Goal: Information Seeking & Learning: Learn about a topic

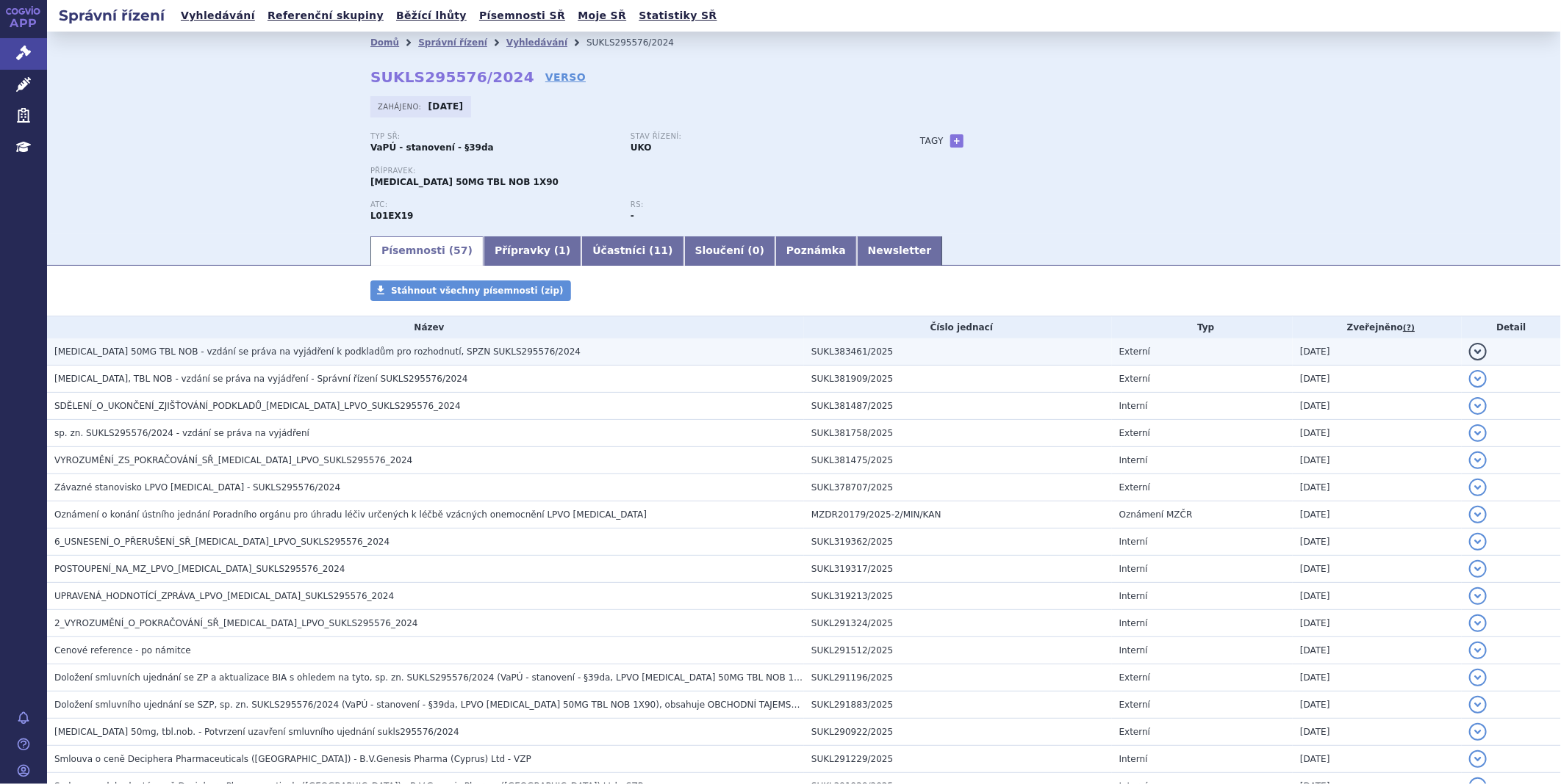
click at [279, 355] on span "QINLOCK 50MG TBL NOB - vzdání se práva na vyjádření k podkladům pro rozhodnutí,…" at bounding box center [316, 351] width 526 height 10
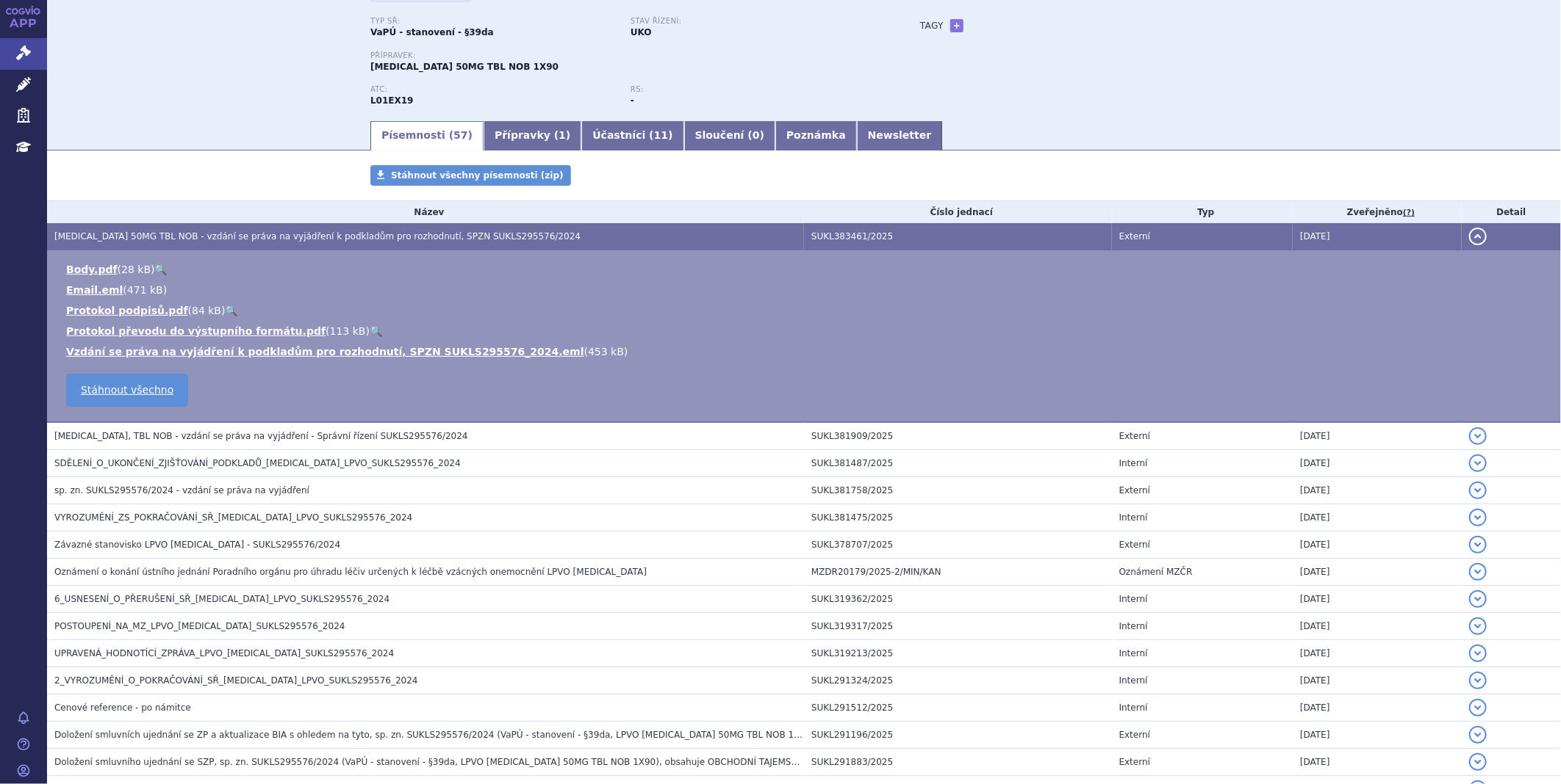
scroll to position [163, 0]
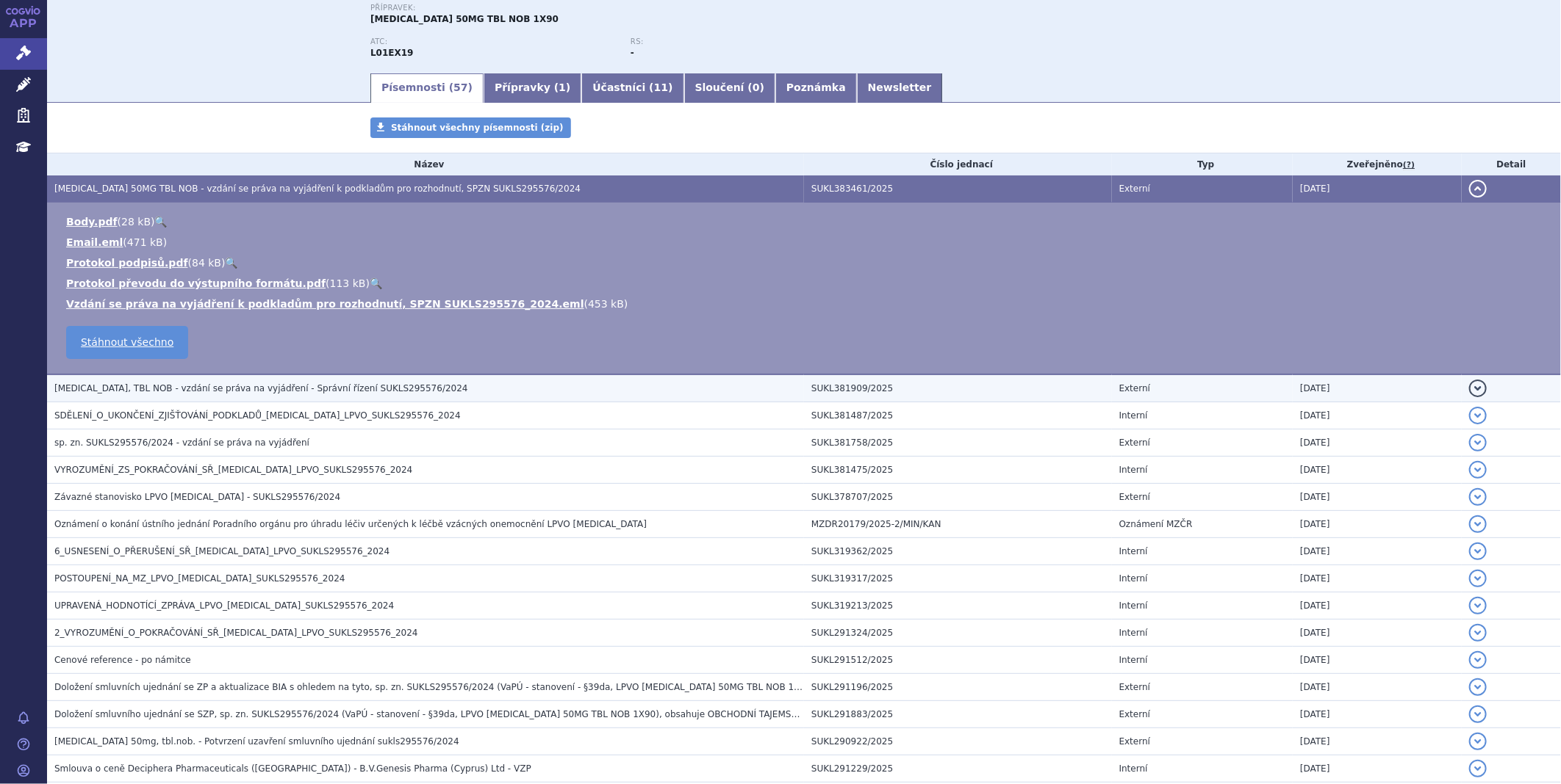
click at [330, 389] on span "QINLOCK, TBL NOB - vzdání se práva na vyjádření - Správní řízení SUKLS295576/20…" at bounding box center [260, 388] width 414 height 10
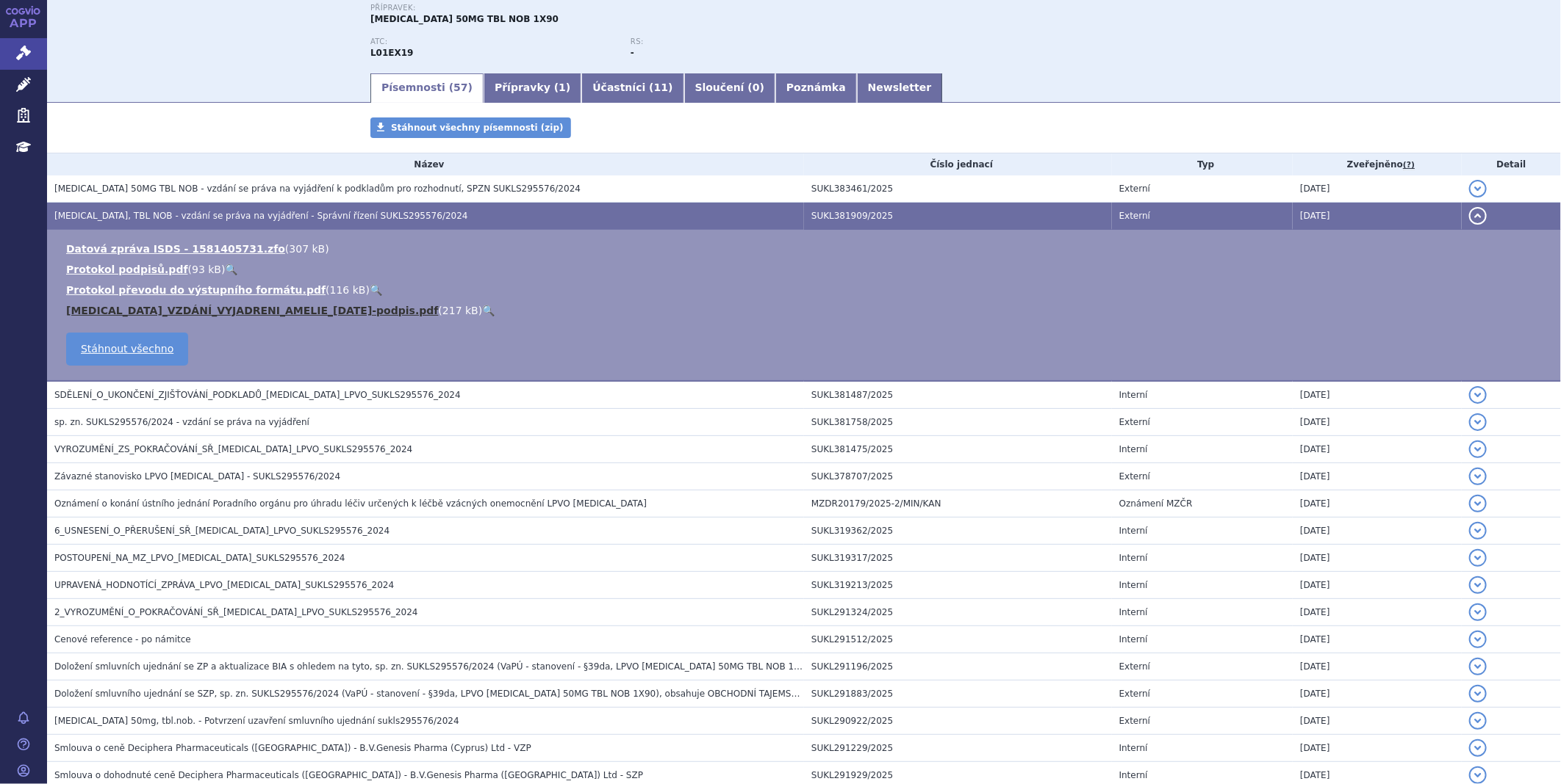
click at [215, 310] on link "Qinlock_VZDÁNÍ_VYJADRENI_AMELIE_2025-09-22-podpis.pdf" at bounding box center [252, 311] width 372 height 11
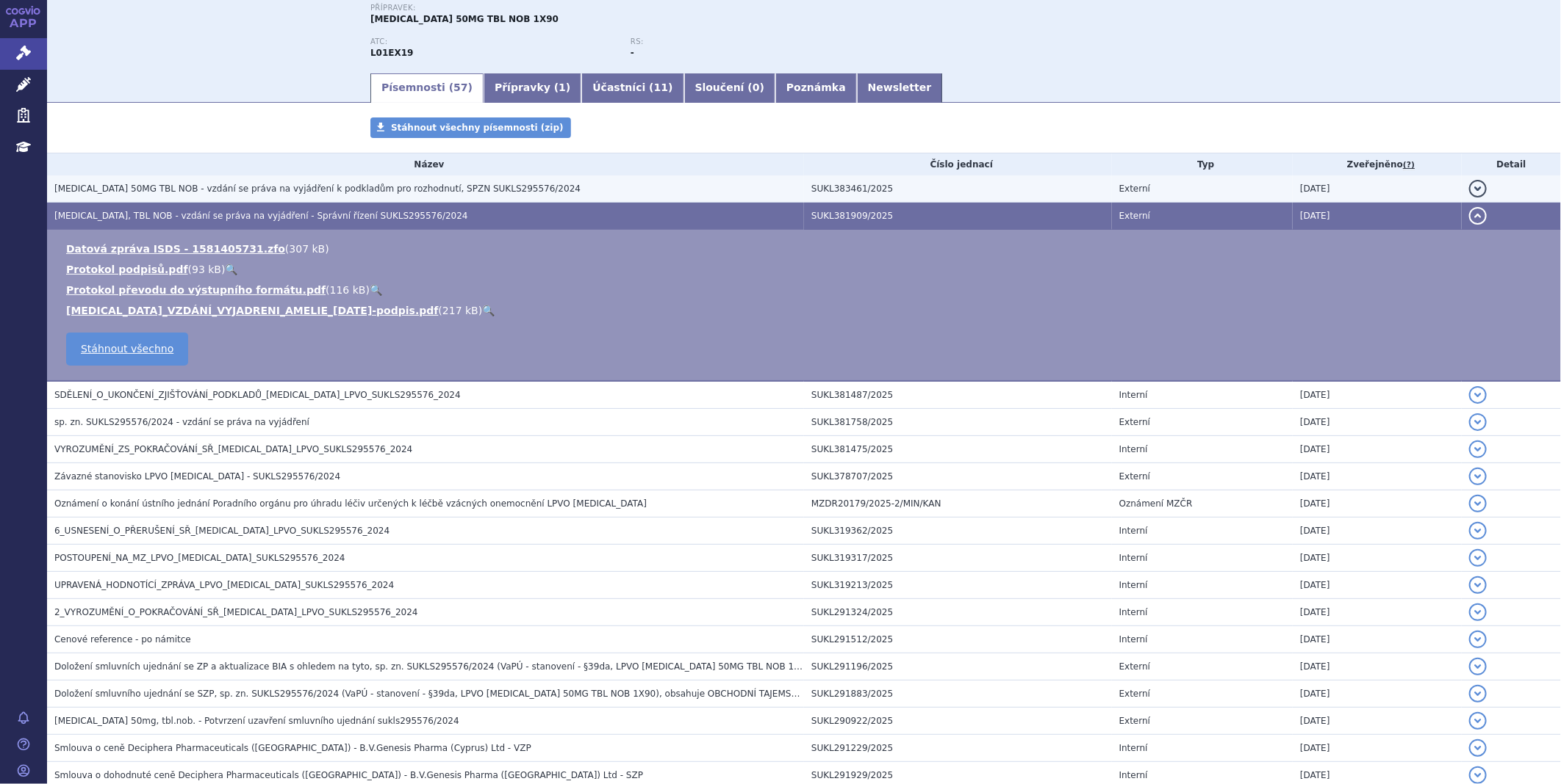
click at [263, 188] on span "QINLOCK 50MG TBL NOB - vzdání se práva na vyjádření k podkladům pro rozhodnutí,…" at bounding box center [316, 188] width 526 height 10
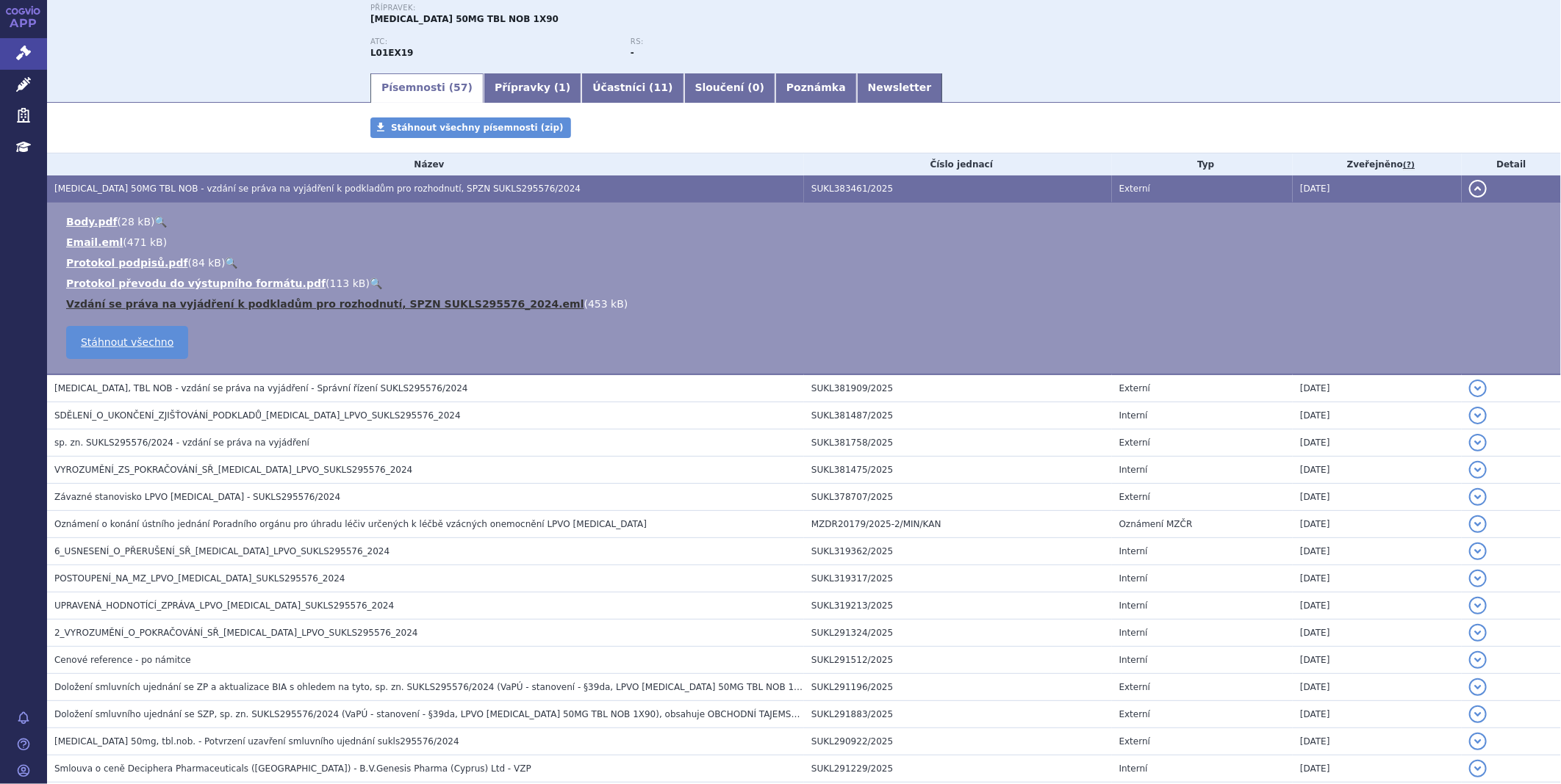
click at [206, 306] on link "Vzdání se práva na vyjádření k podkladům pro rozhodnutí, SPZN SUKLS295576_2024.…" at bounding box center [325, 304] width 518 height 11
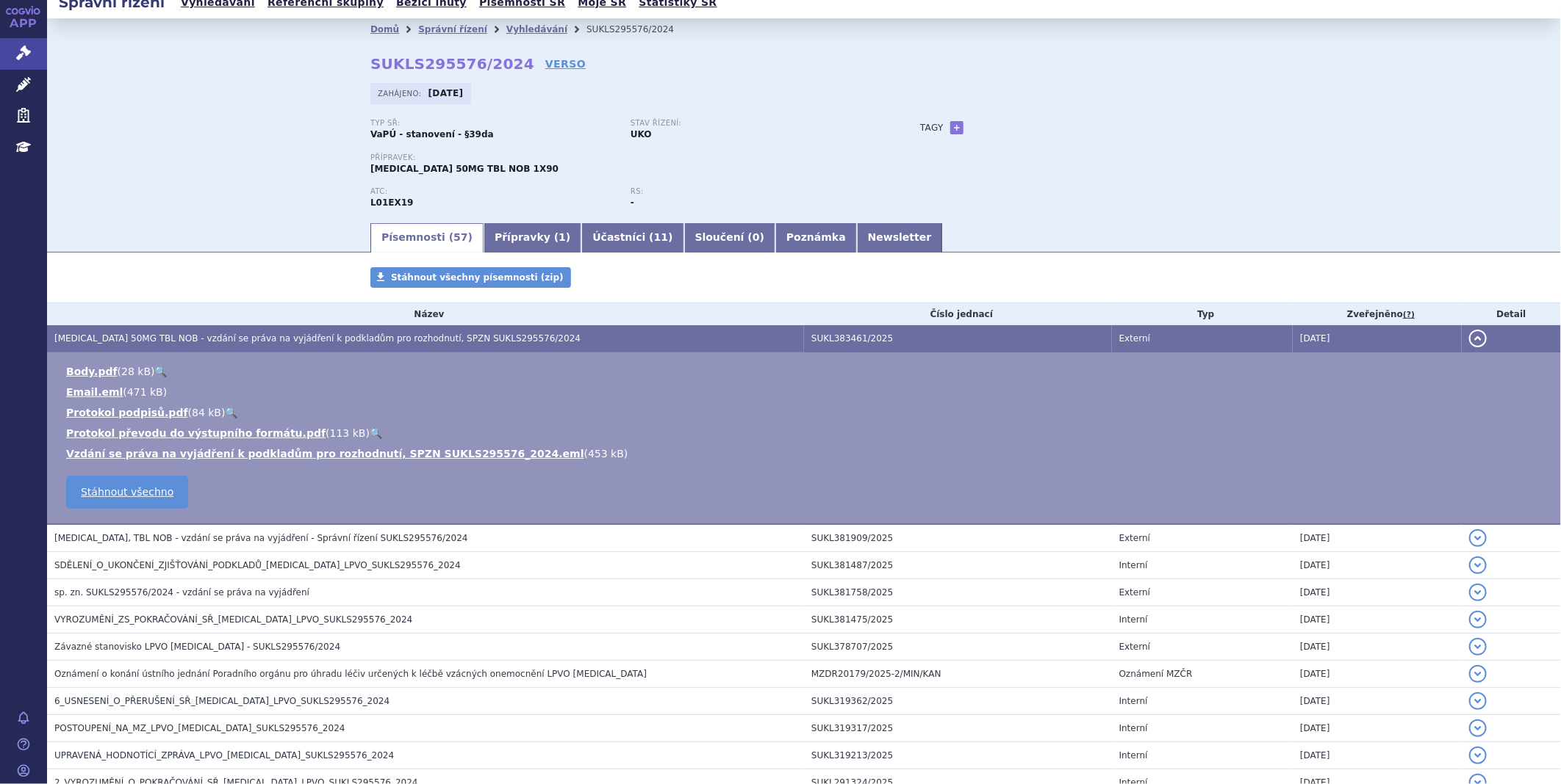
scroll to position [0, 0]
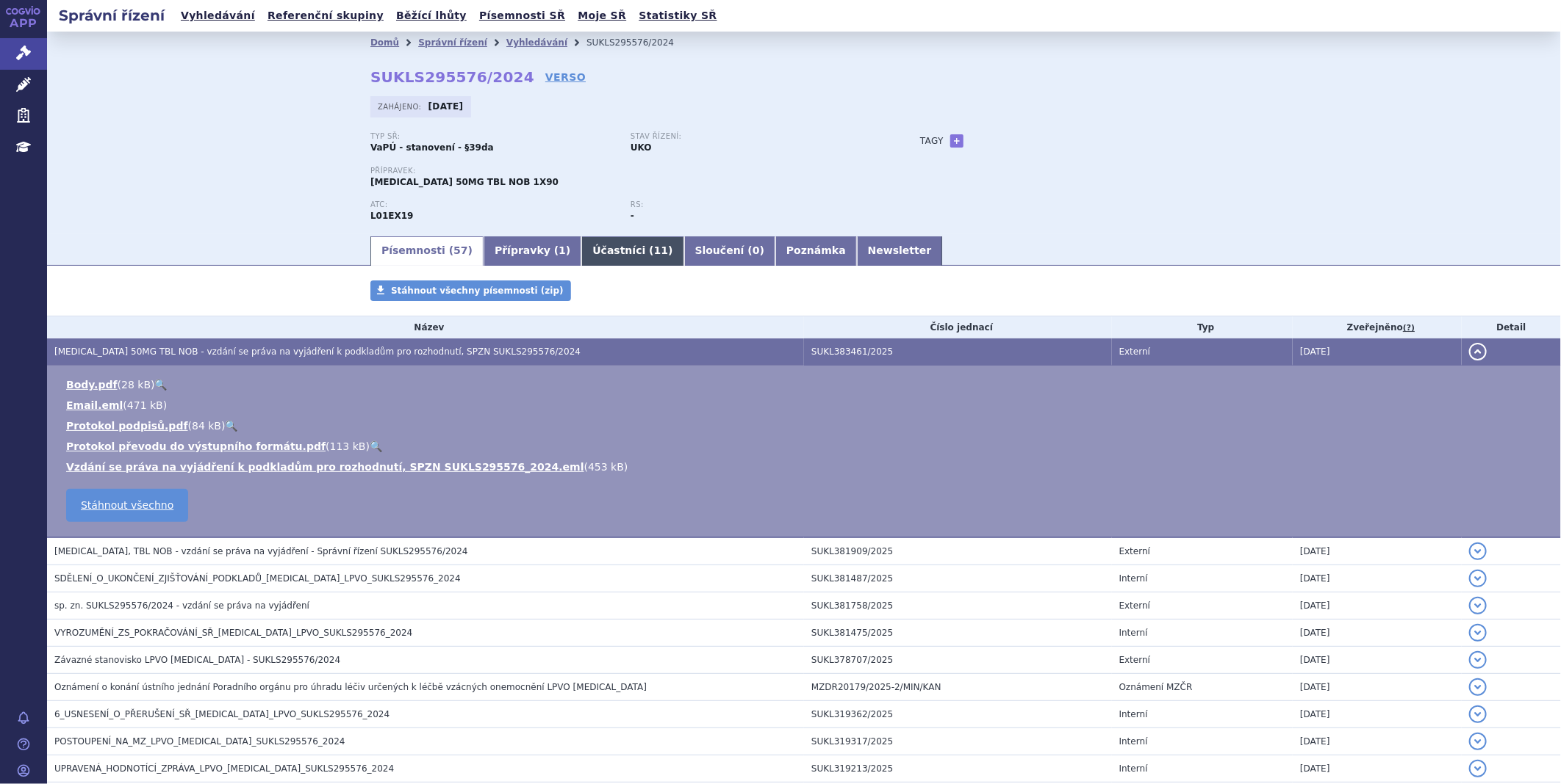
click at [582, 258] on link "Účastníci ( 11 )" at bounding box center [633, 251] width 102 height 29
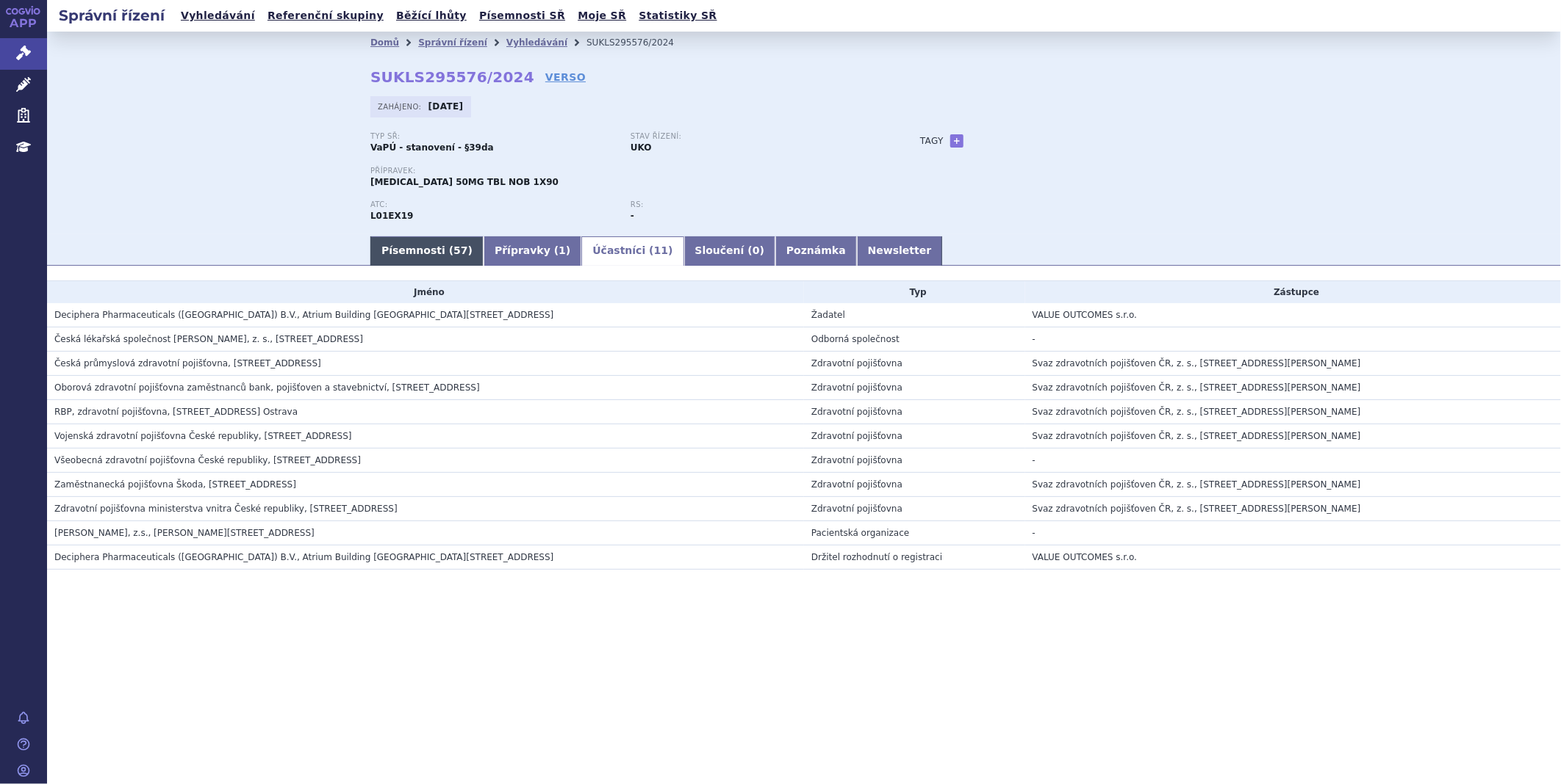
click at [438, 248] on link "Písemnosti ( 57 )" at bounding box center [426, 251] width 113 height 29
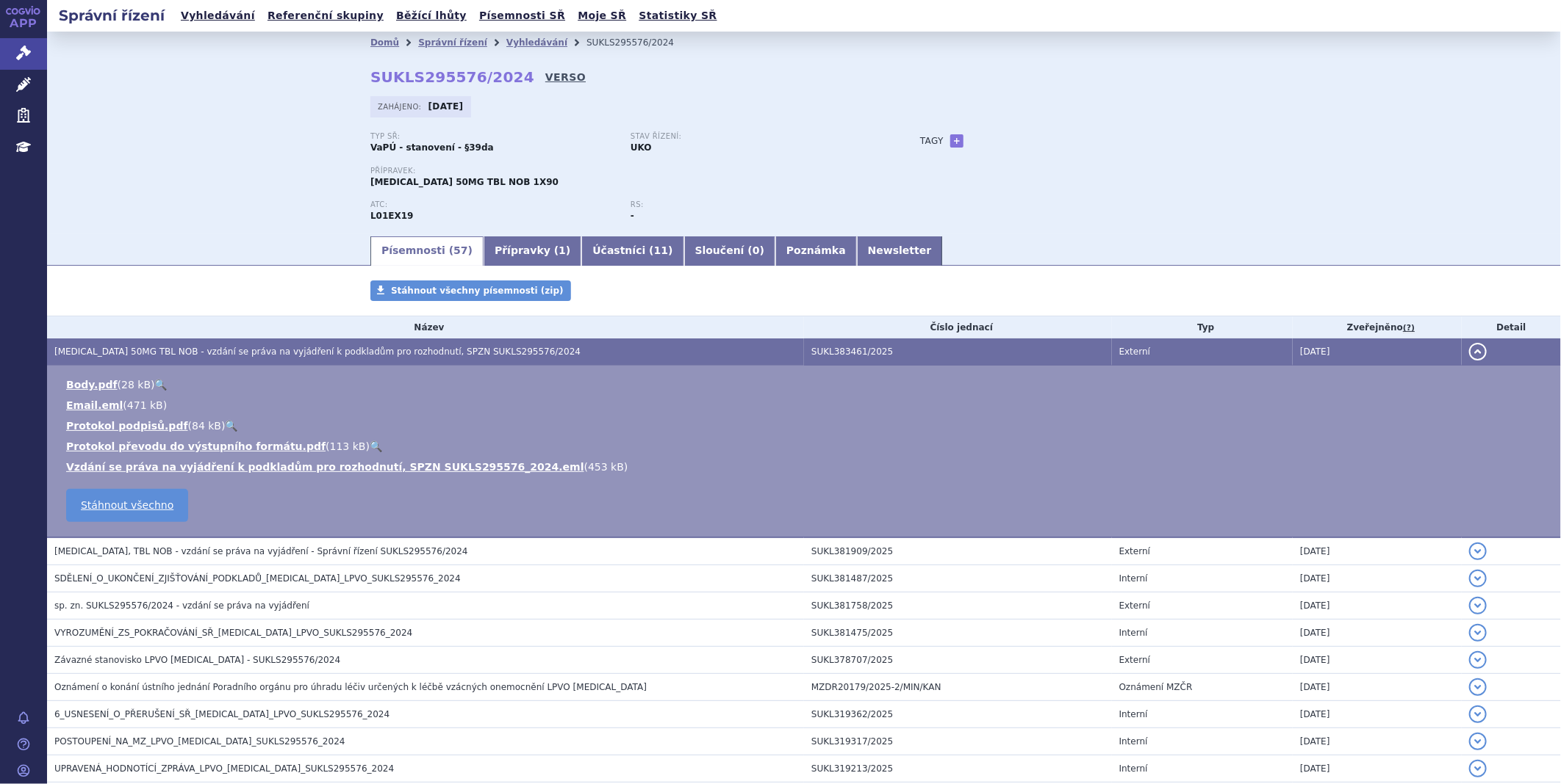
click at [546, 74] on link "VERSO" at bounding box center [565, 78] width 41 height 15
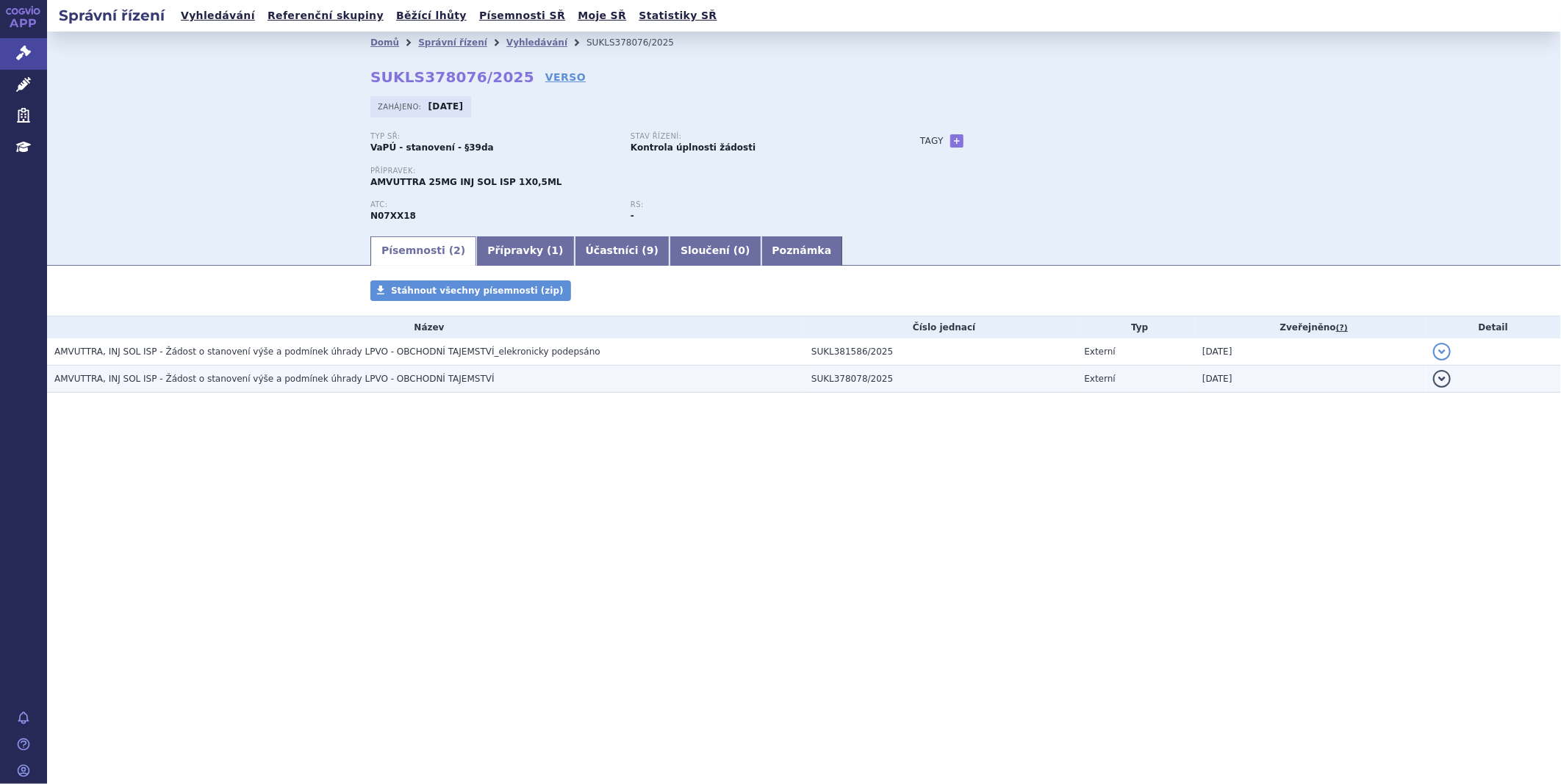
click at [334, 384] on span "AMVUTTRA, INJ SOL ISP - Žádost o stanovení výše a podmínek úhrady LPVO - OBCHOD…" at bounding box center [274, 379] width 440 height 10
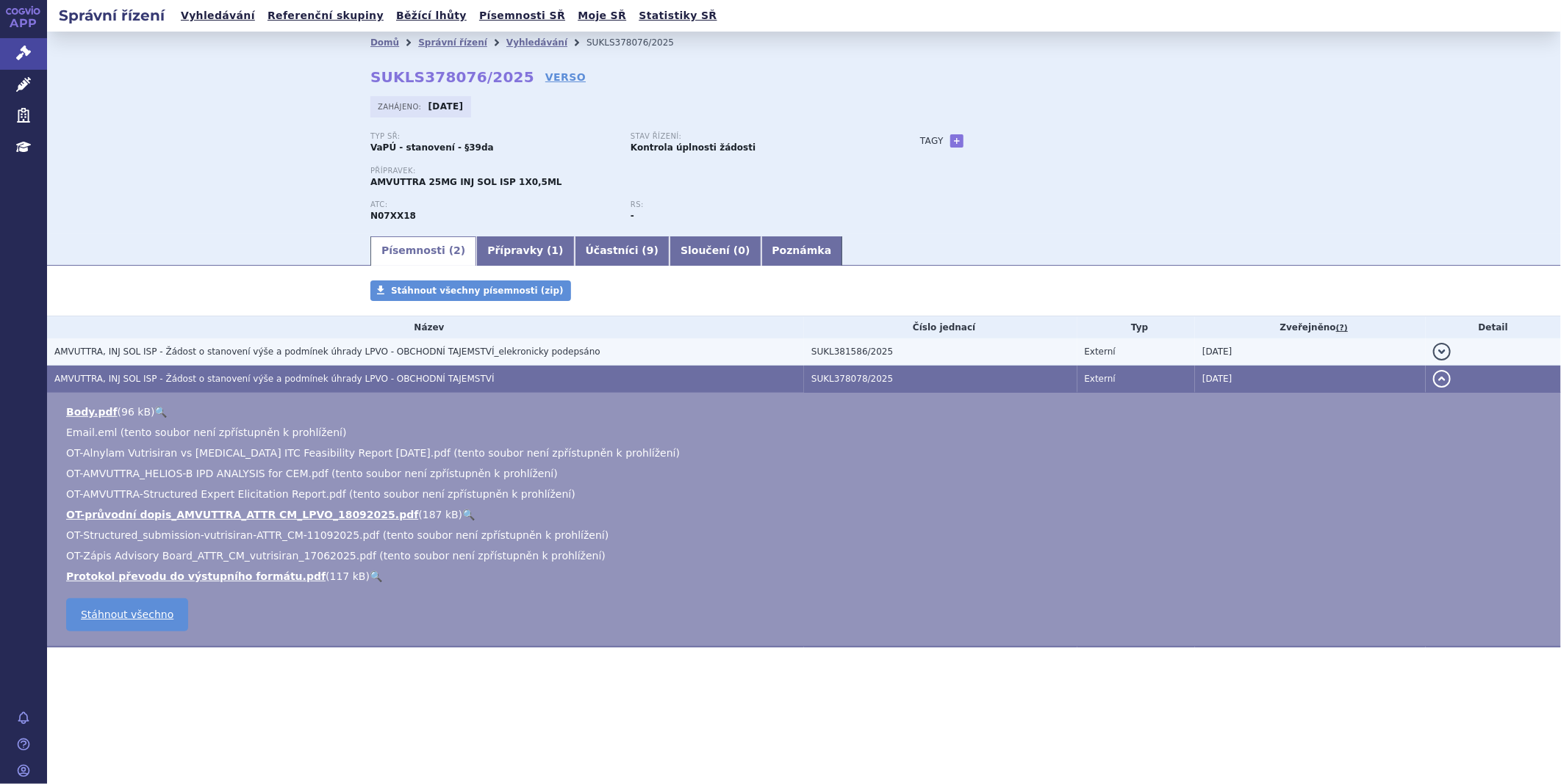
click at [338, 349] on span "AMVUTTRA, INJ SOL ISP - Žádost o stanovení výše a podmínek úhrady LPVO - OBCHOD…" at bounding box center [327, 351] width 546 height 10
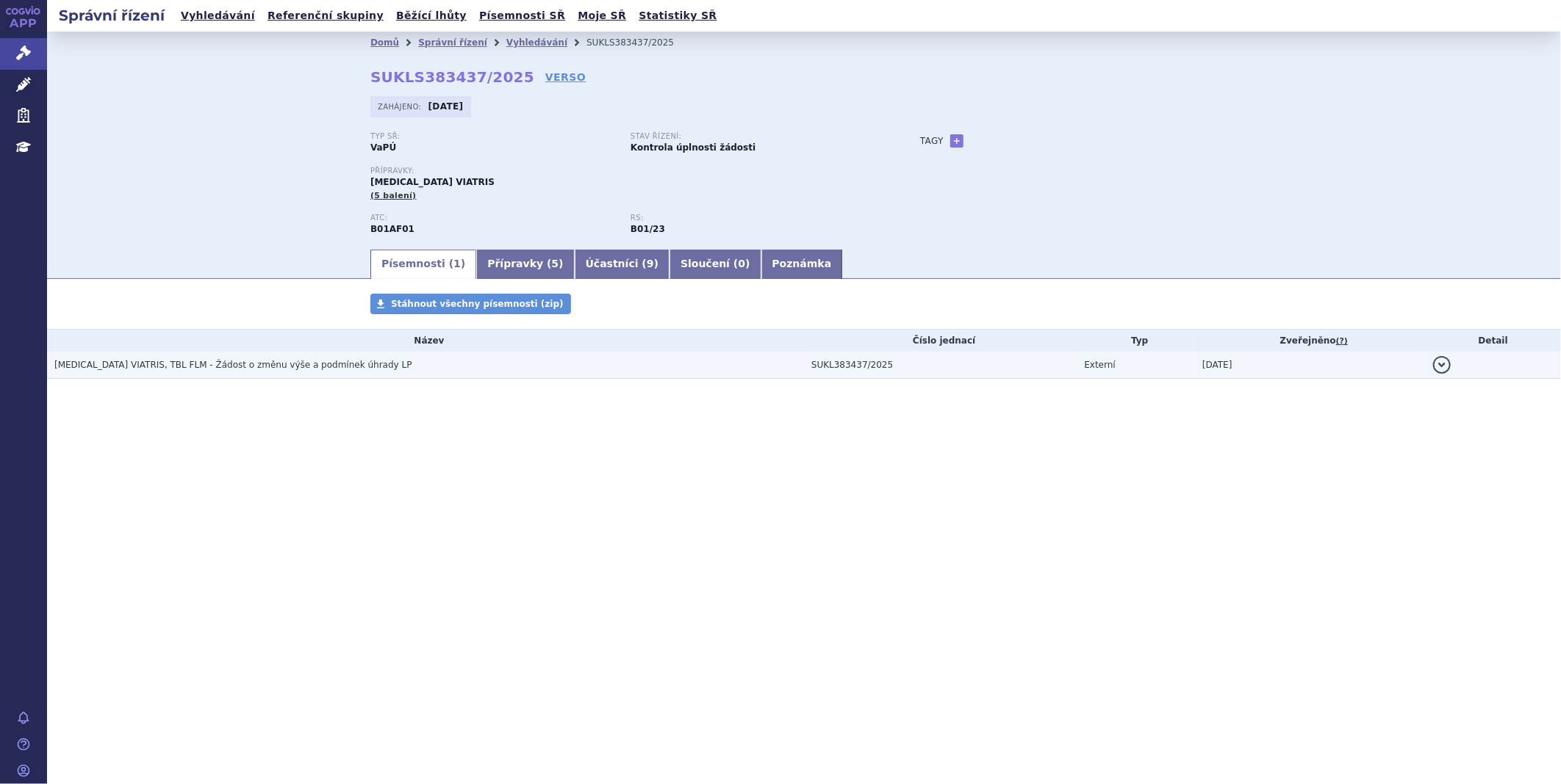
click at [128, 362] on span "[MEDICAL_DATA] VIATRIS, TBL FLM - Žádost o změnu výše a podmínek úhrady LP" at bounding box center [233, 365] width 358 height 10
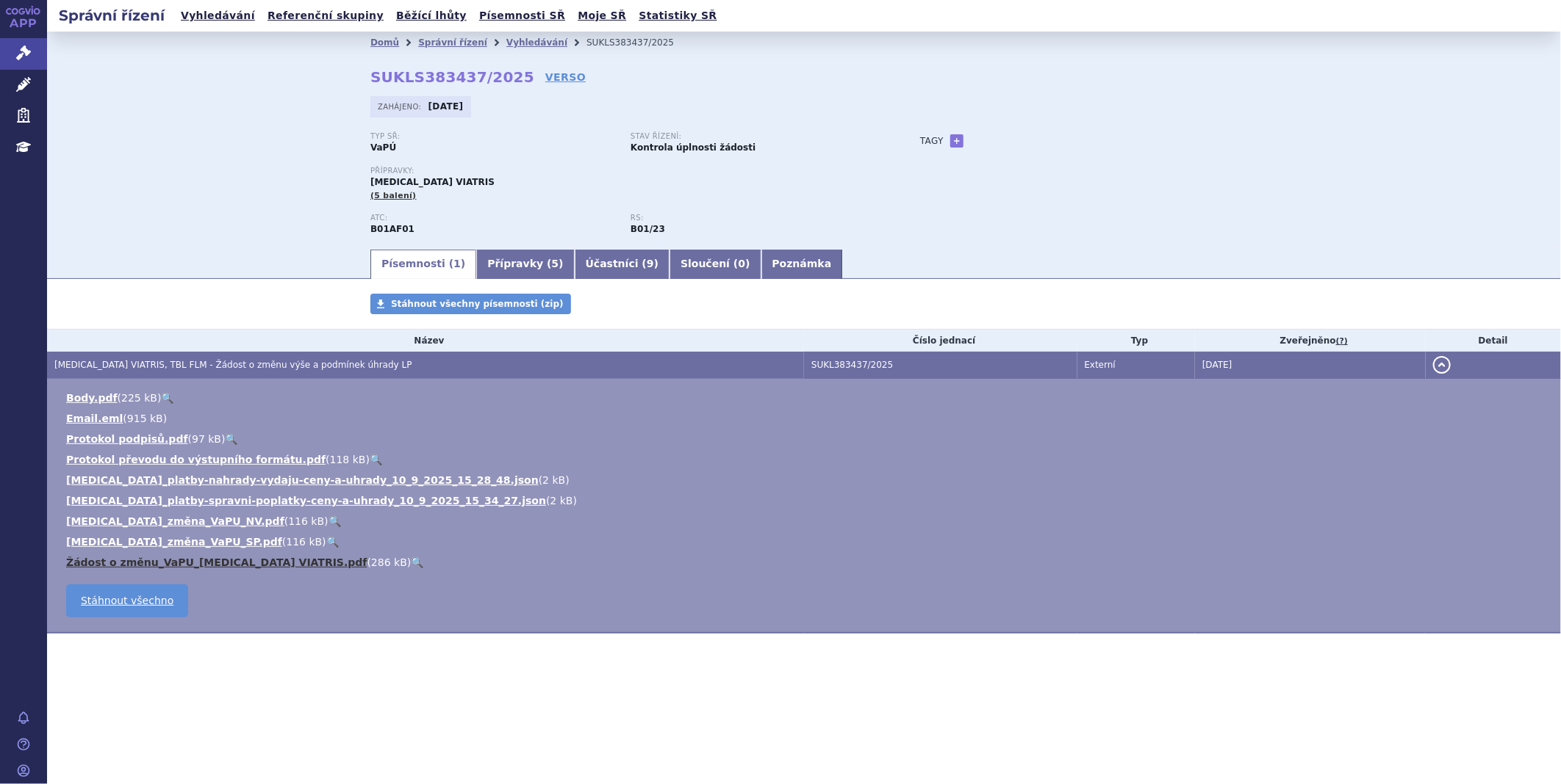
click at [121, 560] on link "Žádost o změnu_VaPU_RIVAROXABAN VIATRIS.pdf" at bounding box center [217, 562] width 301 height 11
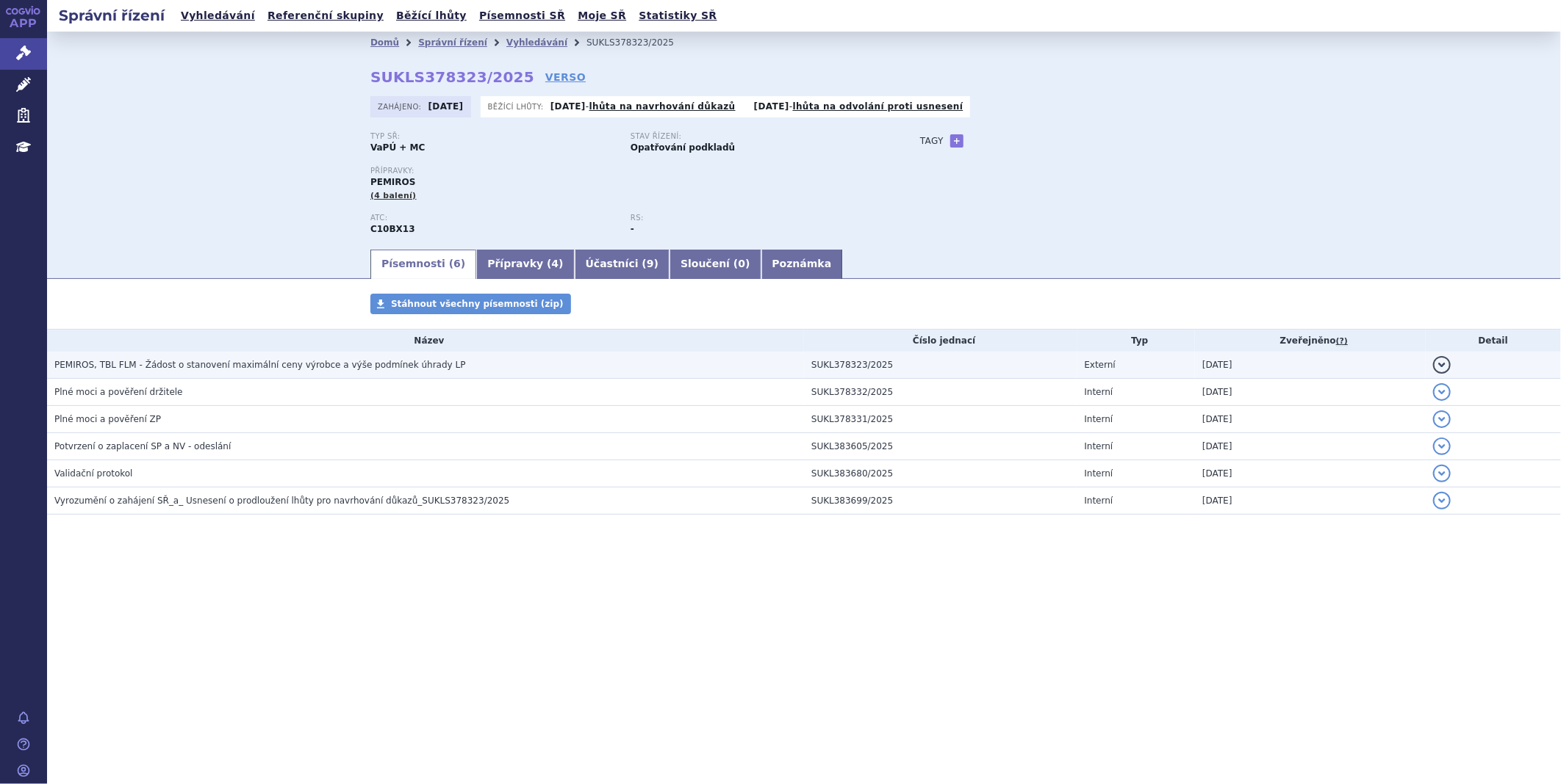
click at [332, 363] on span "PEMIROS, TBL FLM - Žádost o stanovení maximální ceny výrobce a výše podmínek úh…" at bounding box center [260, 365] width 411 height 10
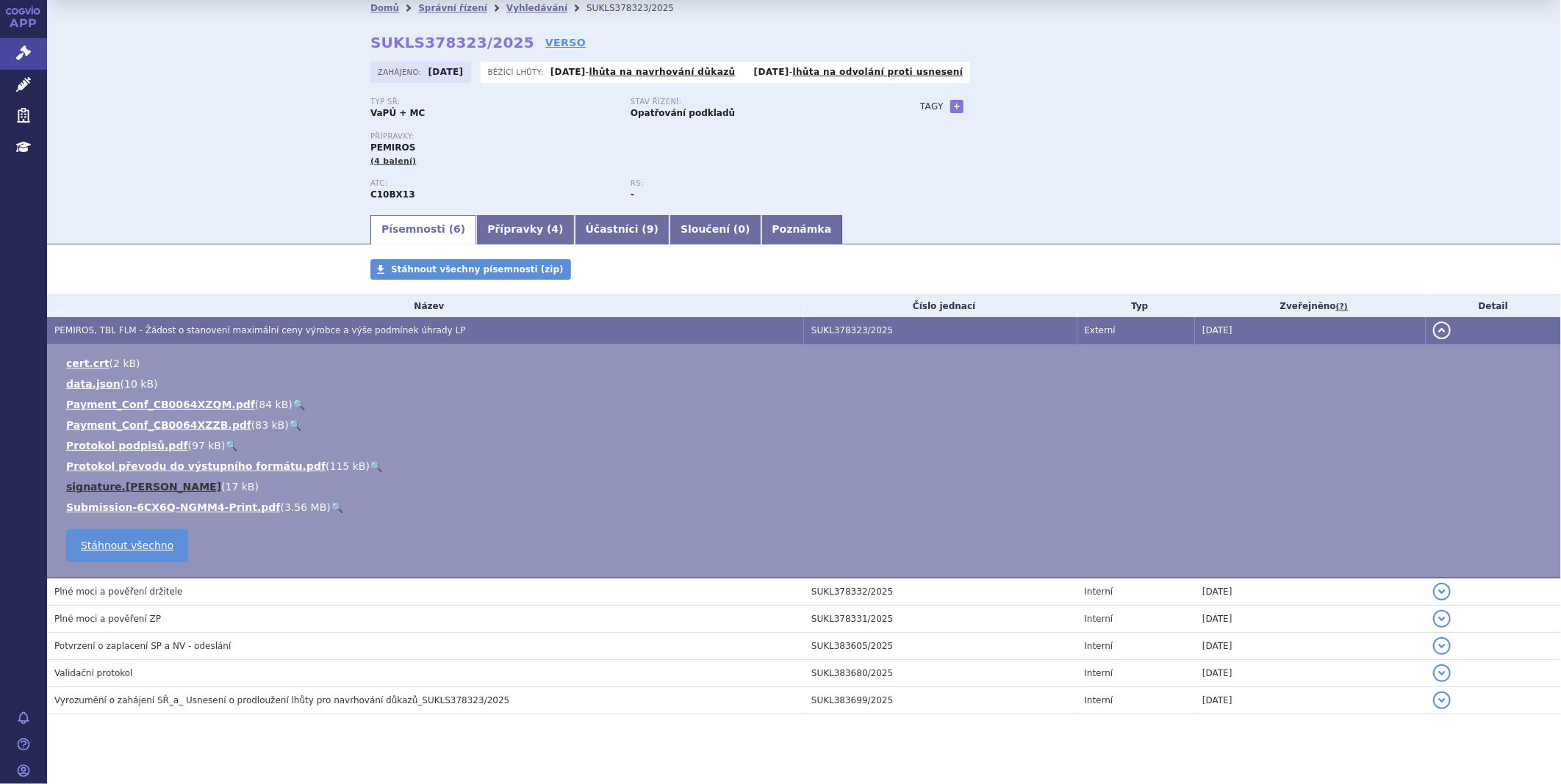
scroll to position [54, 0]
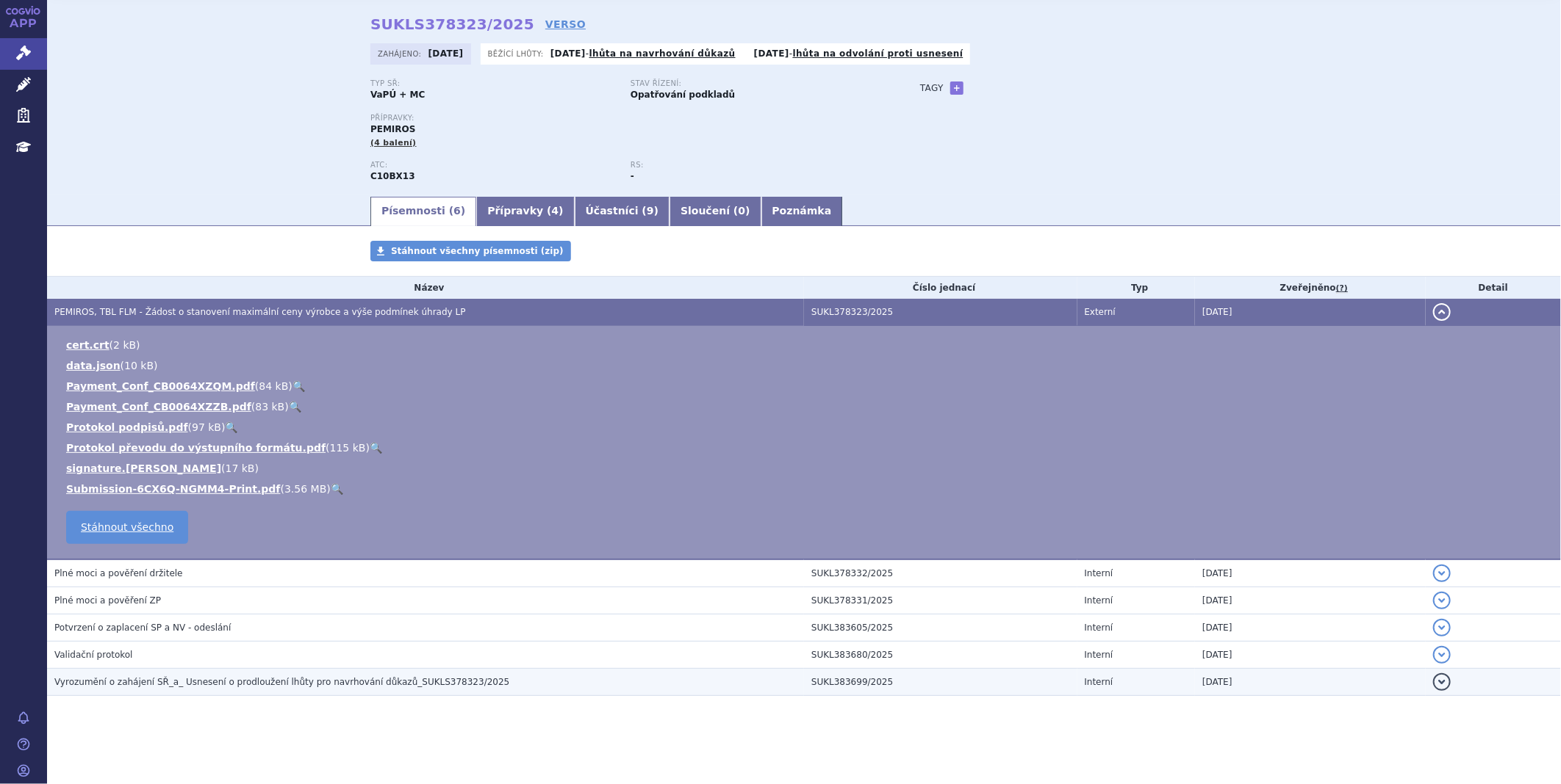
click at [242, 684] on span "Vyrozumění o zahájení SŘ_a_ Usnesení o prodloužení lhůty pro navrhování důkazů_…" at bounding box center [281, 682] width 455 height 10
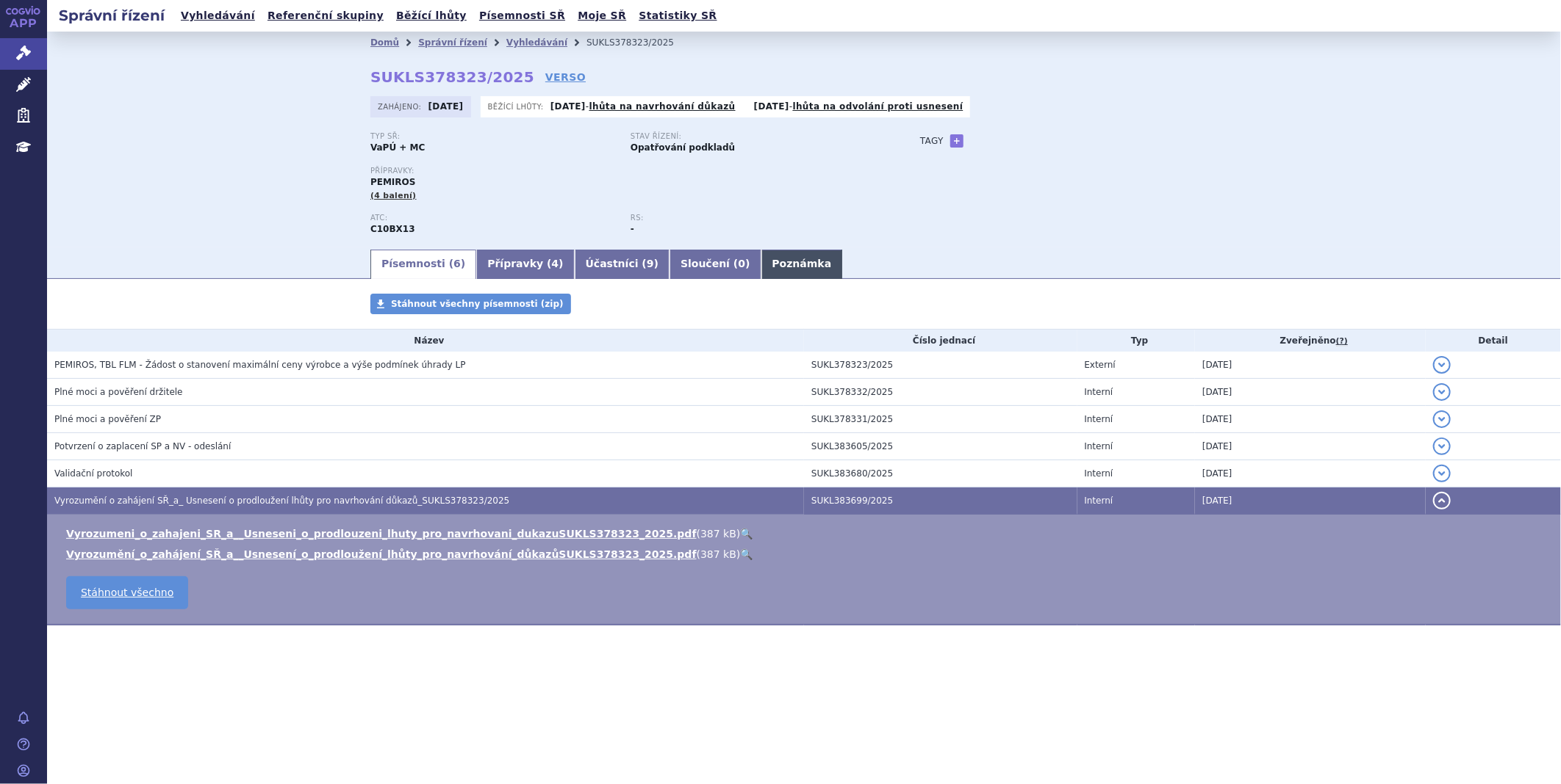
click at [762, 269] on link "Poznámka" at bounding box center [802, 264] width 81 height 29
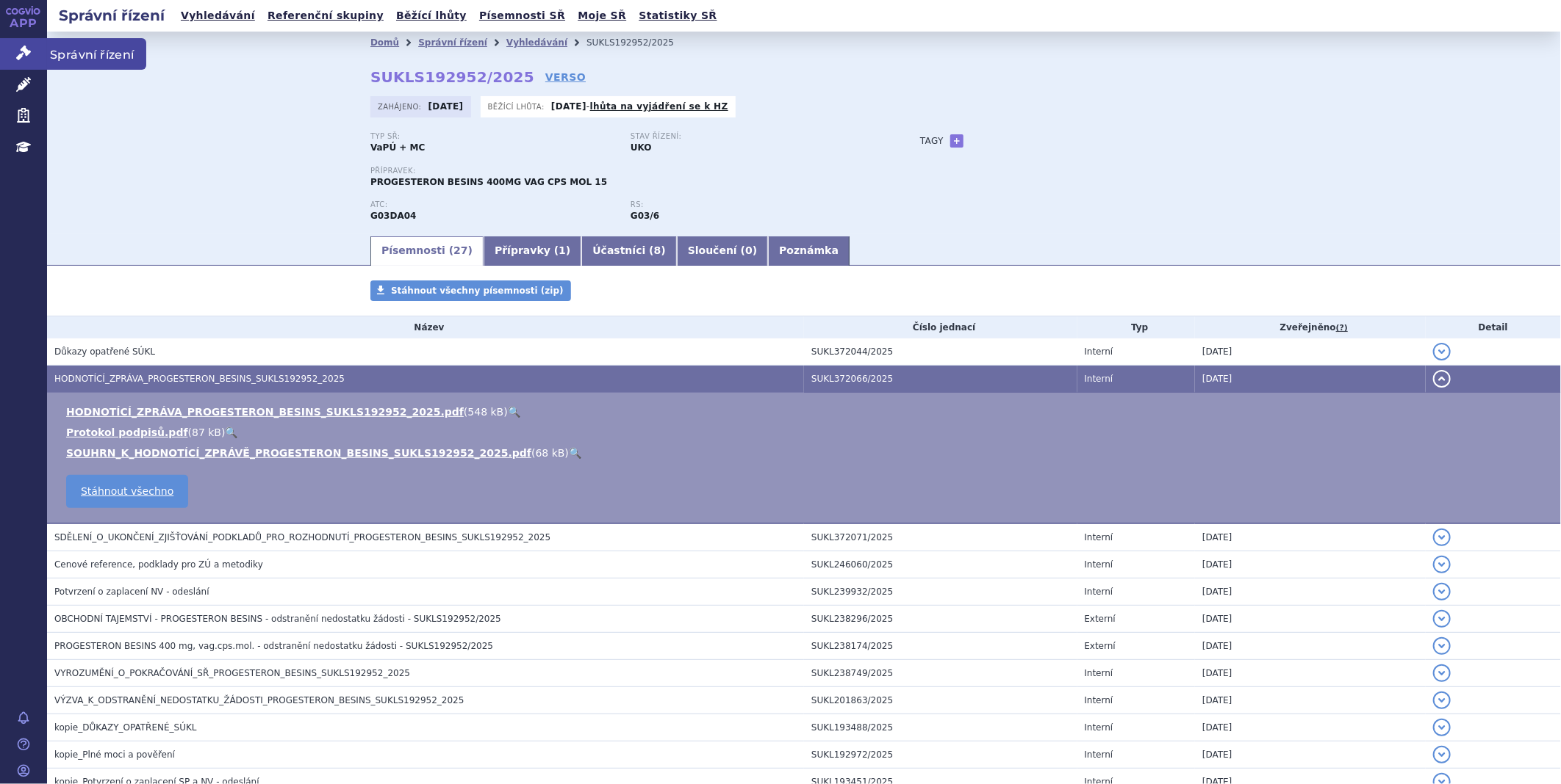
click at [6, 46] on link "Správní řízení" at bounding box center [24, 53] width 47 height 31
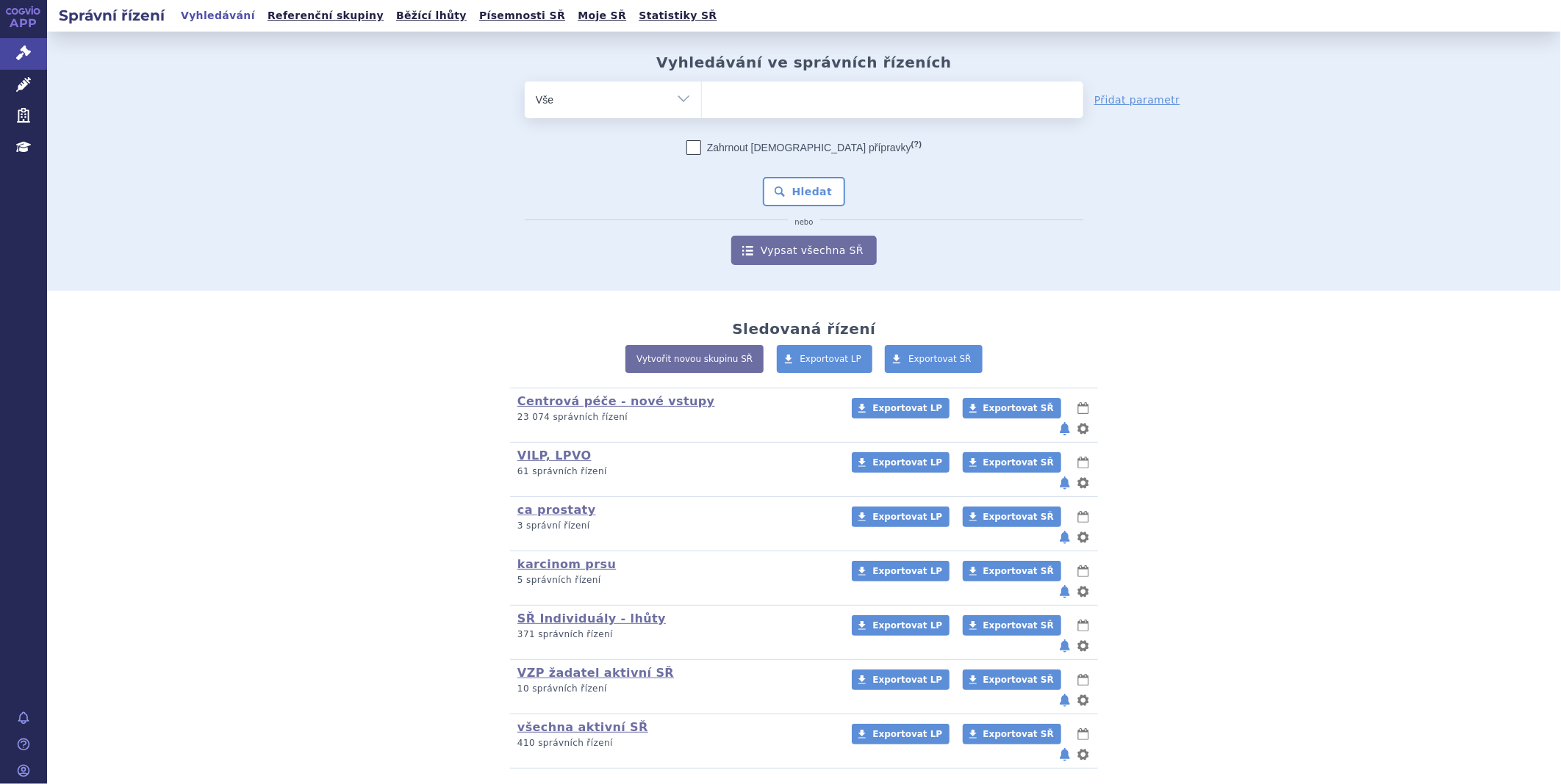
click at [745, 90] on ul at bounding box center [892, 97] width 382 height 31
click at [702, 90] on select at bounding box center [701, 98] width 1 height 37
type input "ta"
type input "tav"
type input "tavn"
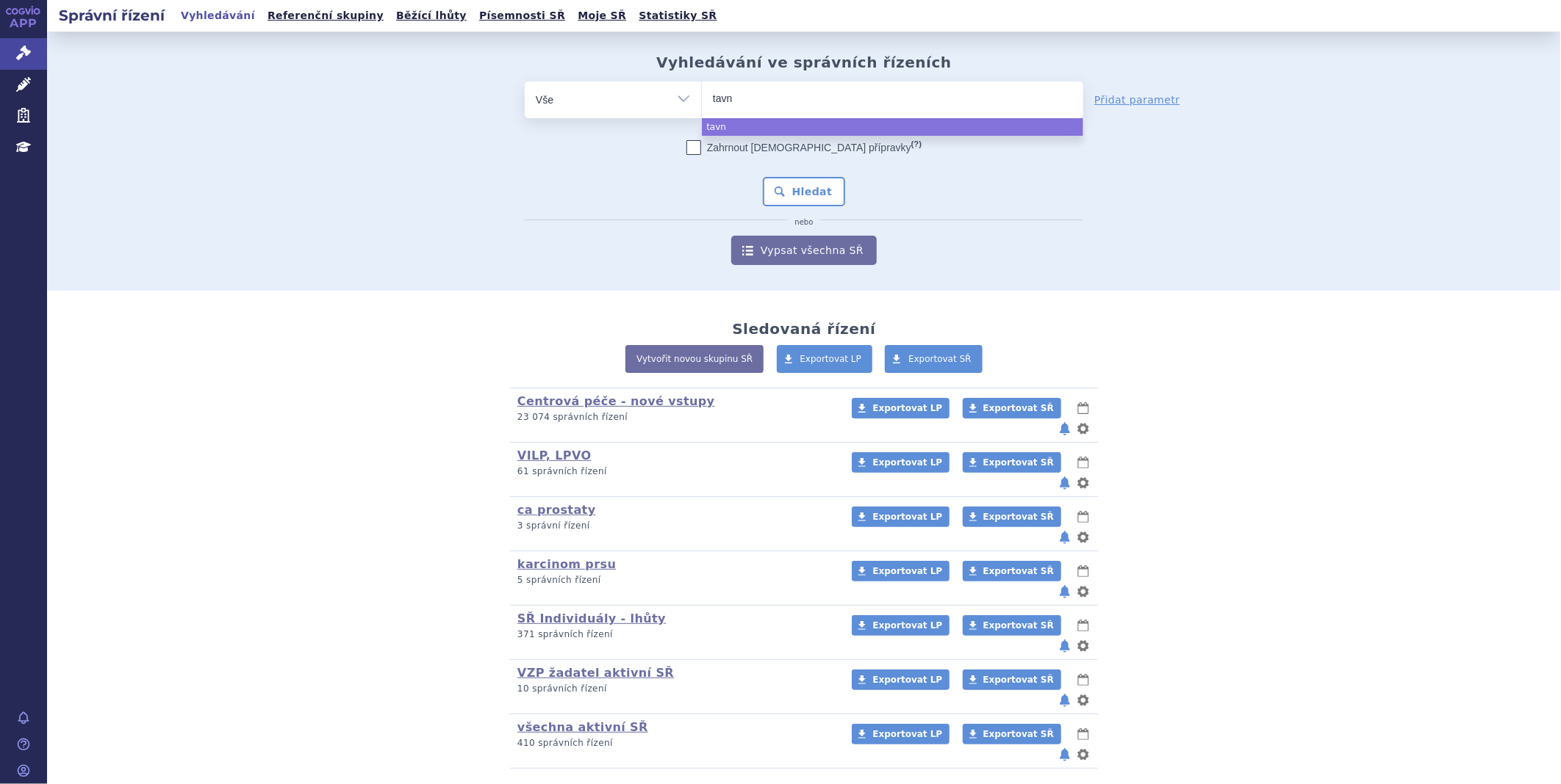
type input "tavne"
type input "tavneos"
select select "tavneos"
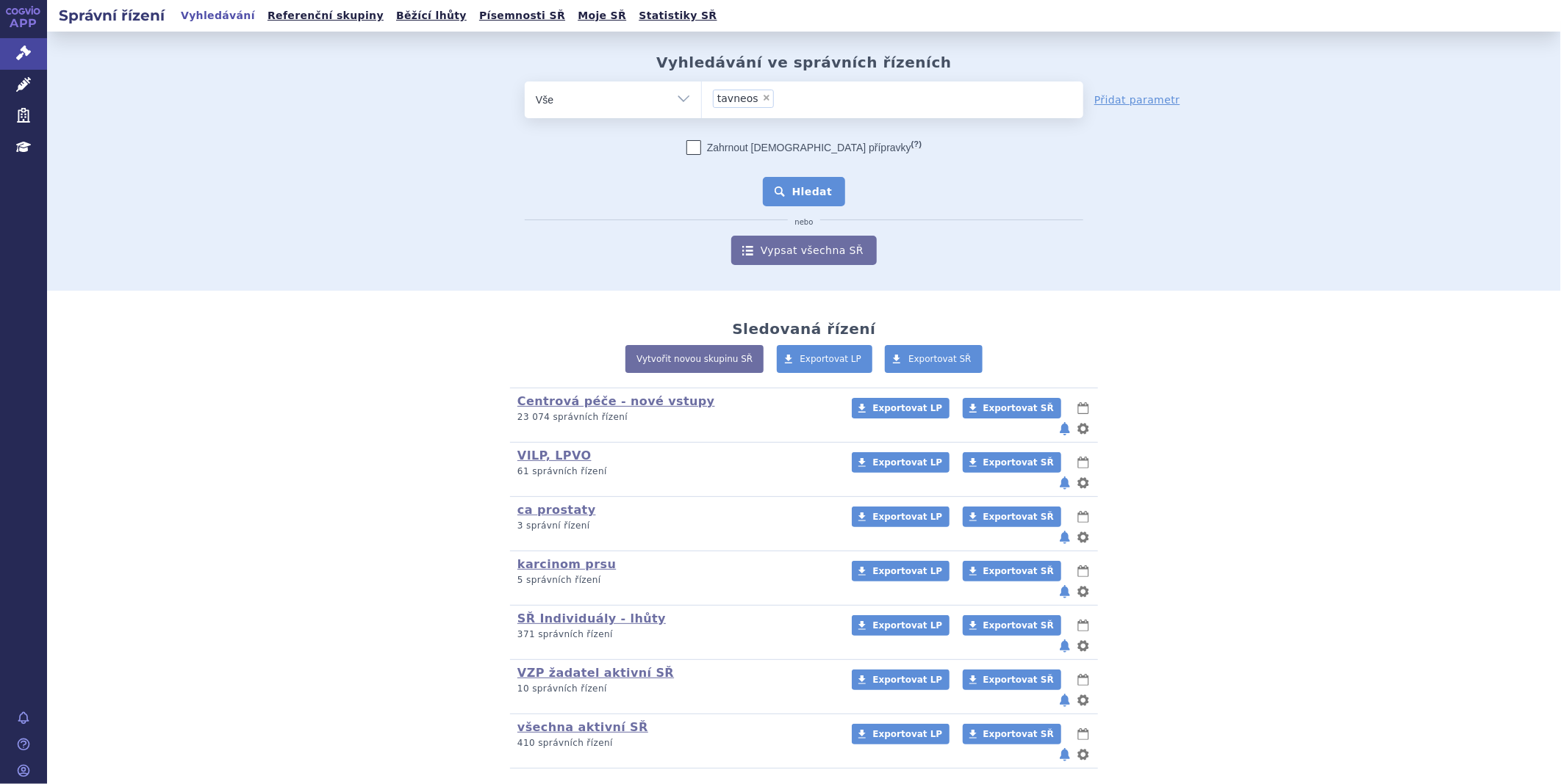
click at [827, 195] on button "Hledat" at bounding box center [804, 191] width 83 height 29
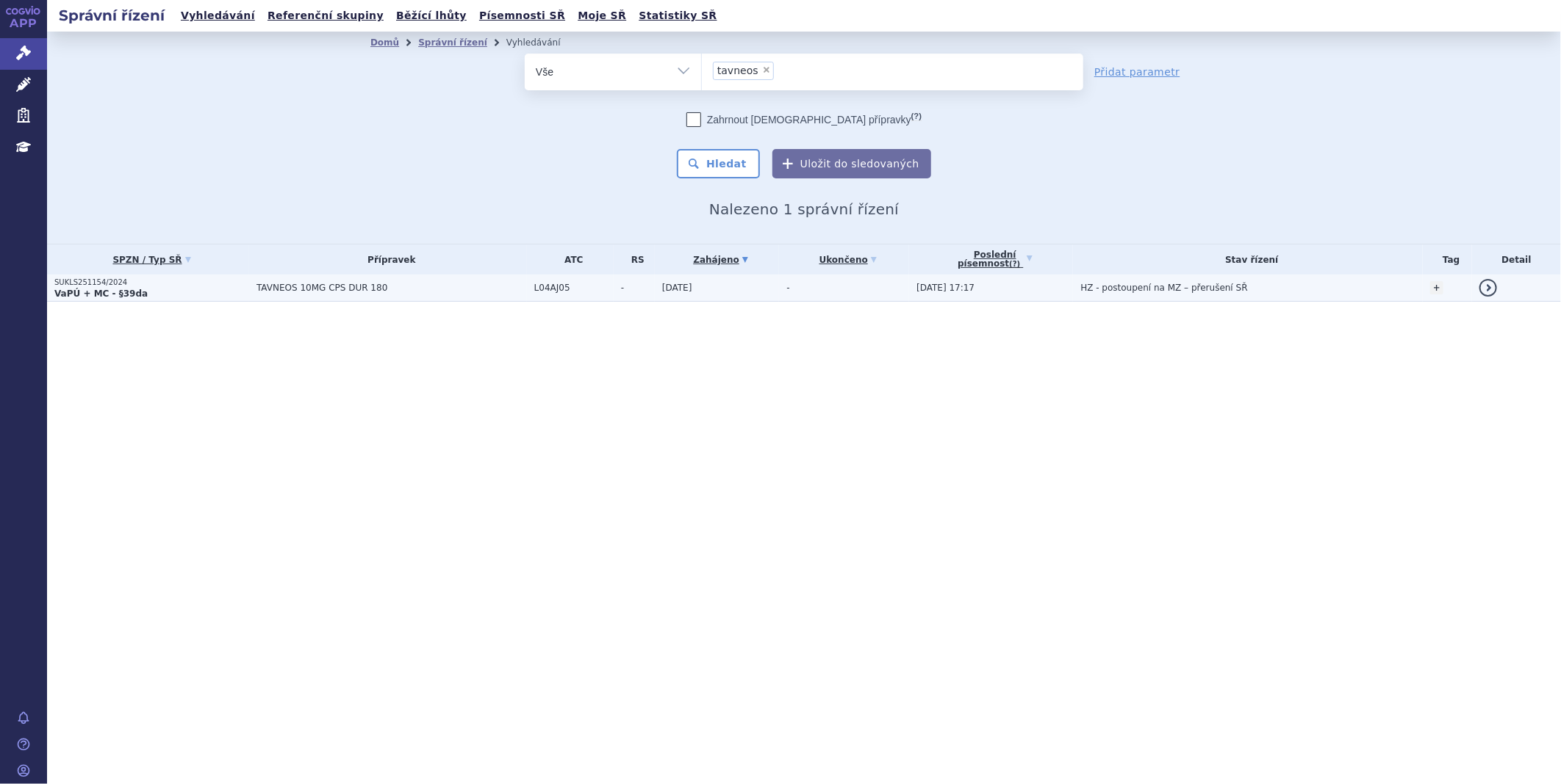
click at [94, 294] on strong "VaPÚ + MC - §39da" at bounding box center [100, 294] width 94 height 10
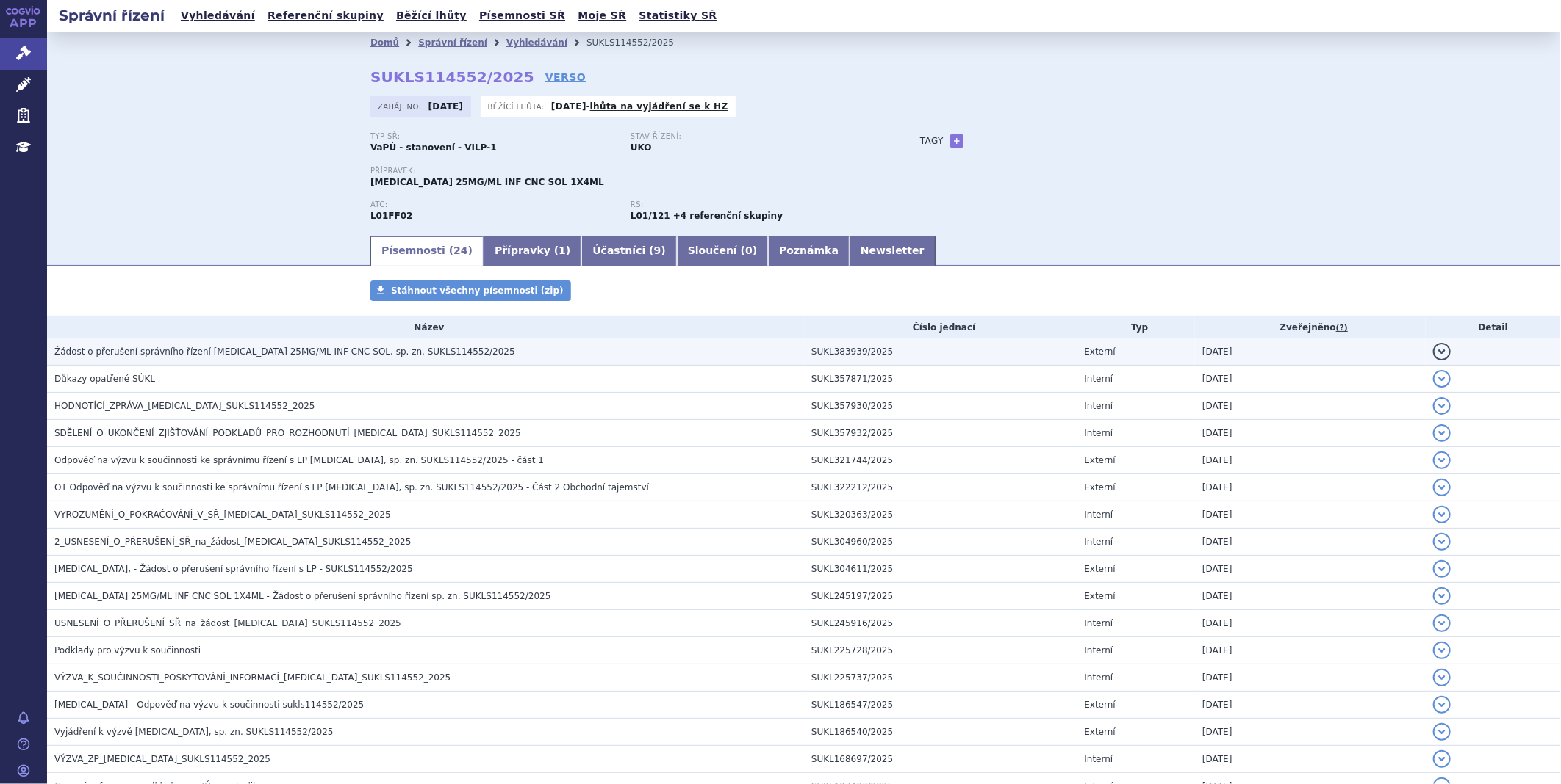
click at [299, 346] on h3 "Žádost o přerušení správního řízení [MEDICAL_DATA] 25MG/ML INF CNC SOL, sp. zn.…" at bounding box center [428, 352] width 749 height 15
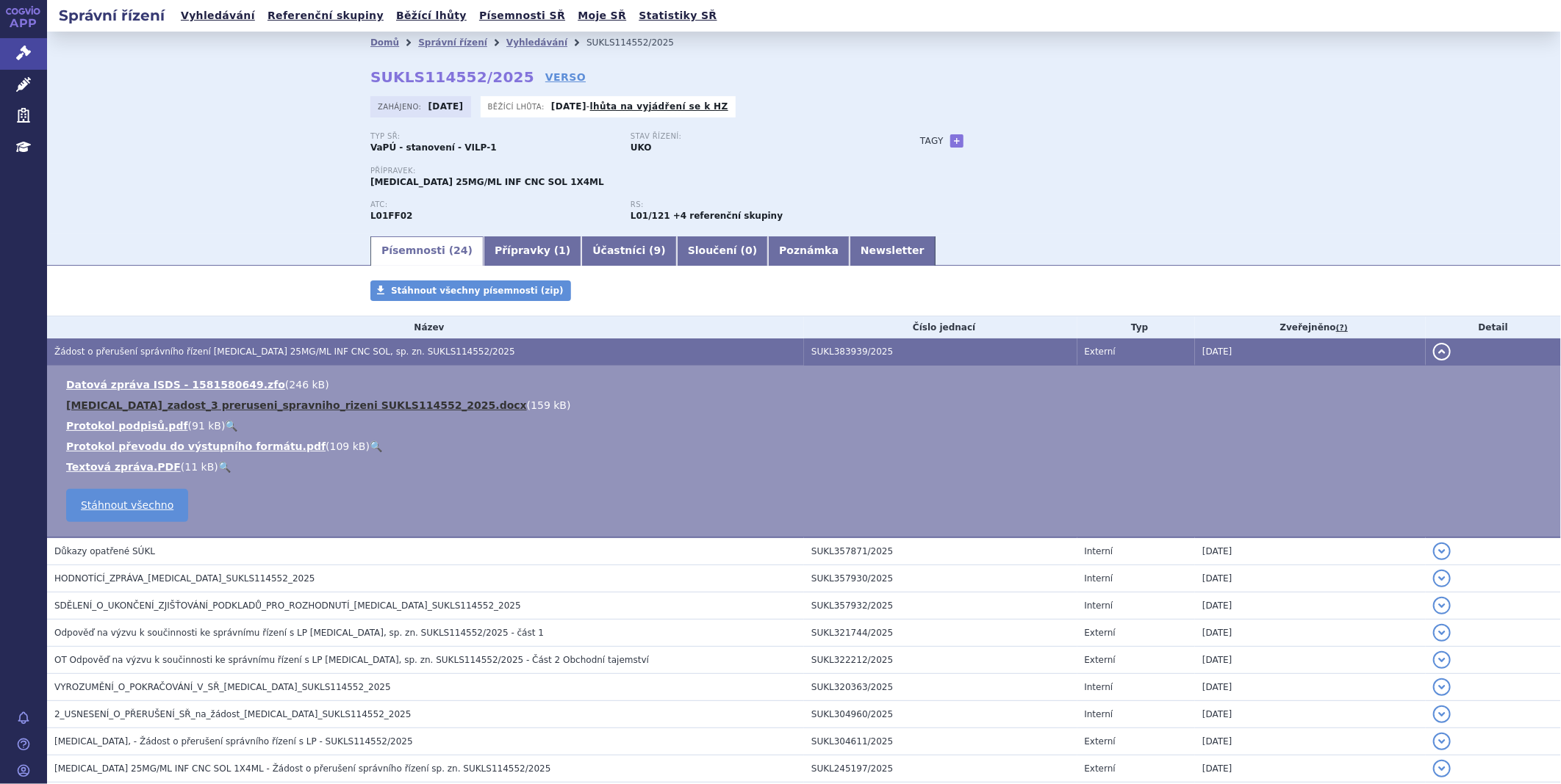
click at [246, 406] on link "[MEDICAL_DATA]_zadost_3 preruseni_spravniho_rizeni SUKLS114552_2025.docx" at bounding box center [296, 405] width 460 height 11
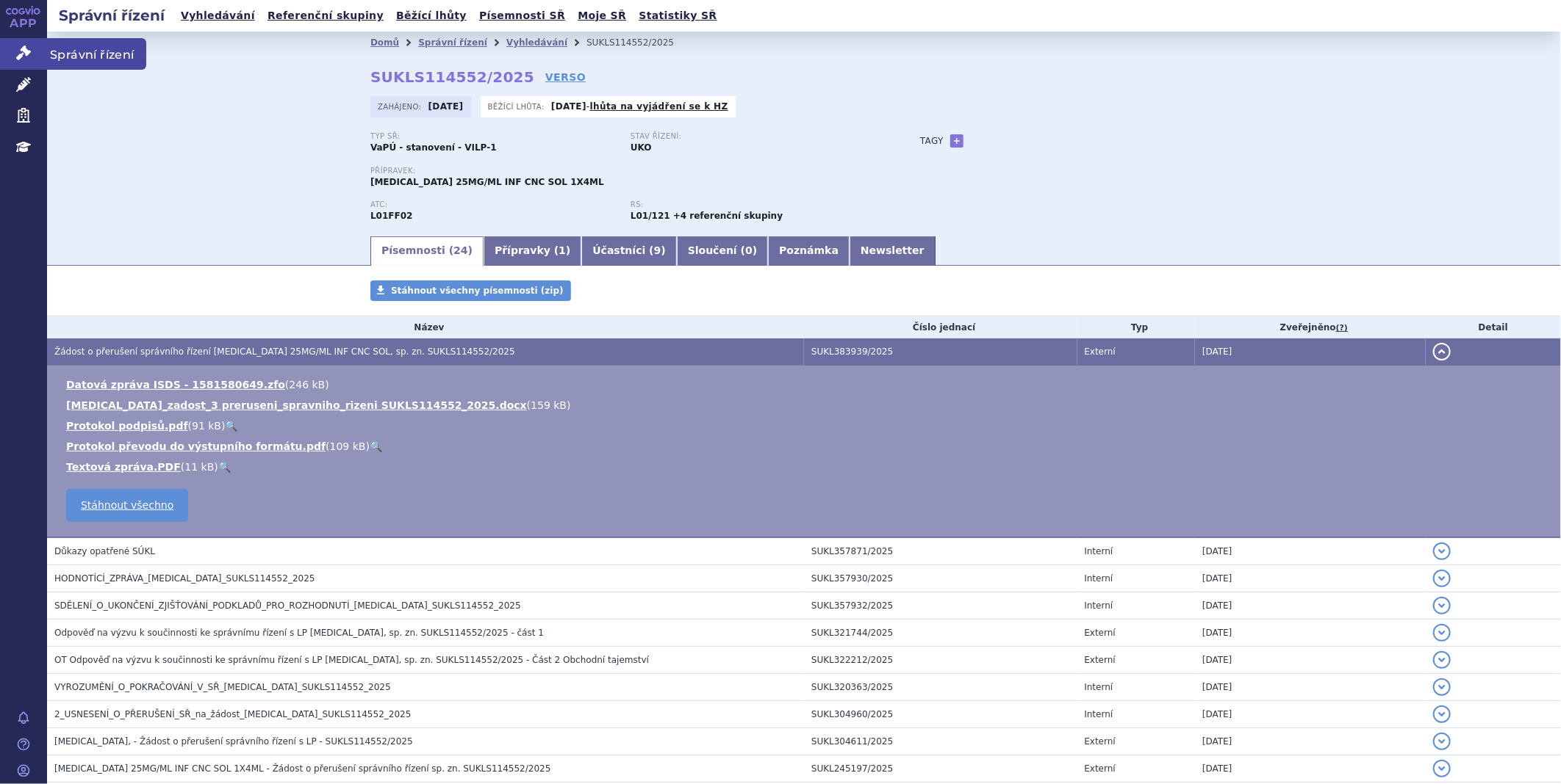
click at [35, 61] on link "Správní řízení" at bounding box center [24, 53] width 47 height 31
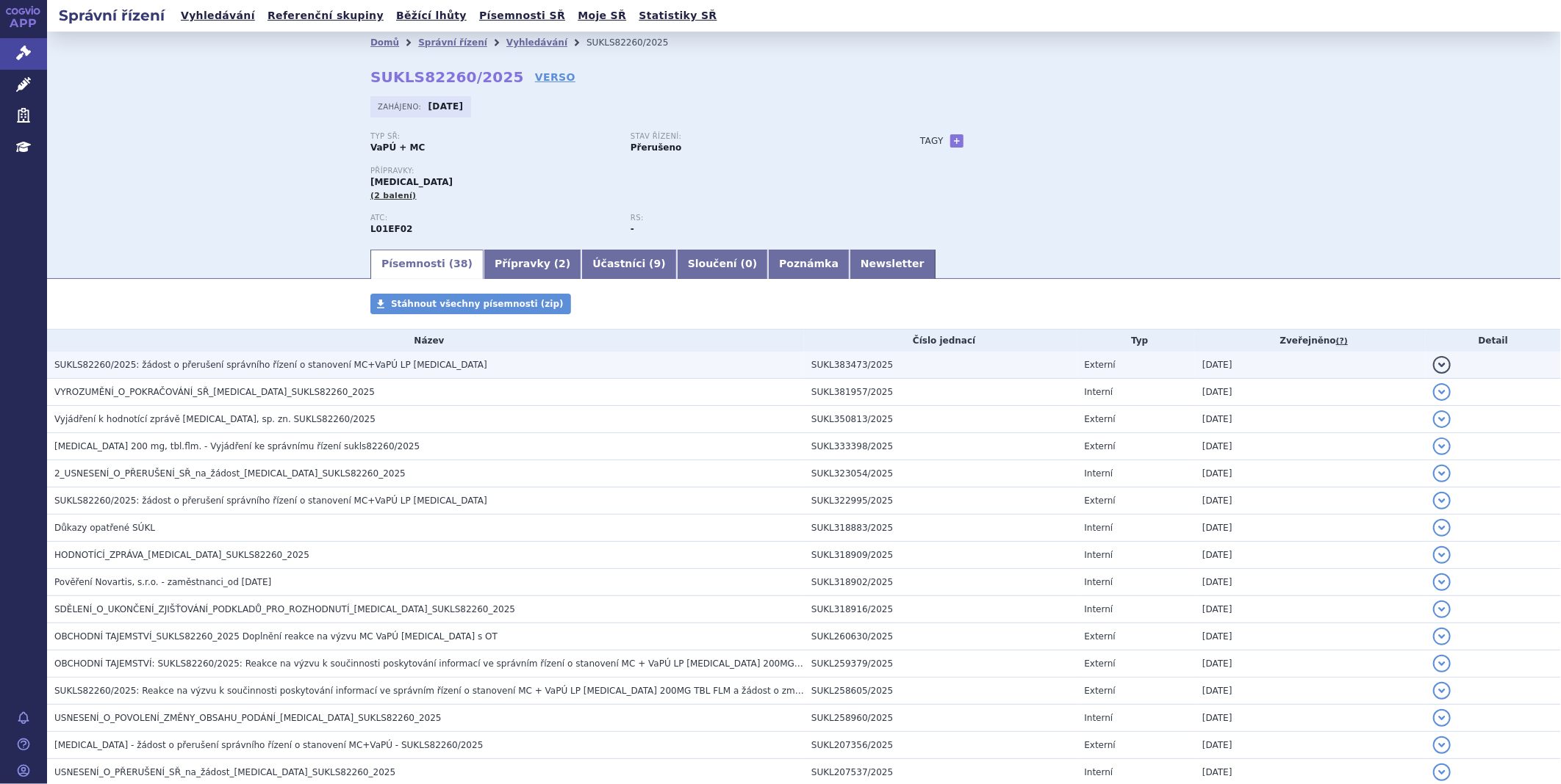
click at [259, 361] on span "SUKLS82260/2025: žádost o přerušení správního řízení o stanovení MC+VaPÚ LP Kis…" at bounding box center [270, 365] width 433 height 10
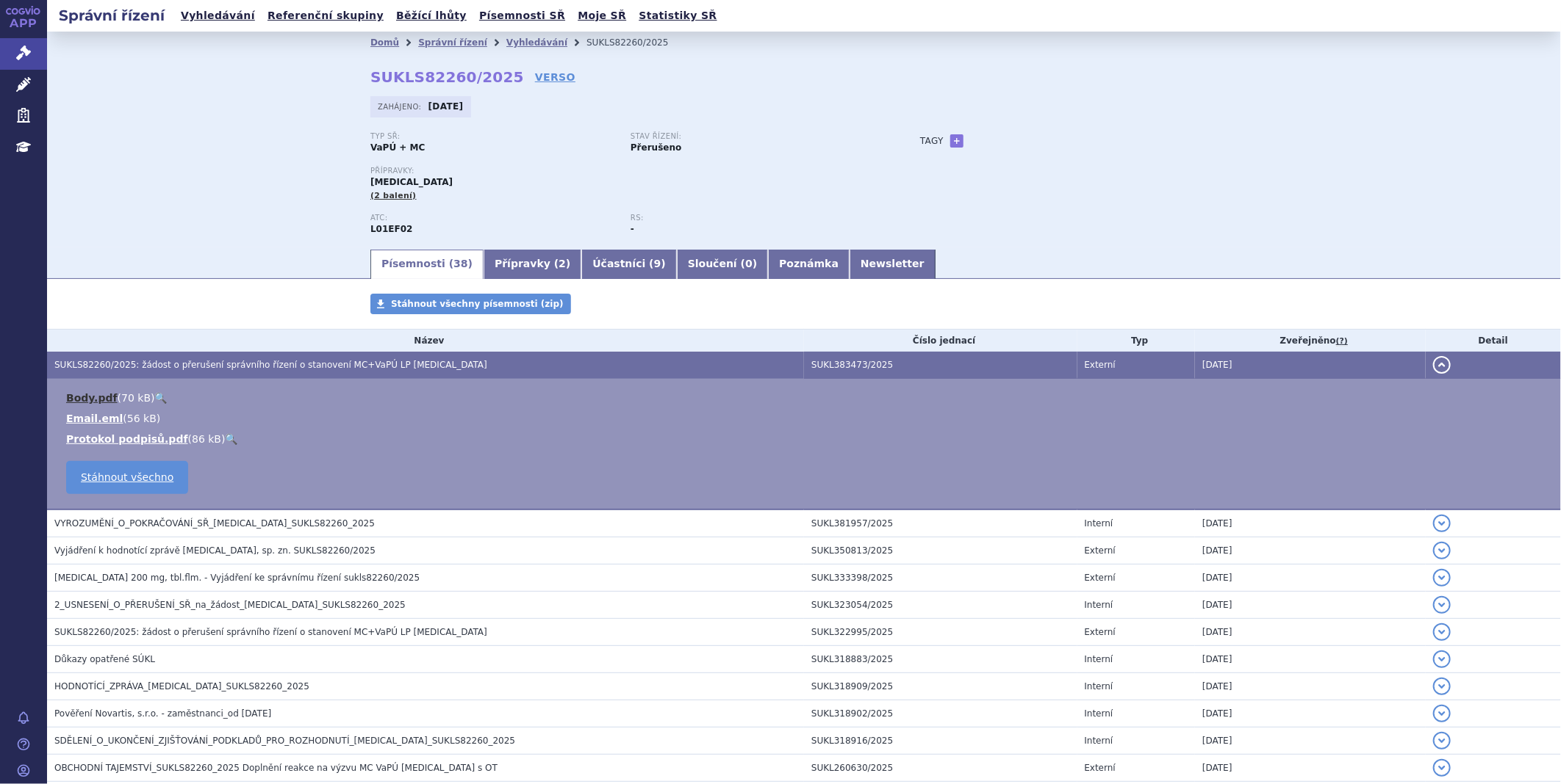
click at [93, 404] on link "Body.pdf" at bounding box center [92, 398] width 51 height 11
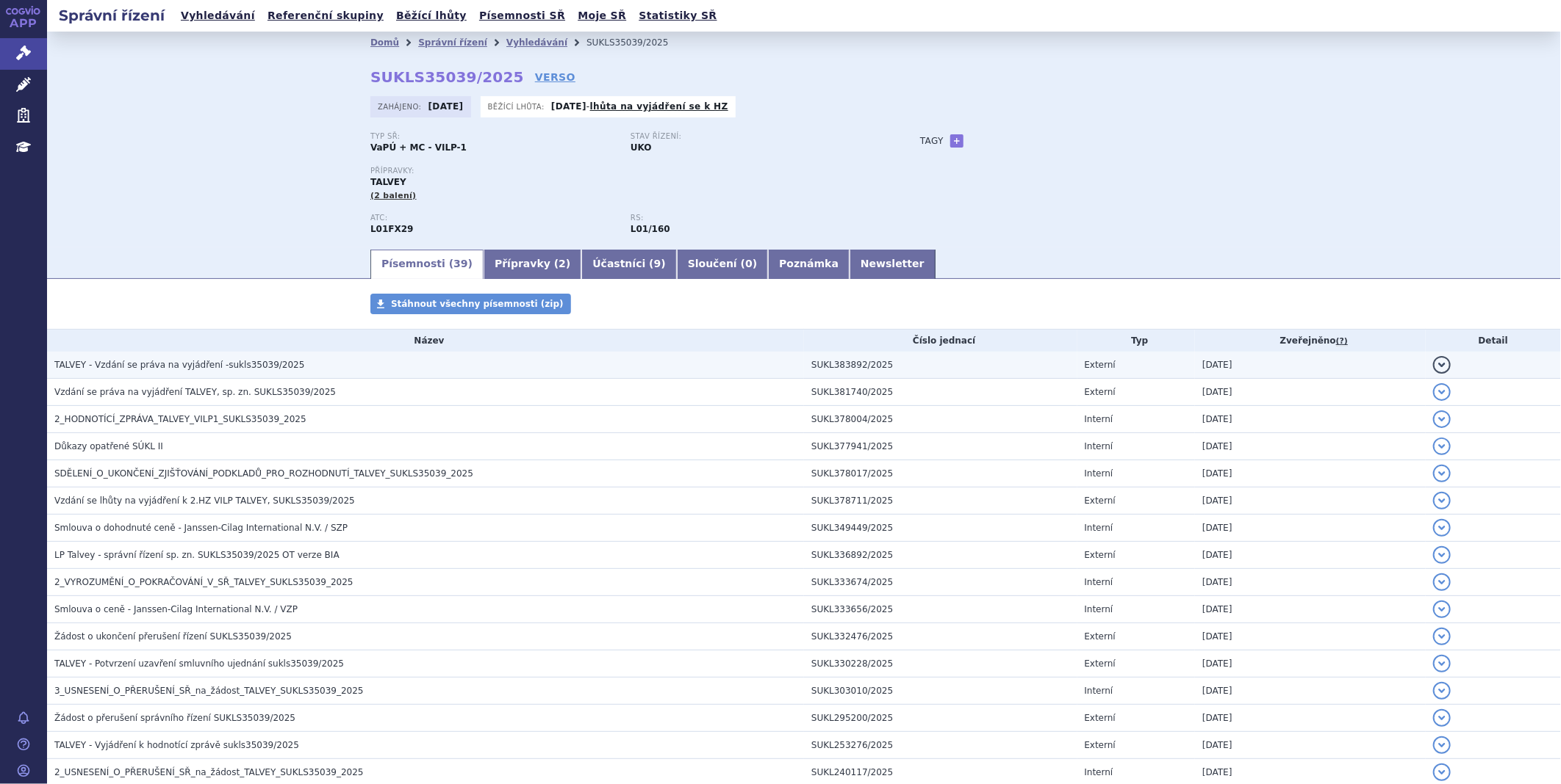
click at [248, 363] on span "TALVEY - Vzdání se práva na vyjádření -sukls35039/2025" at bounding box center [179, 365] width 250 height 10
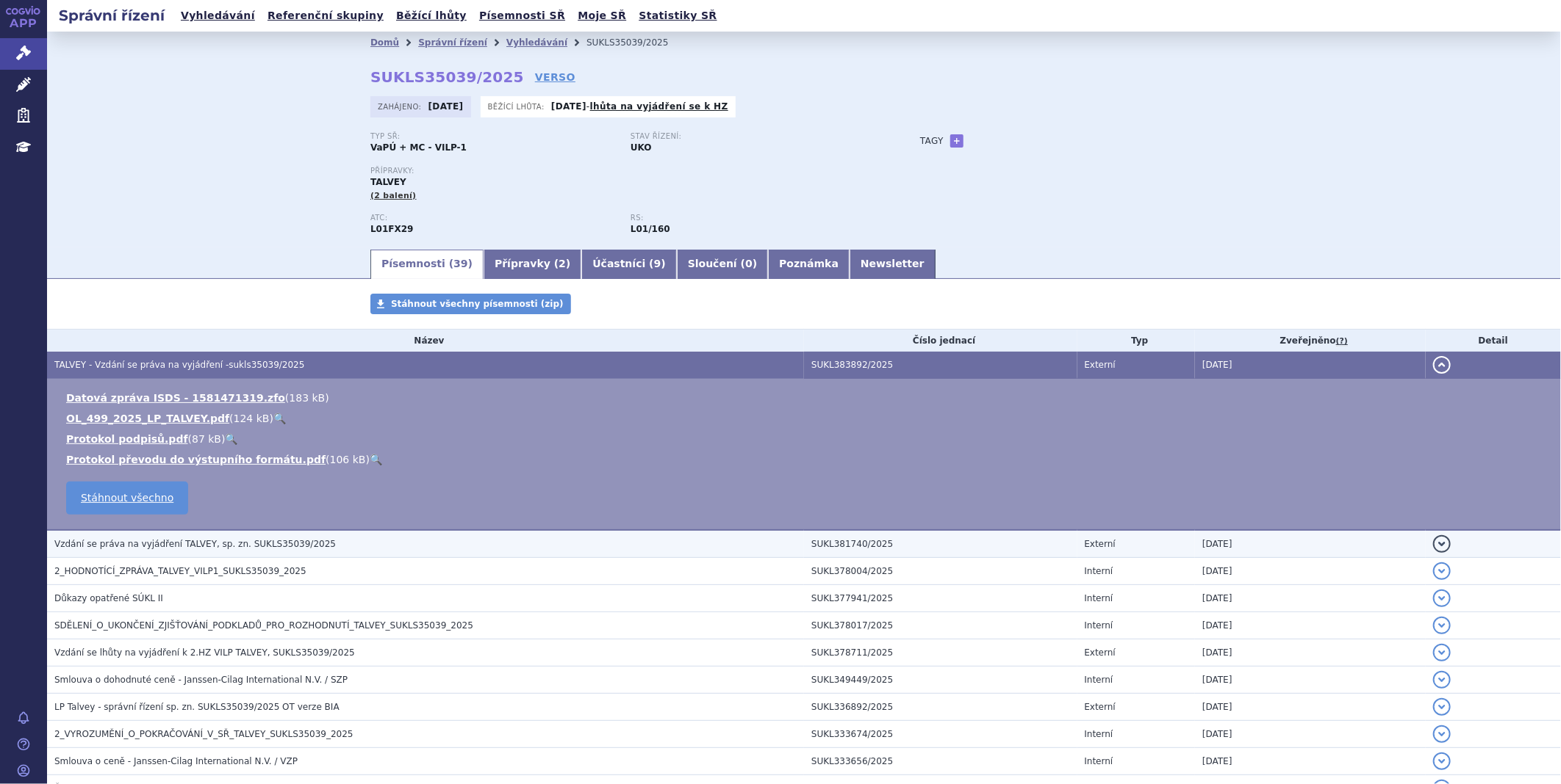
click at [224, 544] on span "Vzdání se práva na vyjádření TALVEY, sp. zn. SUKLS35039/2025" at bounding box center [194, 543] width 281 height 10
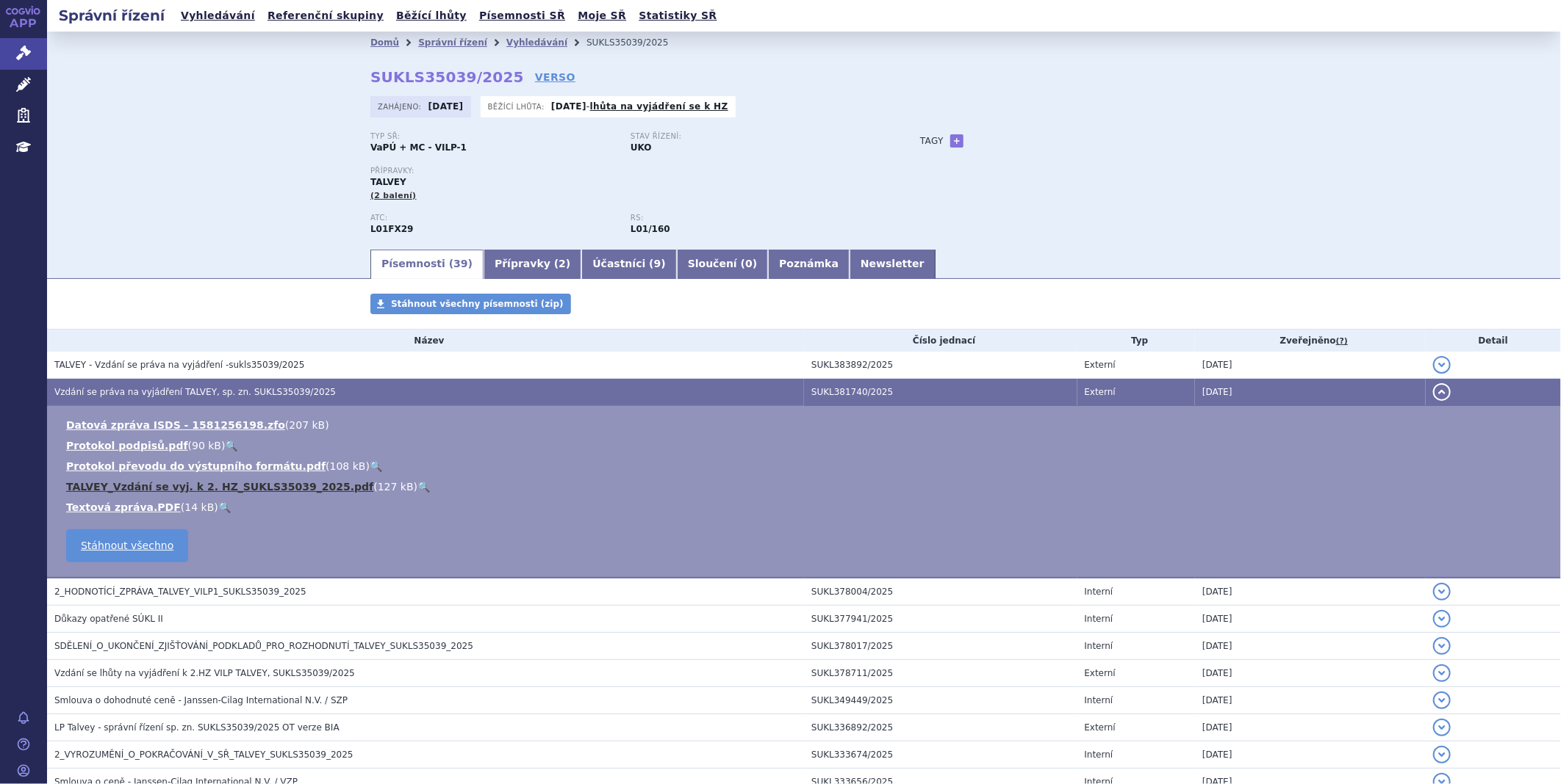
click at [133, 490] on link "TALVEY_Vzdání se vyj. k 2. HZ_SUKLS35039_2025.pdf" at bounding box center [220, 487] width 307 height 11
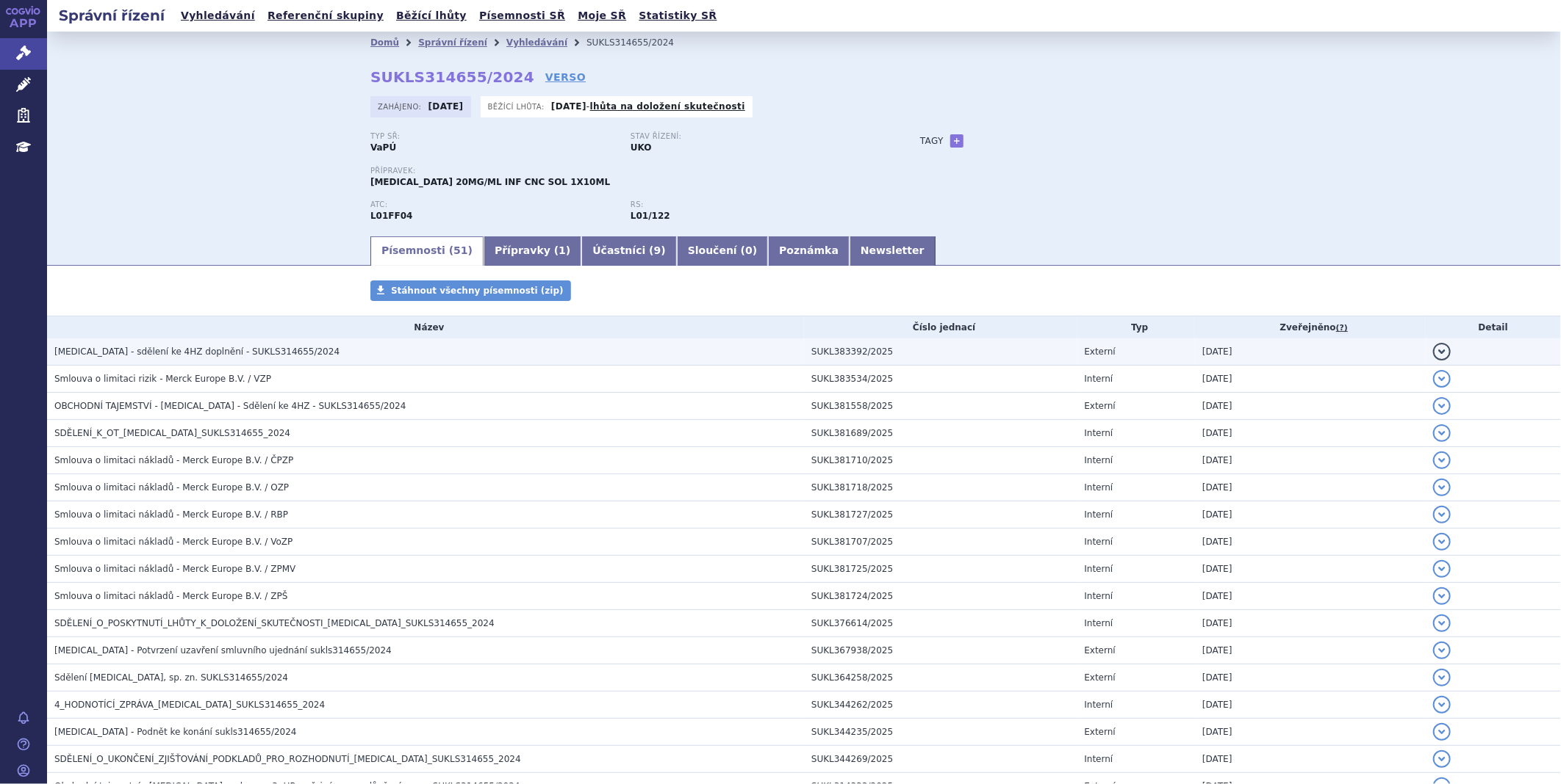
click at [179, 346] on h3 "[MEDICAL_DATA] - sdělení ke 4HZ doplnění - SUKLS314655/2024" at bounding box center [428, 352] width 749 height 15
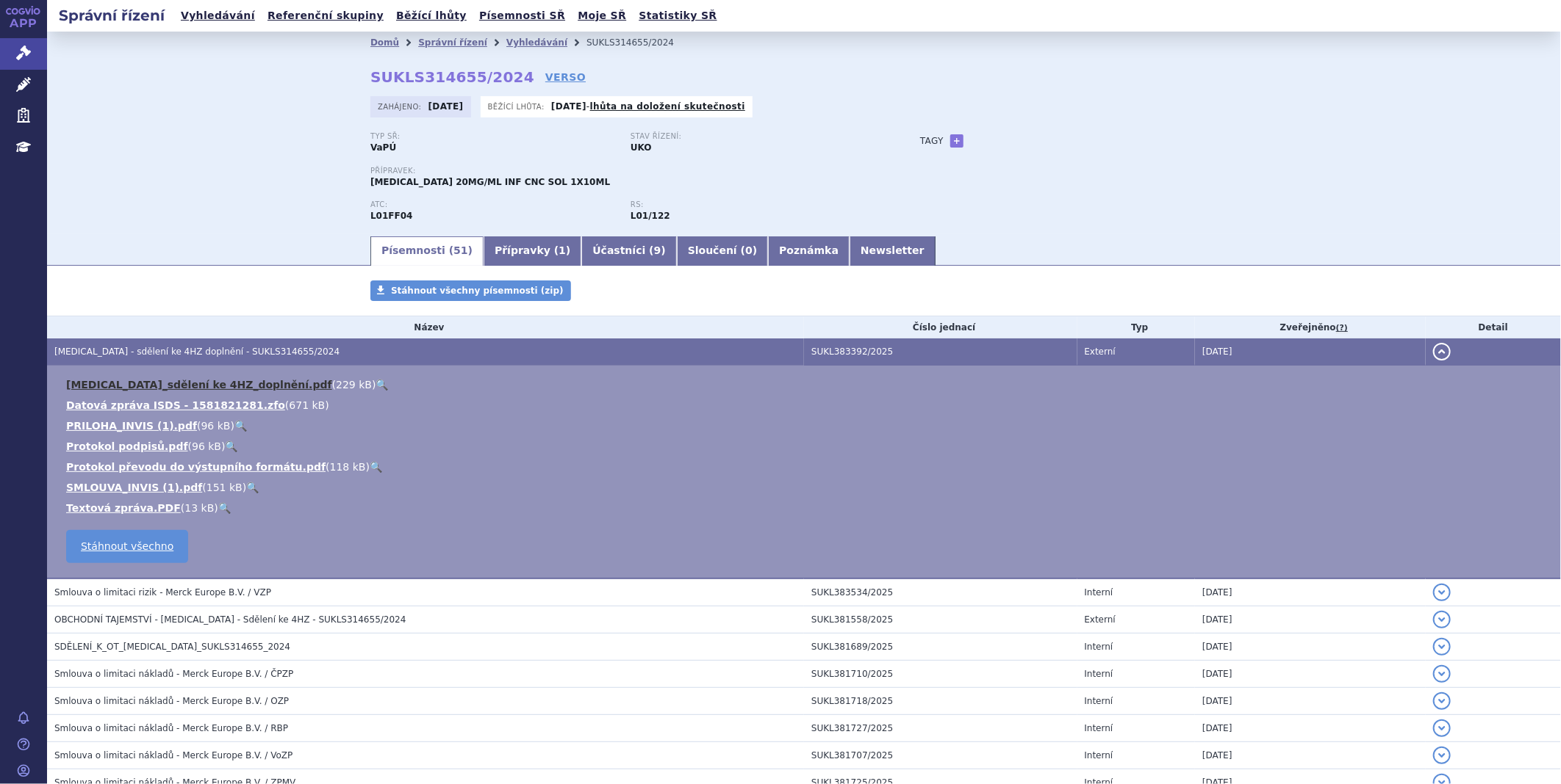
click at [178, 389] on link "[MEDICAL_DATA]_sdělení ke 4HZ_doplnění.pdf" at bounding box center [199, 384] width 266 height 11
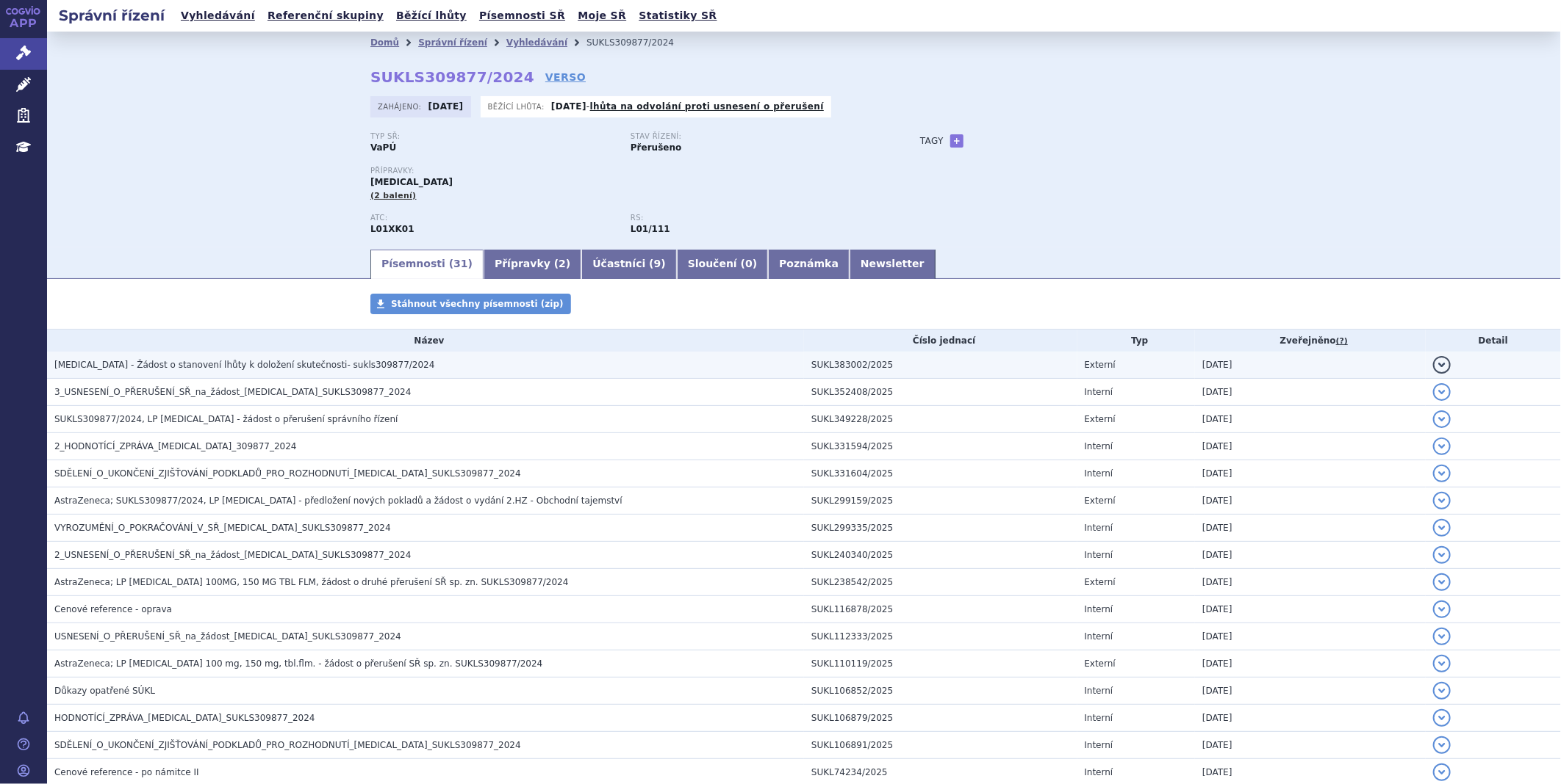
click at [326, 362] on span "[MEDICAL_DATA] - Žádost o stanovení lhůty k doložení skutečnosti- sukls309877/2…" at bounding box center [243, 365] width 380 height 10
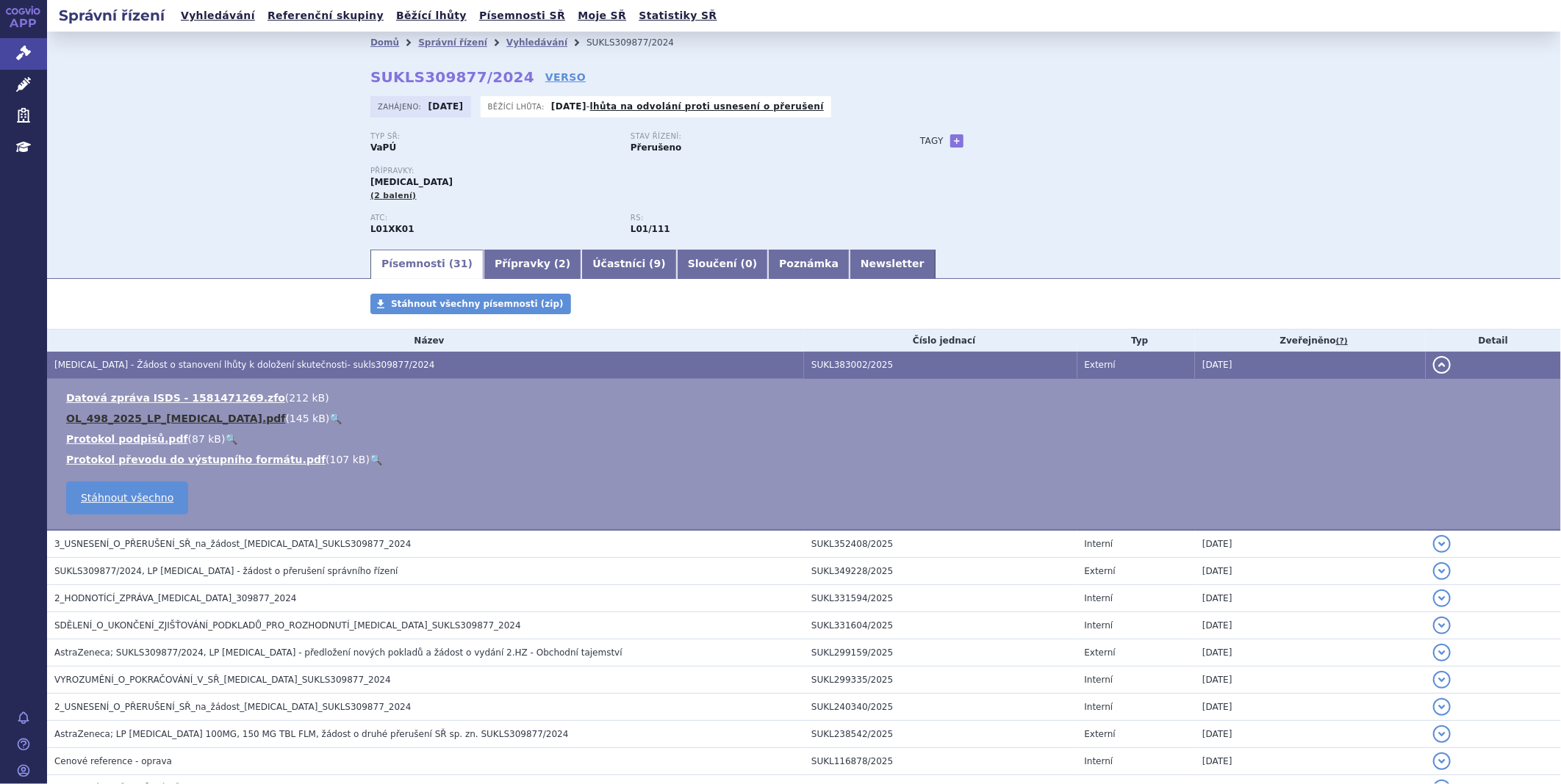
click at [158, 415] on link "OL_498_2025_LP_LYNPARZA.pdf" at bounding box center [175, 419] width 219 height 11
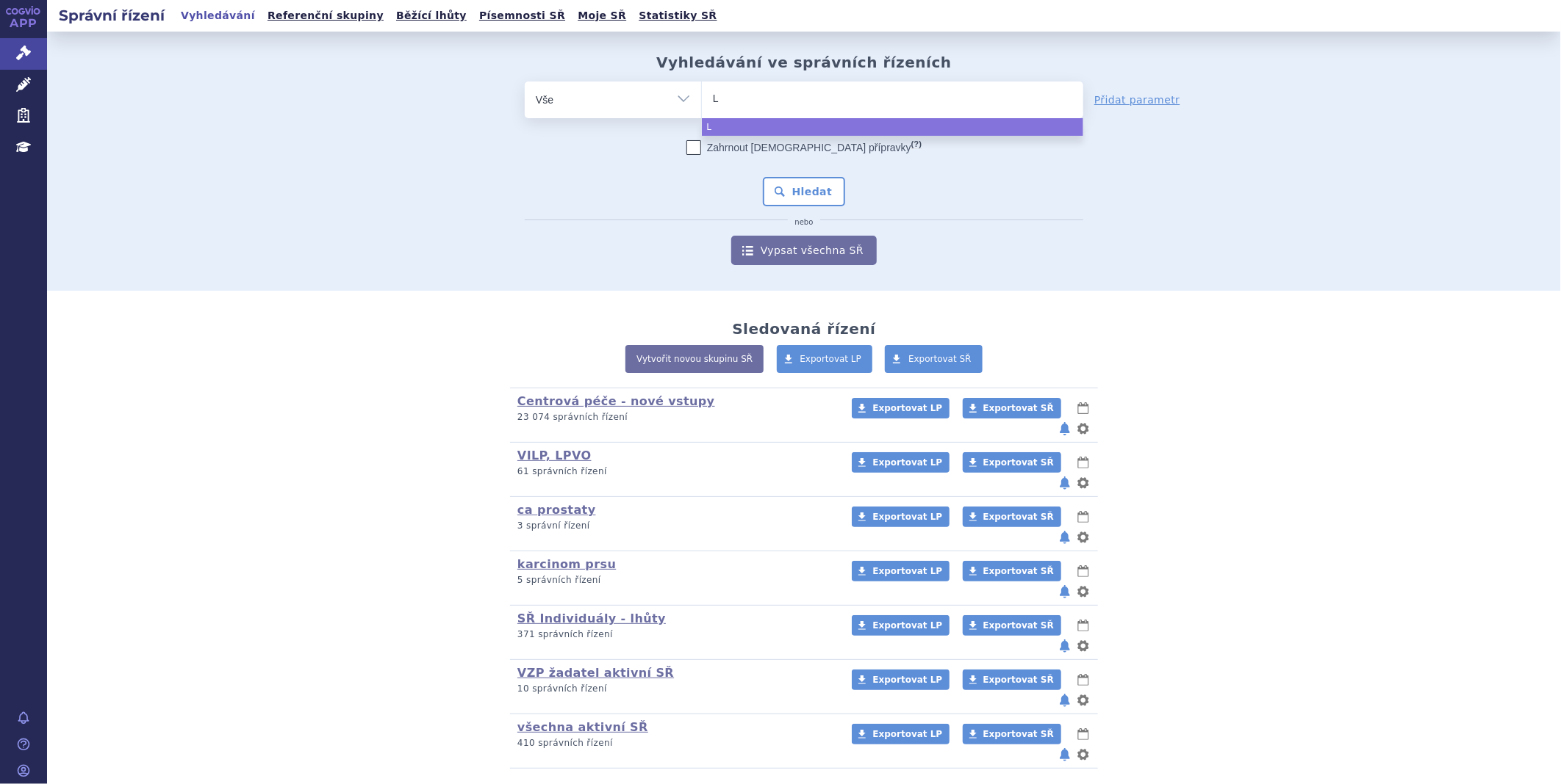
type input "LY"
type input "LYV"
type input "LYVD"
type input "LYVDE"
type input "LYVDEL"
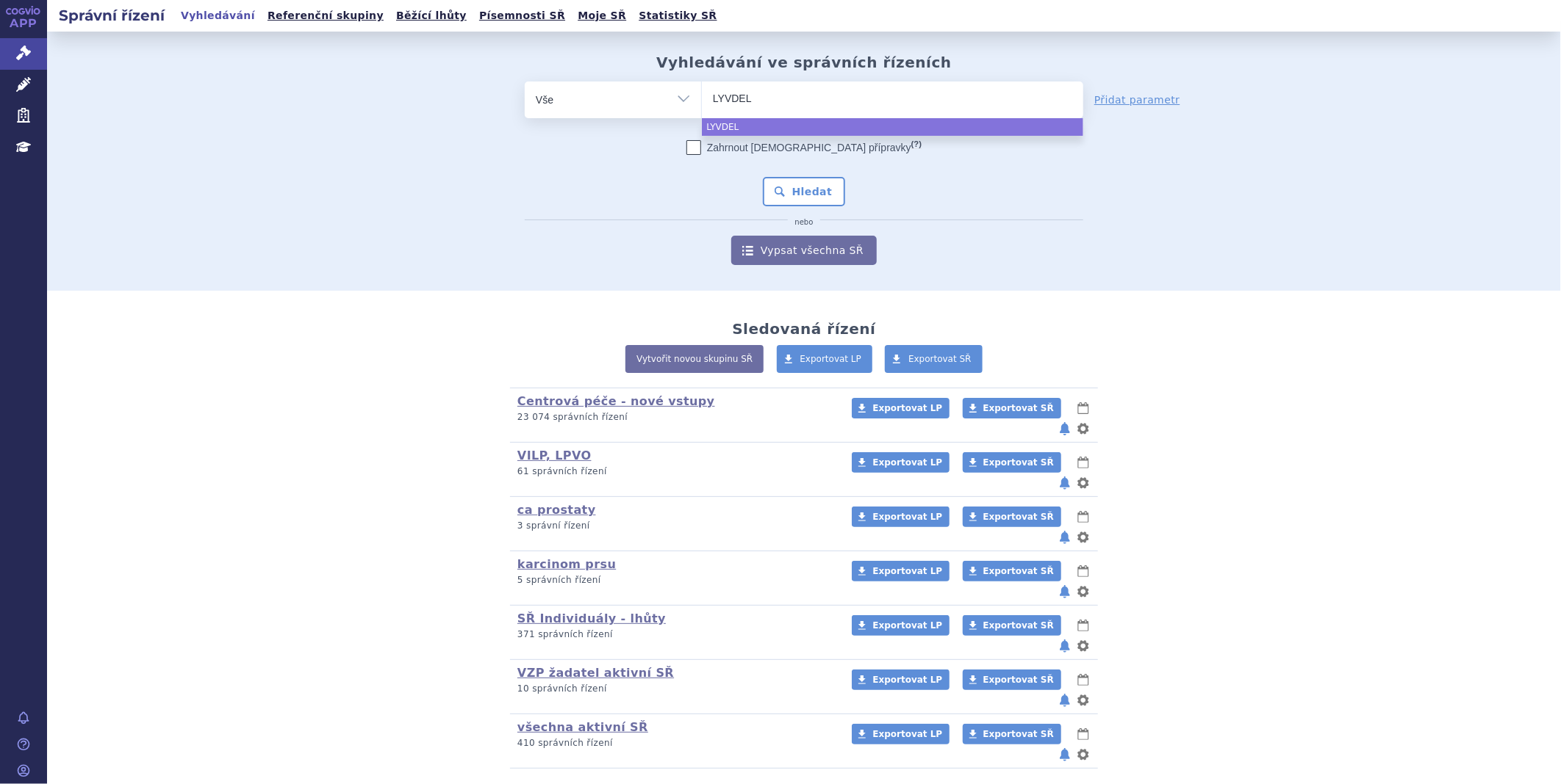
type input "LYVDELZ"
type input "LYVDELZI"
select select "LYVDELZI"
click at [816, 182] on button "Hledat" at bounding box center [804, 191] width 83 height 29
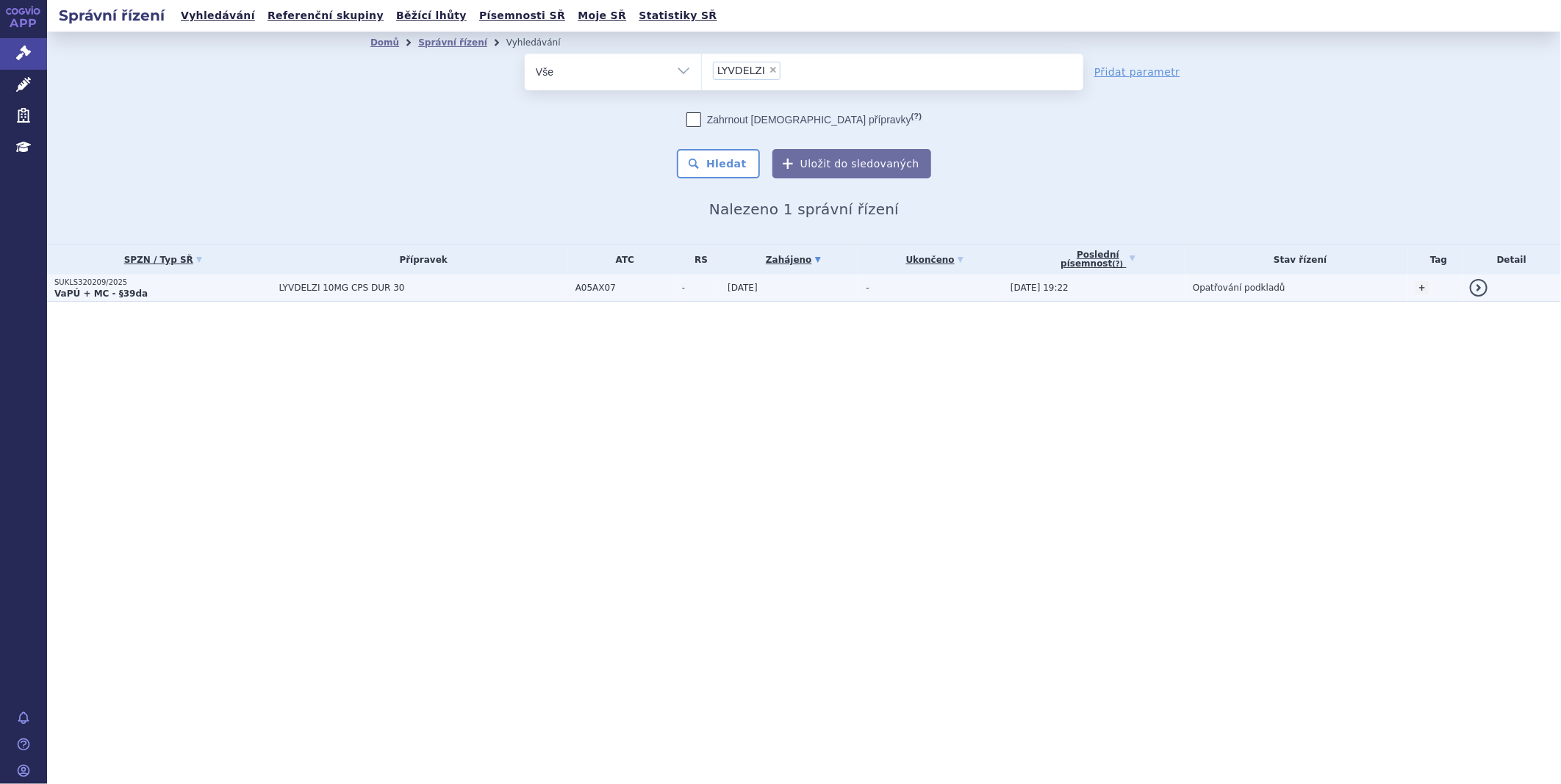
click at [100, 294] on strong "VaPÚ + MC - §39da" at bounding box center [100, 294] width 94 height 10
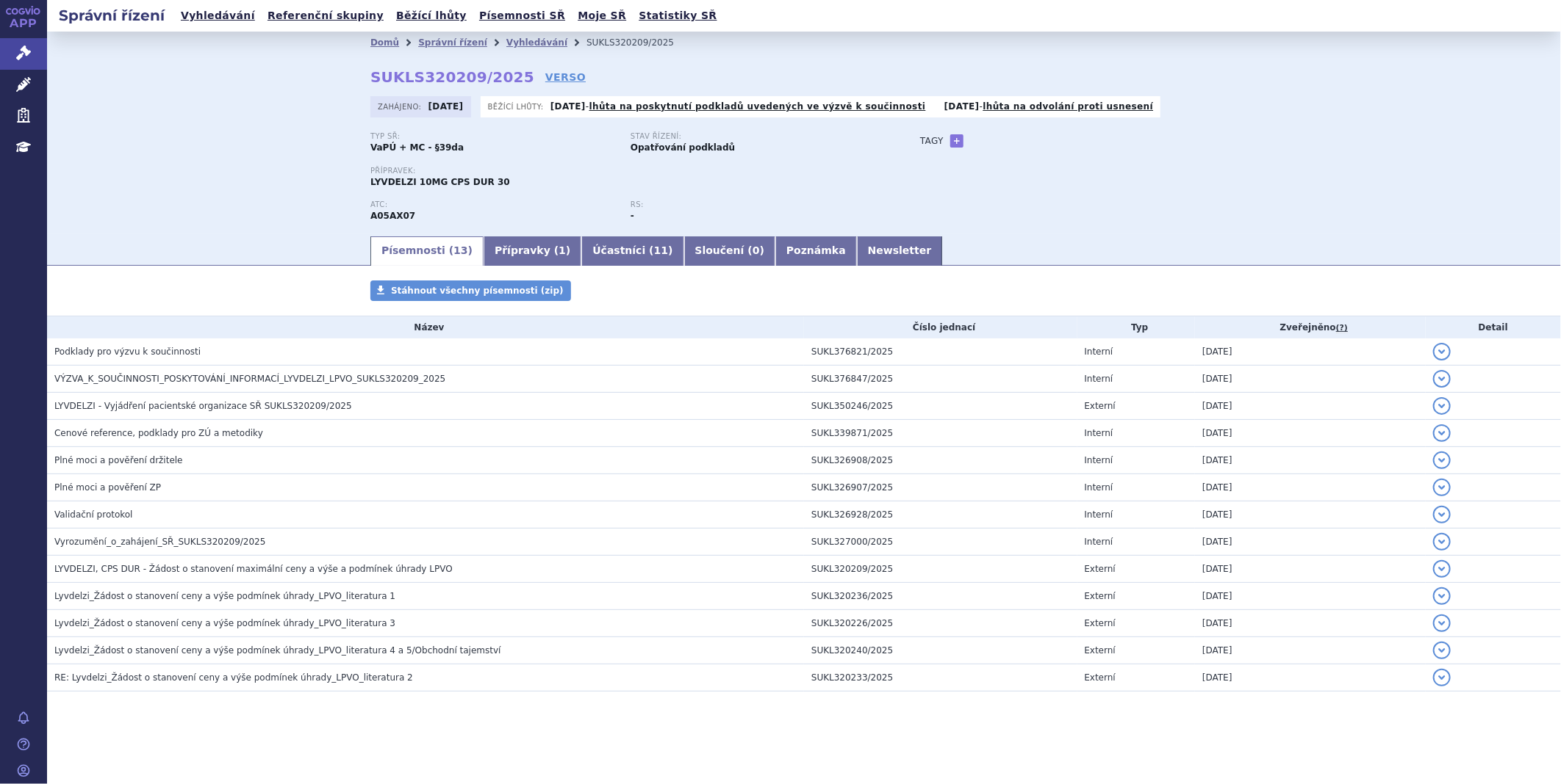
click at [514, 260] on link "Přípravky ( 1 )" at bounding box center [531, 251] width 98 height 29
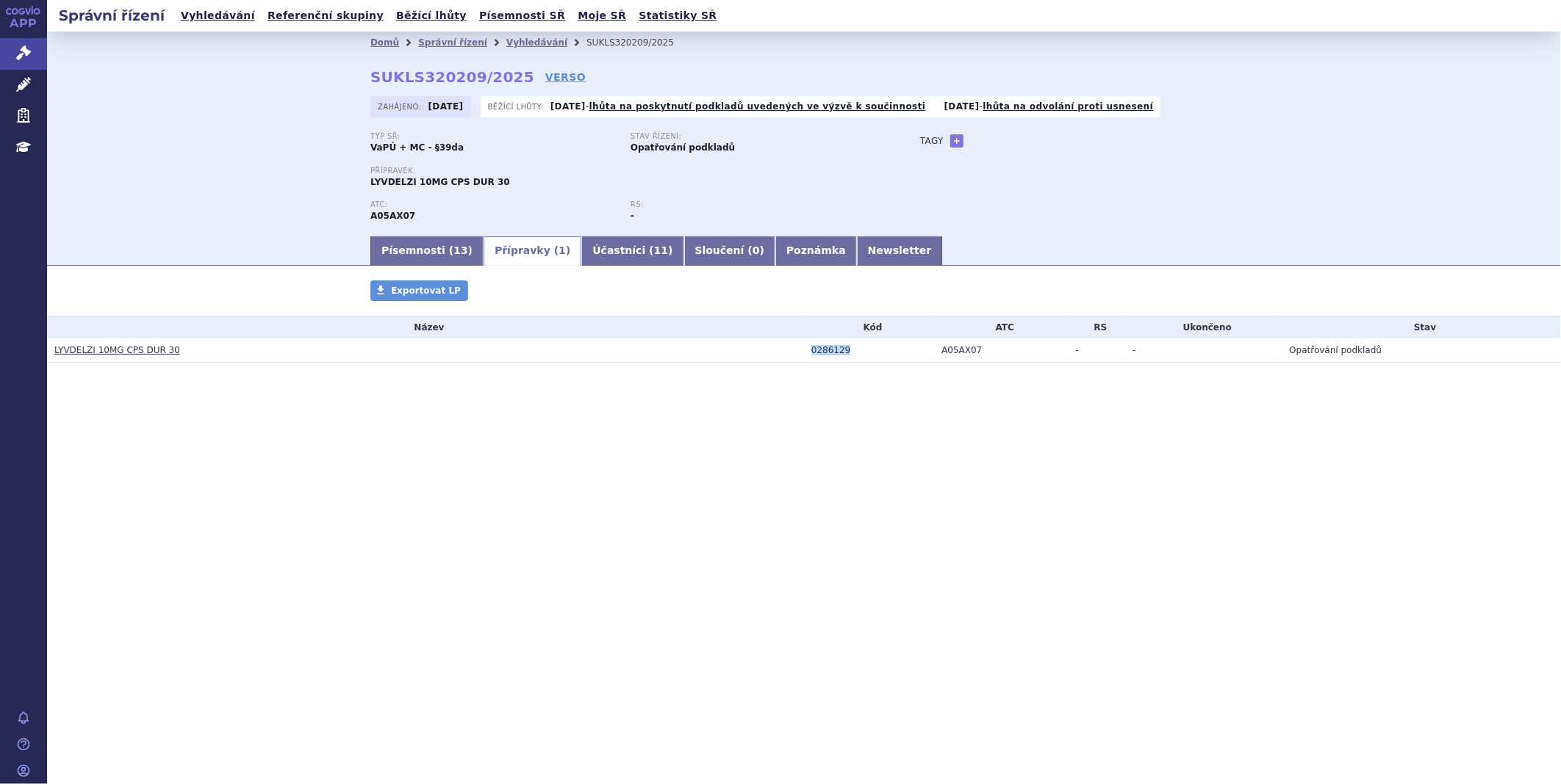
drag, startPoint x: 855, startPoint y: 352, endPoint x: 795, endPoint y: 358, distance: 60.3
click at [795, 358] on tr "LYVDELZI 10MG CPS DUR 30 0286129 A05AX07 - - Opatřování podkladů" at bounding box center [804, 351] width 1514 height 25
copy tr "0286129"
click at [510, 74] on div "Domů Správní řízení Vyhledávání SUKLS320209/2025 SUKLS320209/2025 VERSO Zahájen…" at bounding box center [803, 144] width 925 height 181
drag, startPoint x: 506, startPoint y: 74, endPoint x: 364, endPoint y: 79, distance: 142.1
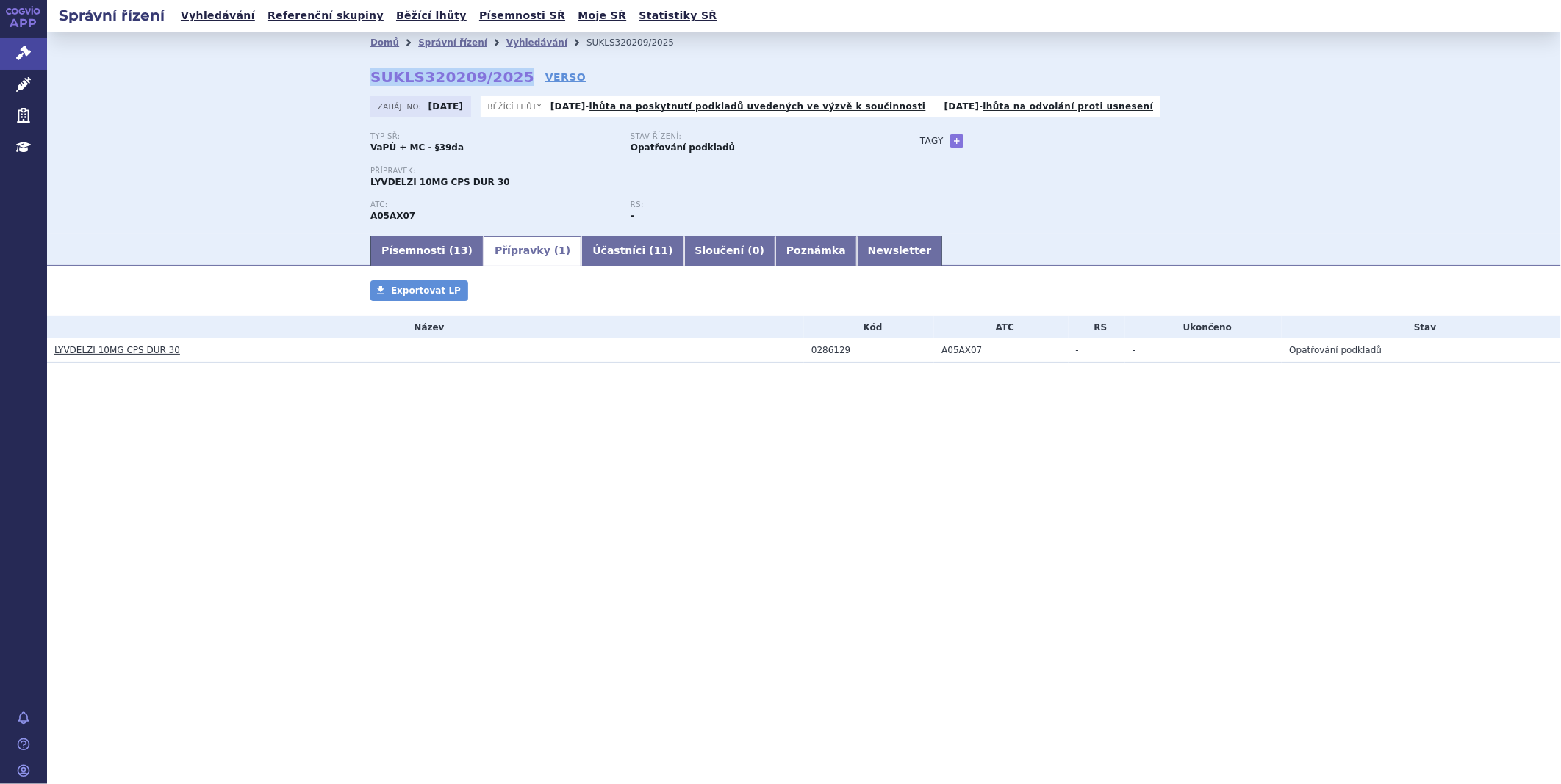
click at [364, 79] on div "Domů Správní řízení Vyhledávání SUKLS320209/2025 SUKLS320209/2025 VERSO Zahájen…" at bounding box center [803, 144] width 925 height 181
copy strong "SUKLS320209/2025"
click at [383, 241] on link "Písemnosti ( 13 )" at bounding box center [426, 251] width 113 height 29
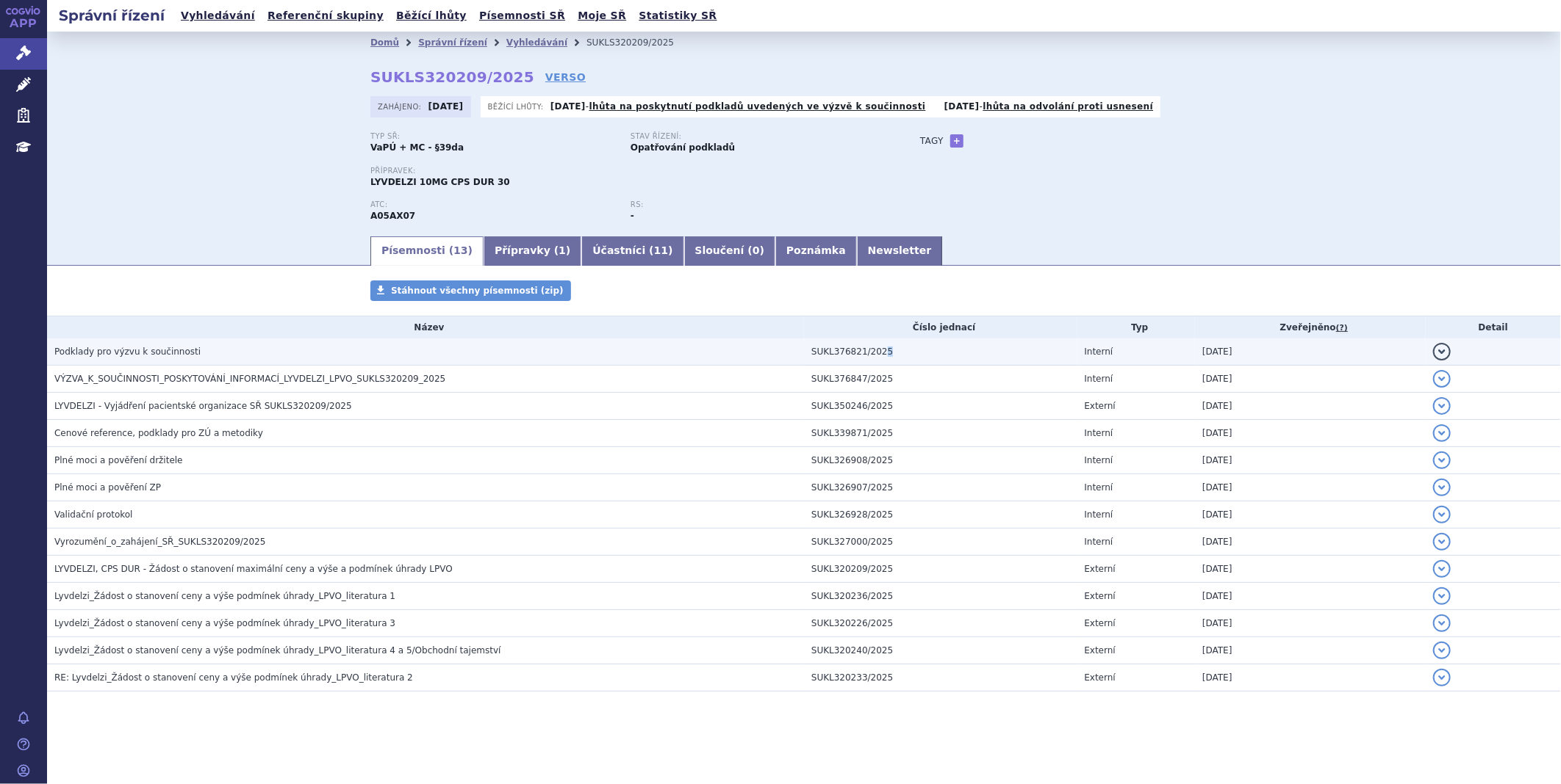
drag, startPoint x: 895, startPoint y: 351, endPoint x: 876, endPoint y: 350, distance: 19.0
click at [876, 350] on td "SUKL376821/2025" at bounding box center [941, 352] width 274 height 27
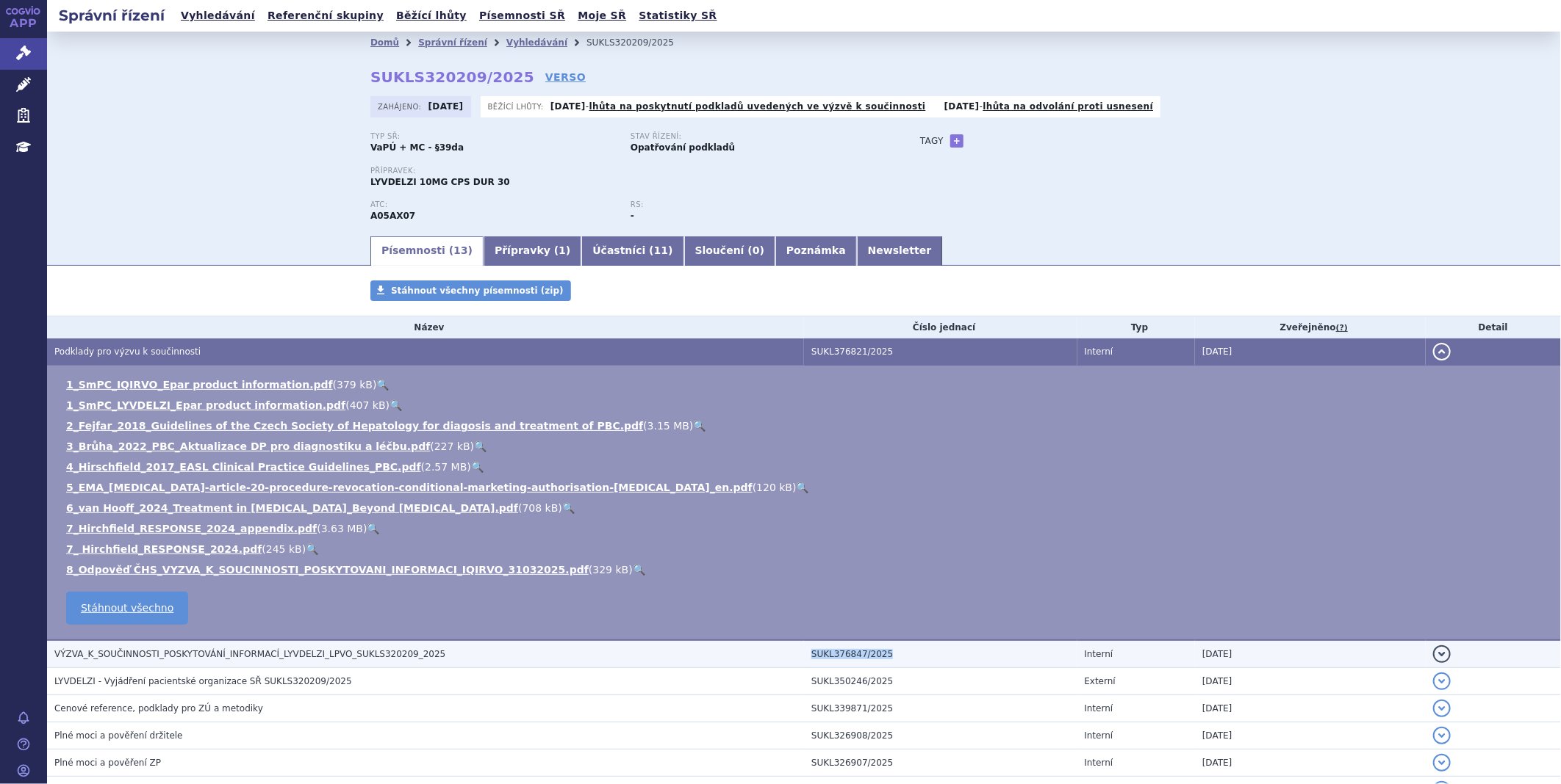
drag, startPoint x: 887, startPoint y: 656, endPoint x: 803, endPoint y: 665, distance: 84.5
click at [804, 665] on td "SUKL376847/2025" at bounding box center [941, 653] width 274 height 27
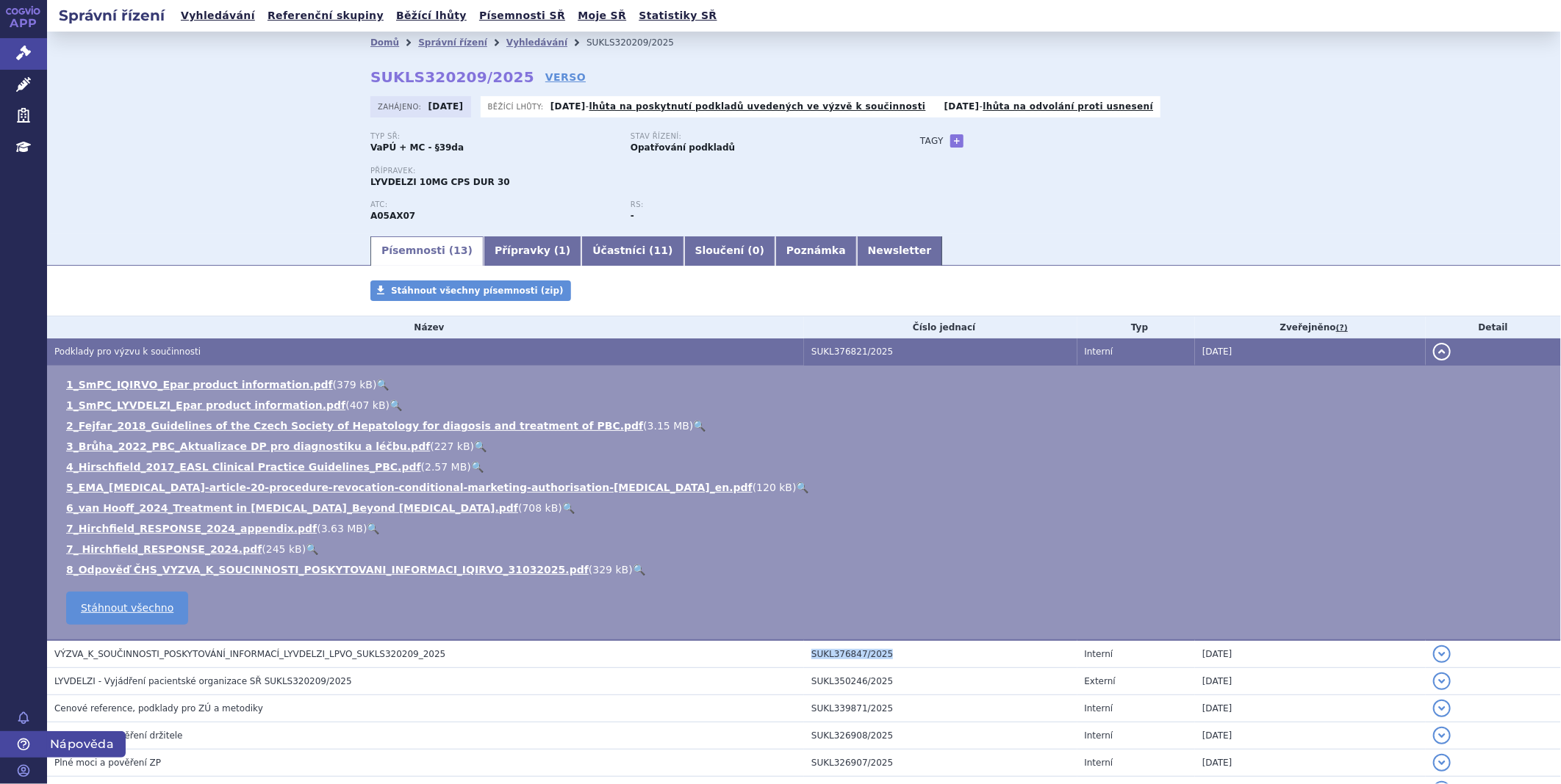
copy td "SUKL376847/2025"
click at [38, 45] on link "Správní řízení" at bounding box center [24, 53] width 47 height 31
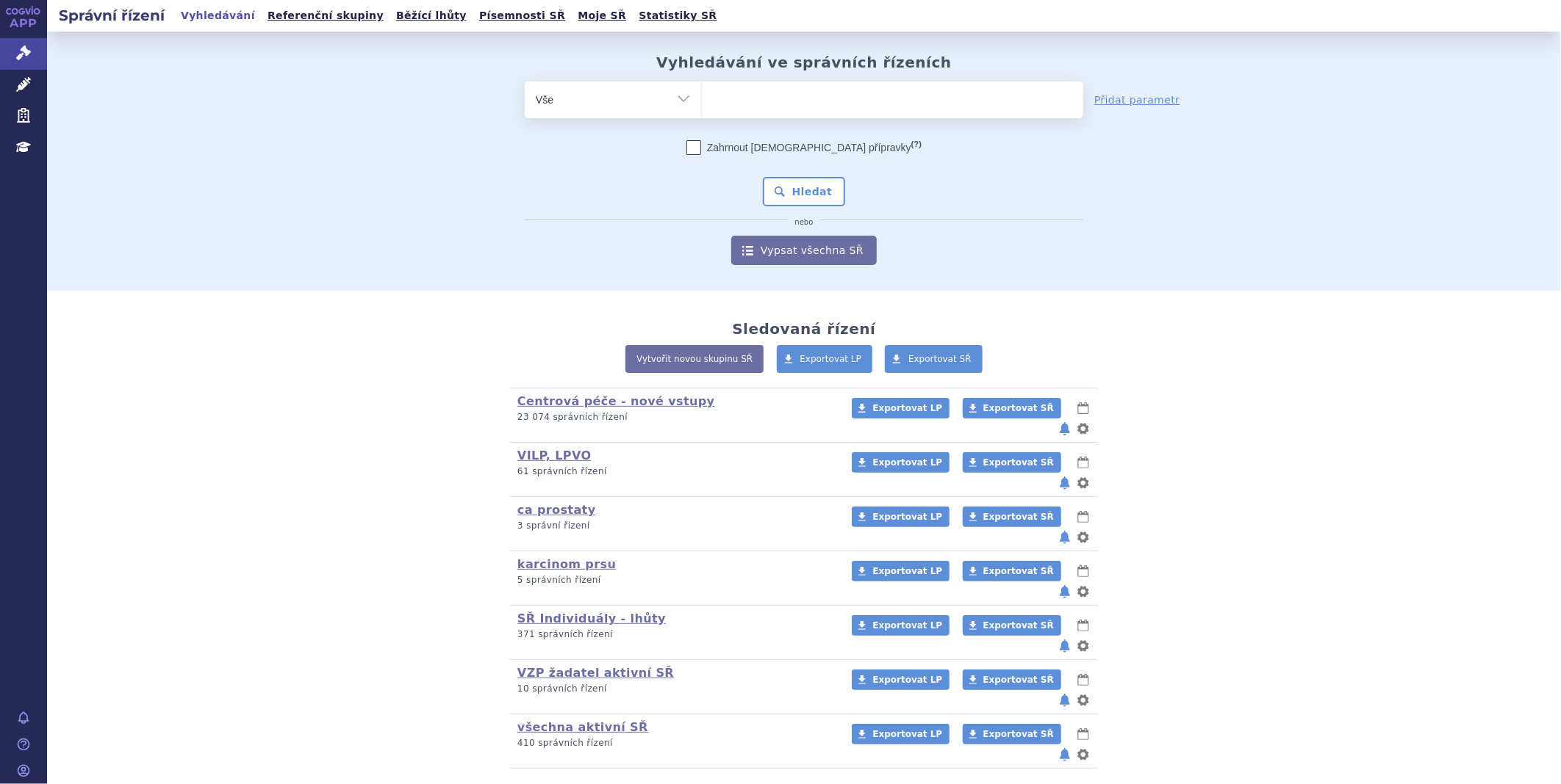
click at [825, 98] on ul at bounding box center [892, 97] width 382 height 31
click at [702, 98] on select at bounding box center [701, 98] width 1 height 37
type input "g"
type input "gi"
type input "giv"
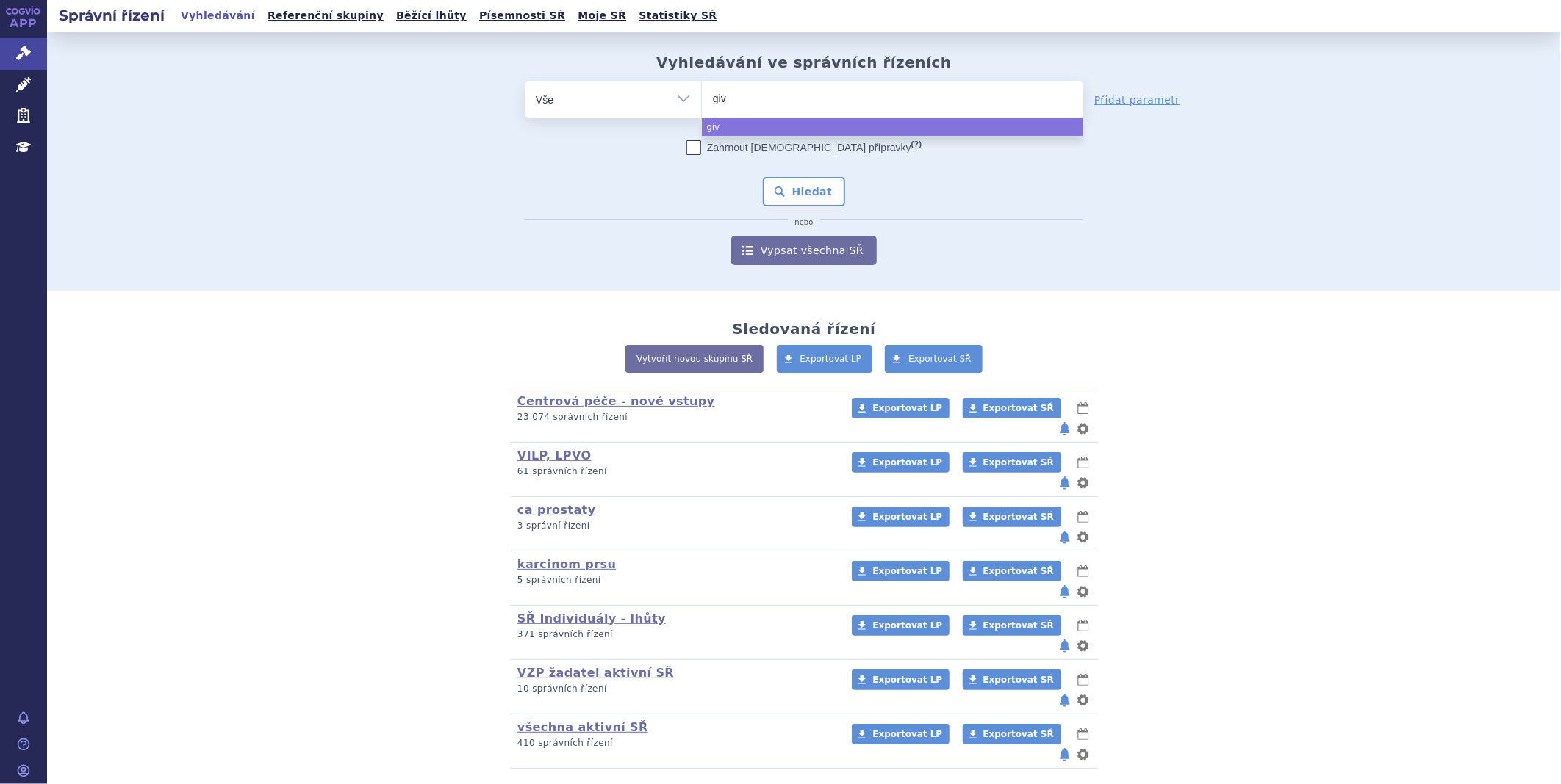
type input "givl"
type input "givla"
type input "givlaa"
type input "givlaar"
type input "[MEDICAL_DATA]"
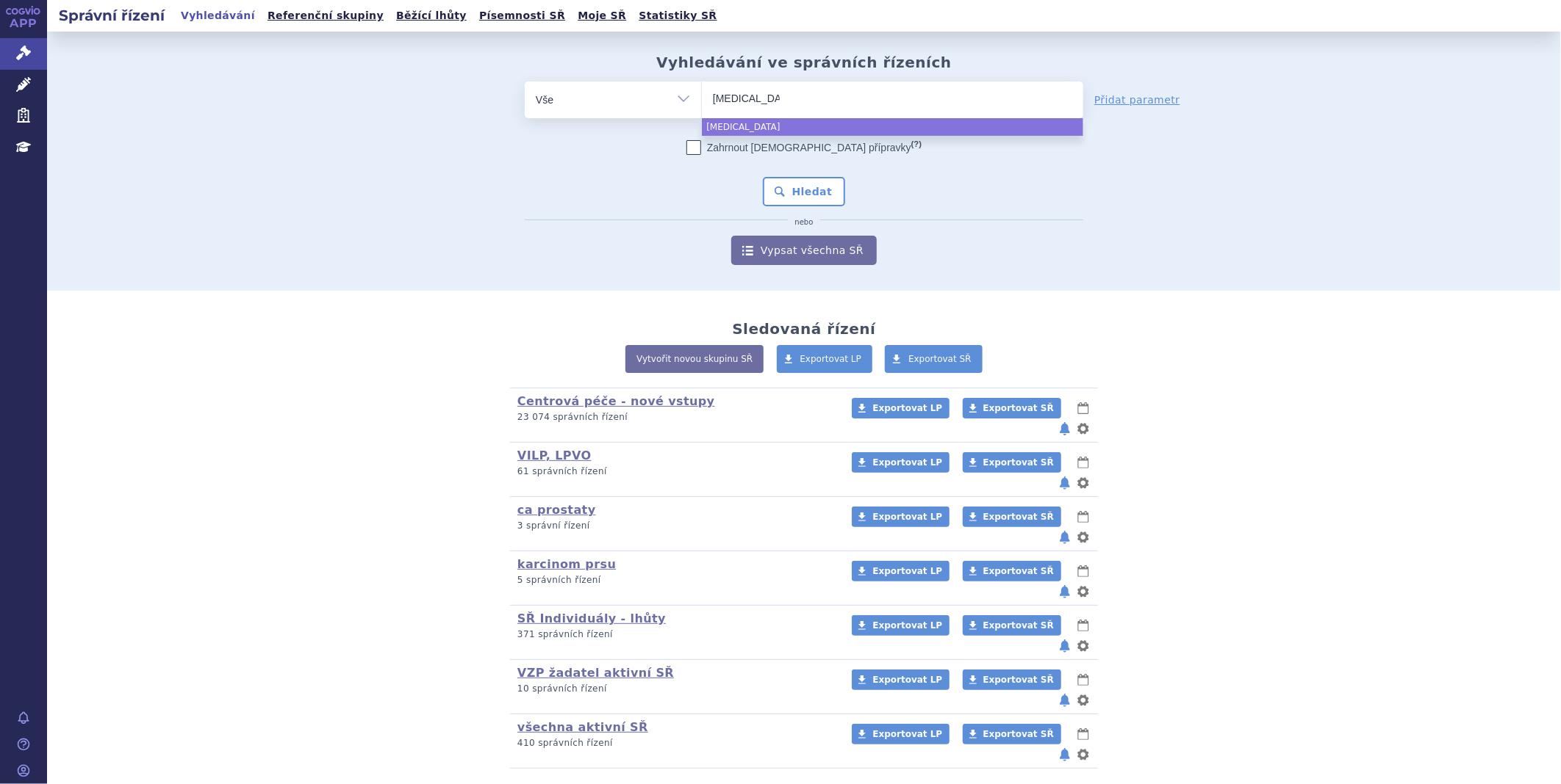
select select "[MEDICAL_DATA]"
click at [820, 174] on div "Zahrnout [DEMOGRAPHIC_DATA] přípravky (?) Hledat nebo Vypsat všechna SŘ" at bounding box center [804, 203] width 559 height 125
click at [816, 186] on button "Hledat" at bounding box center [804, 191] width 83 height 29
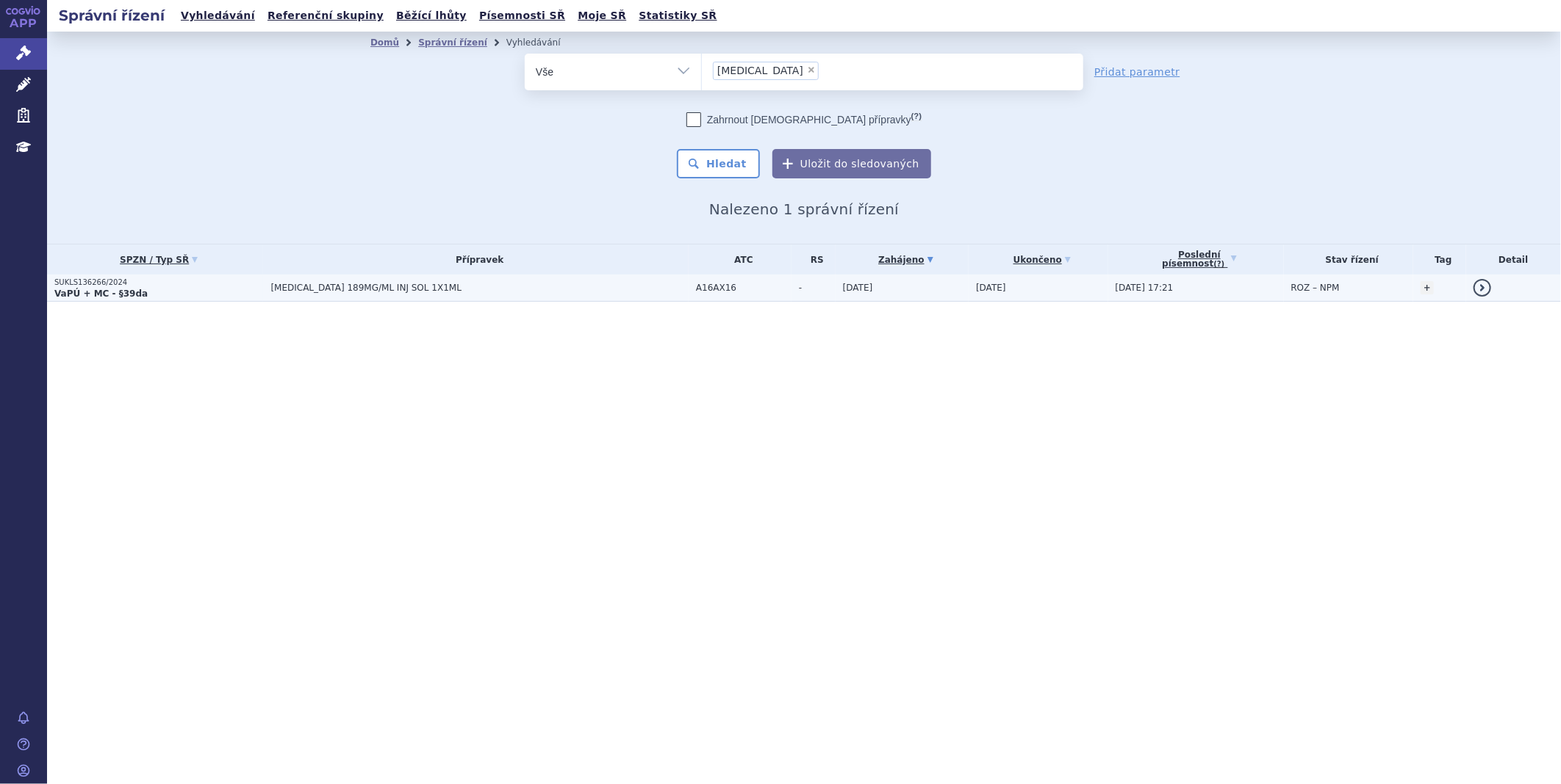
click at [103, 289] on strong "VaPÚ + MC - §39da" at bounding box center [100, 294] width 94 height 10
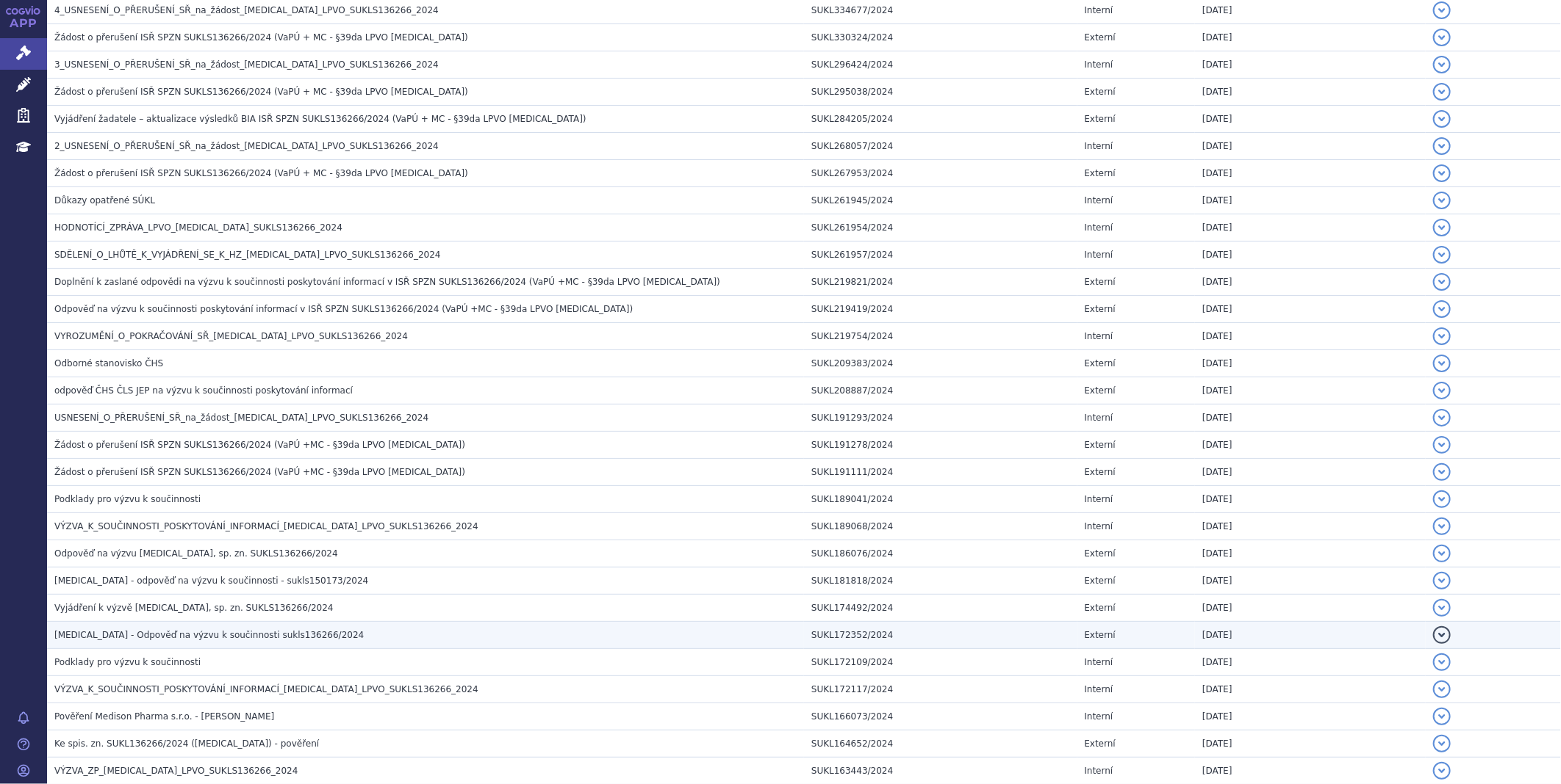
scroll to position [571, 0]
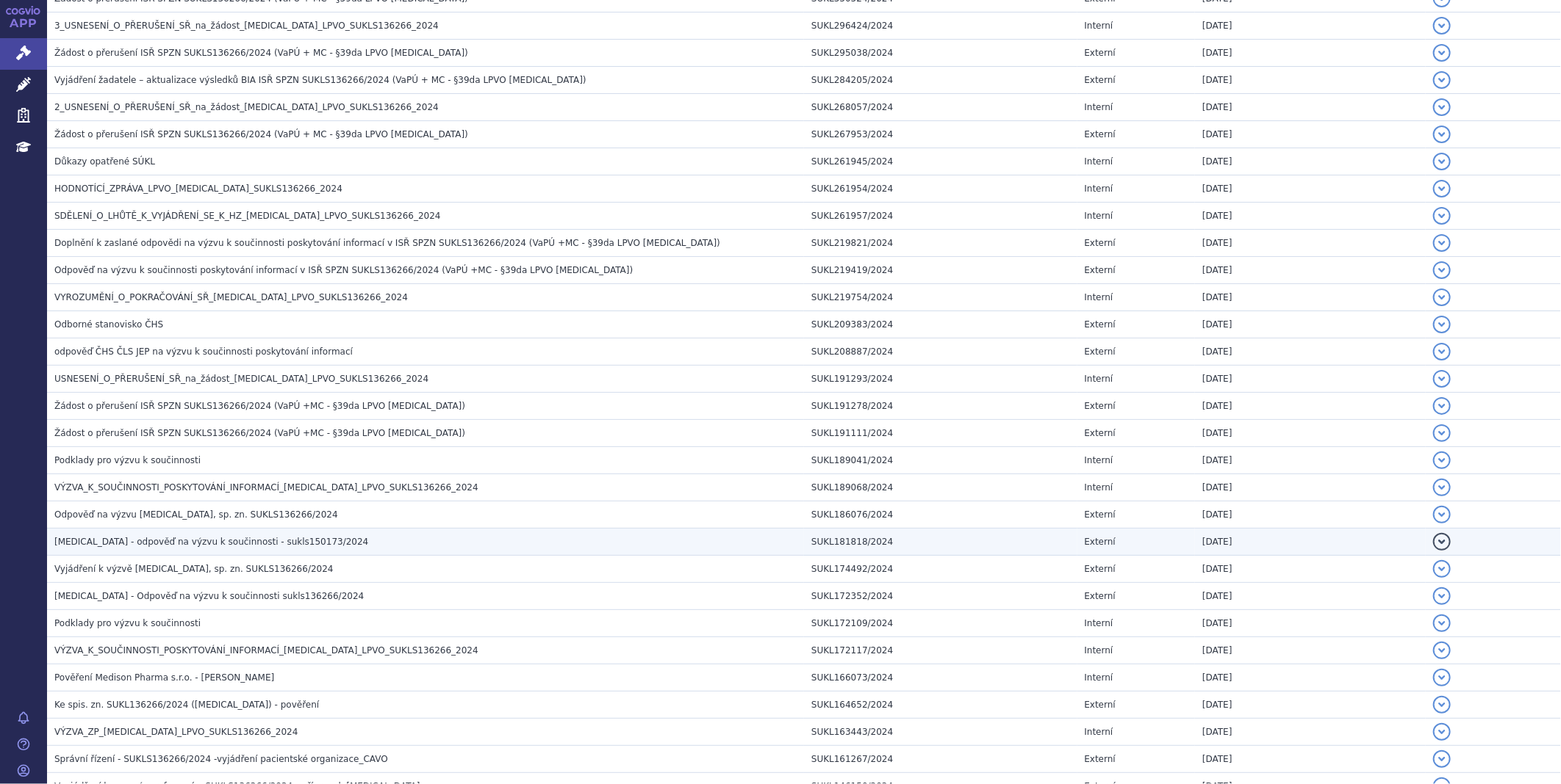
click at [146, 538] on h3 "Givlaari - odpověď na výzvu k součinnosti - sukls150173/2024" at bounding box center [428, 543] width 749 height 15
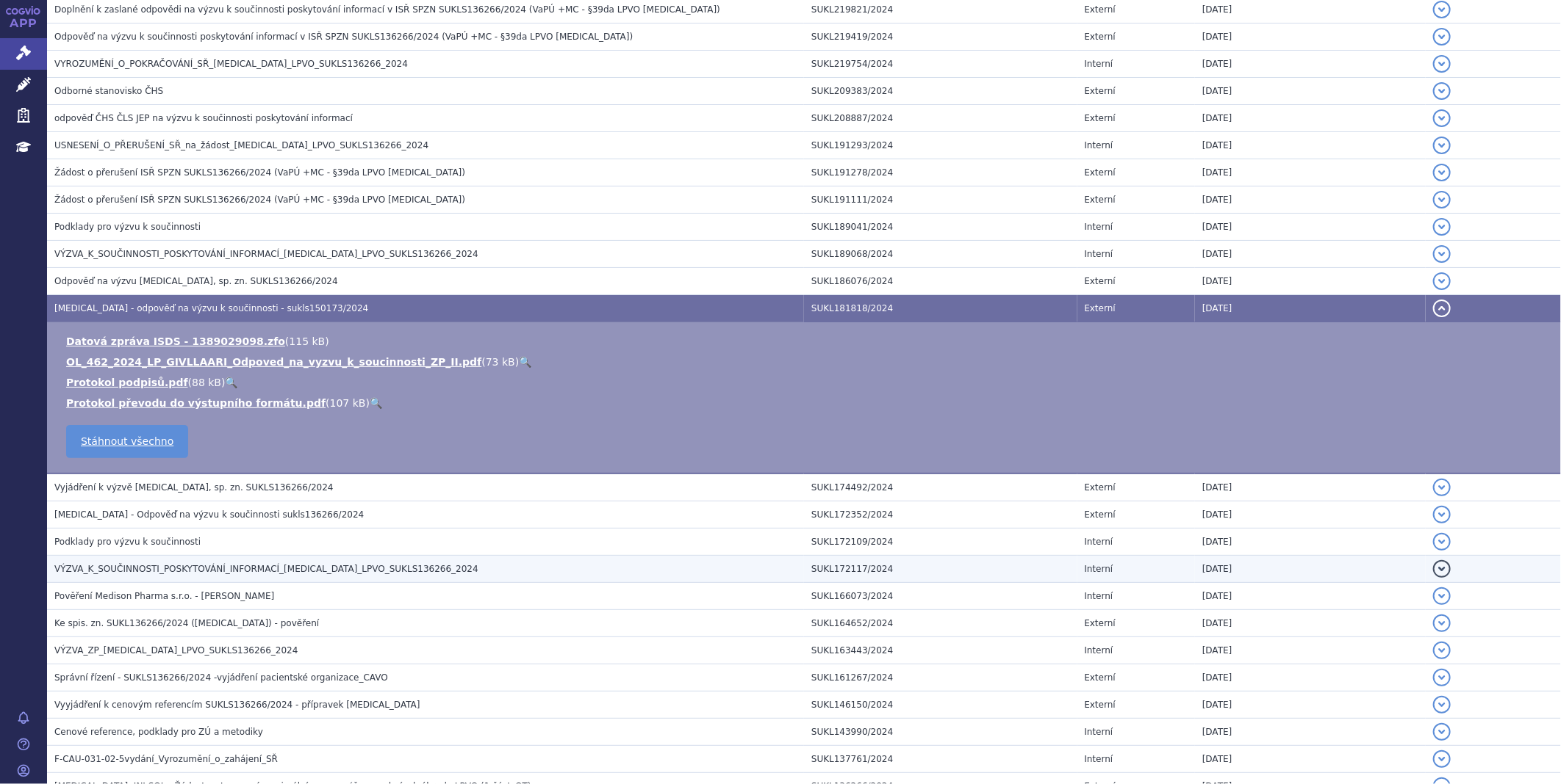
scroll to position [898, 0]
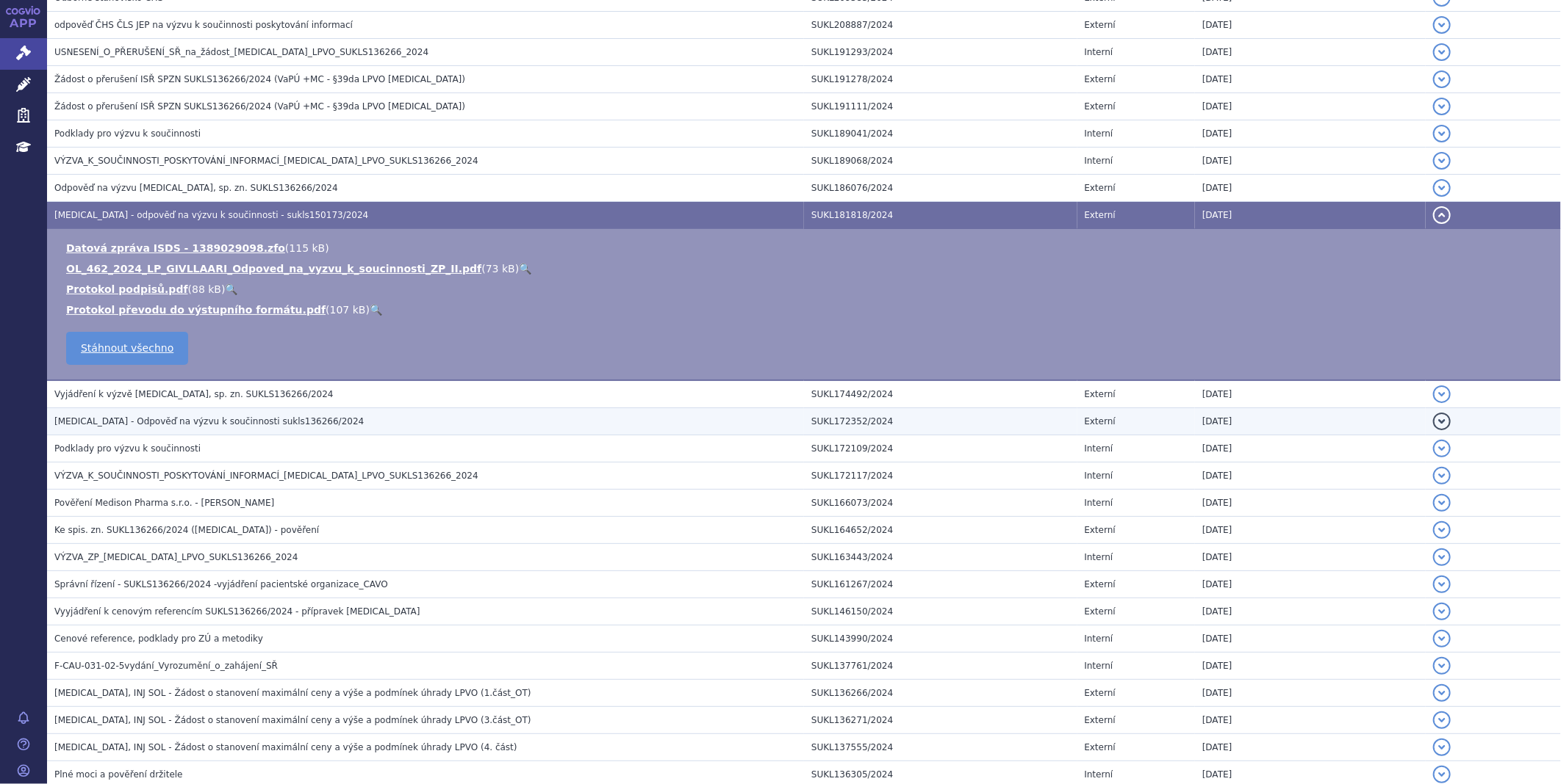
click at [155, 419] on span "GIVLAARI - Odpověď na výzvu k součinnosti sukls136266/2024" at bounding box center [208, 421] width 310 height 10
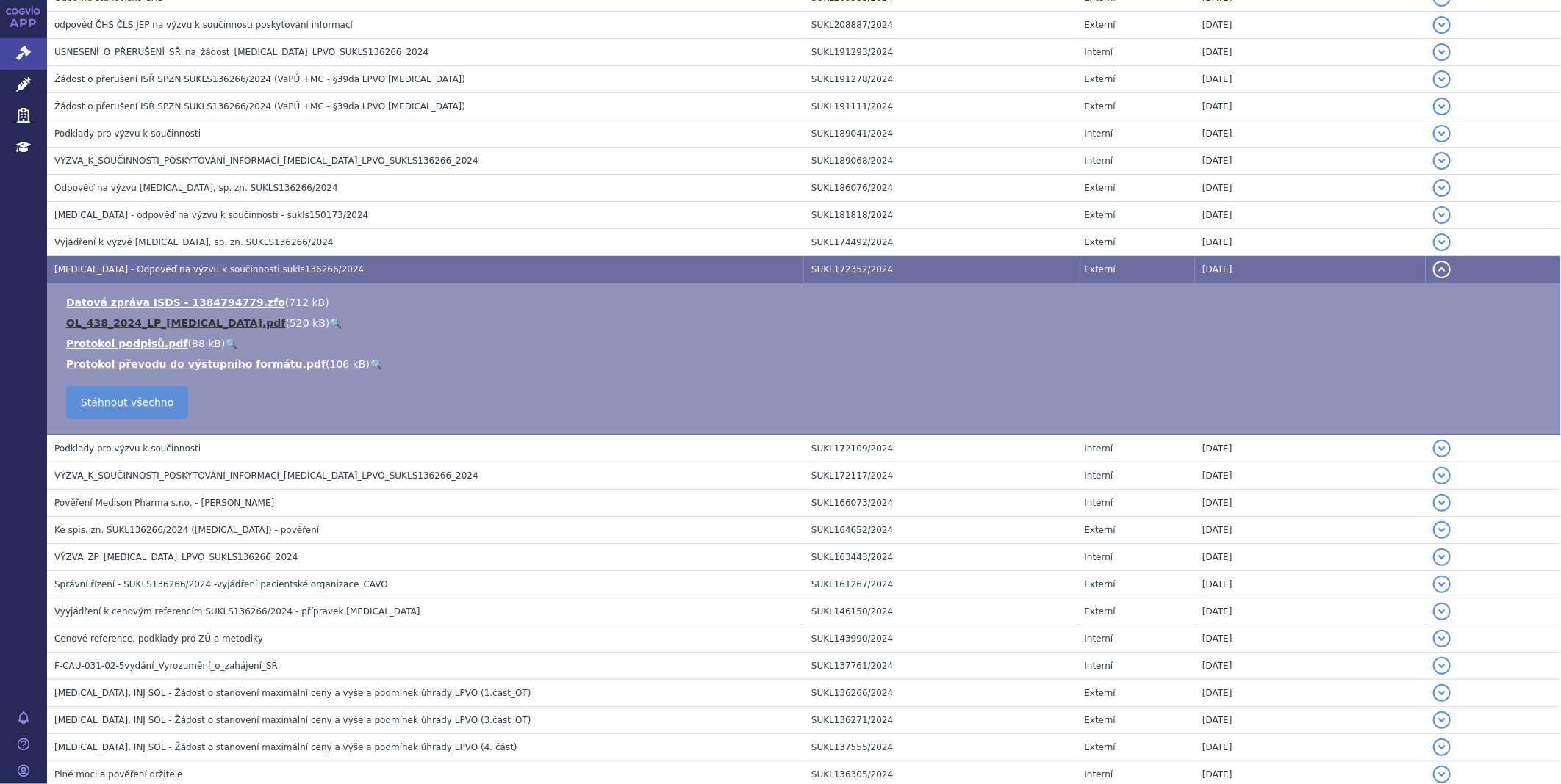
click at [137, 328] on link "OL_438_2024_LP_GIVLAARI.pdf" at bounding box center [175, 323] width 219 height 11
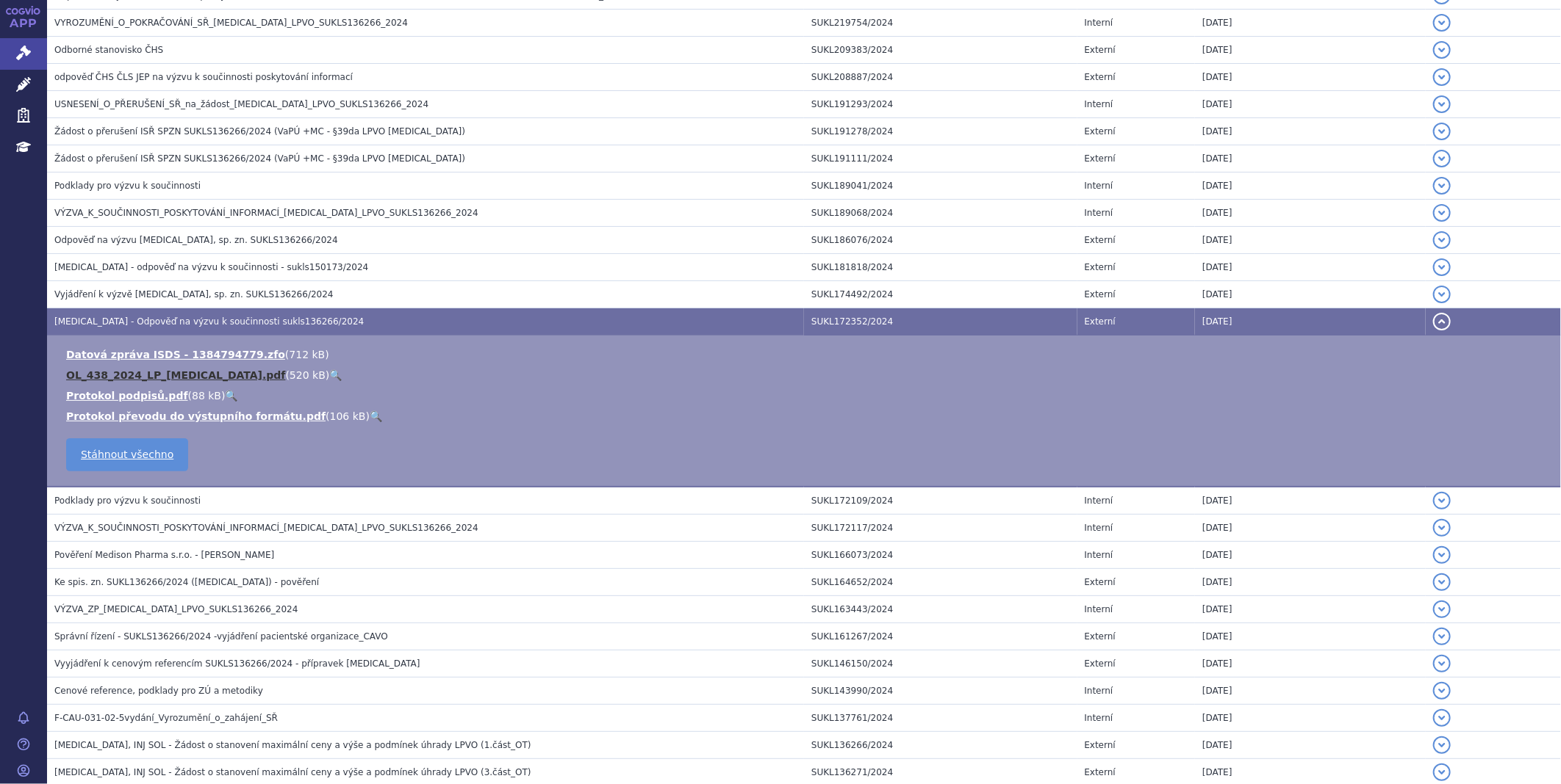
scroll to position [816, 0]
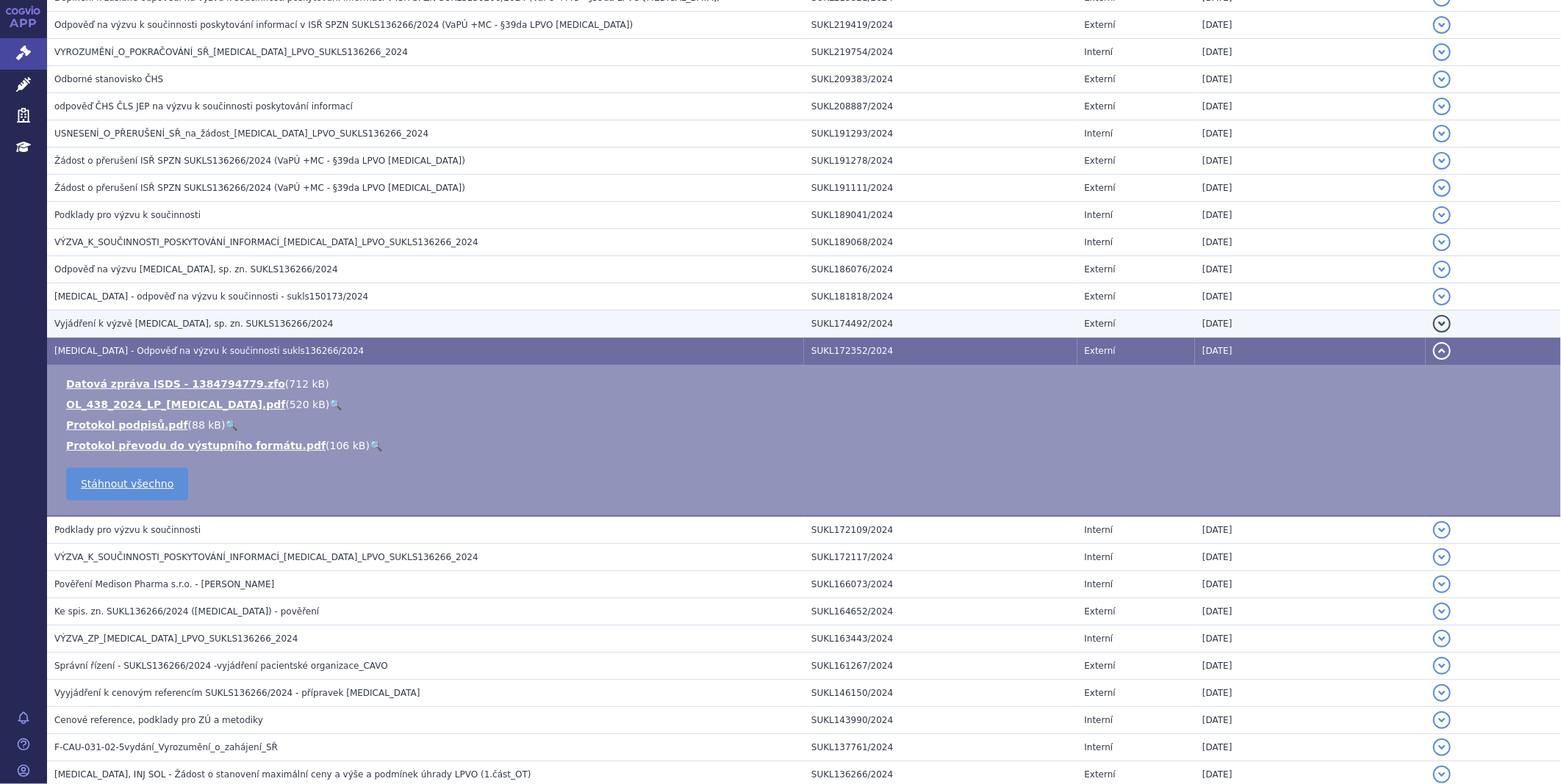
click at [173, 330] on span "Vyjádření k výzvě GIVLAARI, sp. zn. SUKLS136266/2024" at bounding box center [193, 324] width 279 height 10
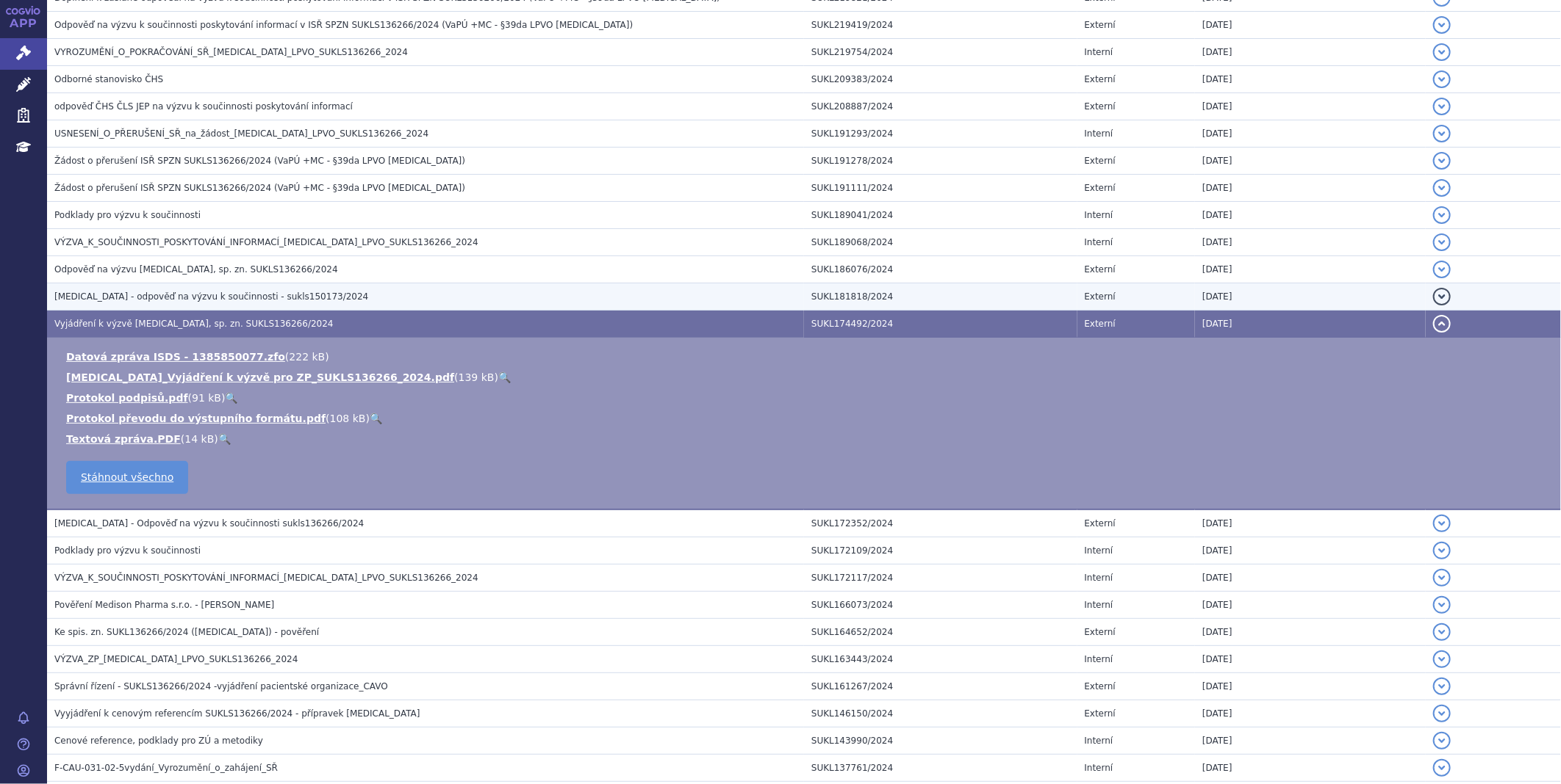
click at [171, 301] on span "Givlaari - odpověď na výzvu k součinnosti - sukls150173/2024" at bounding box center [210, 296] width 314 height 10
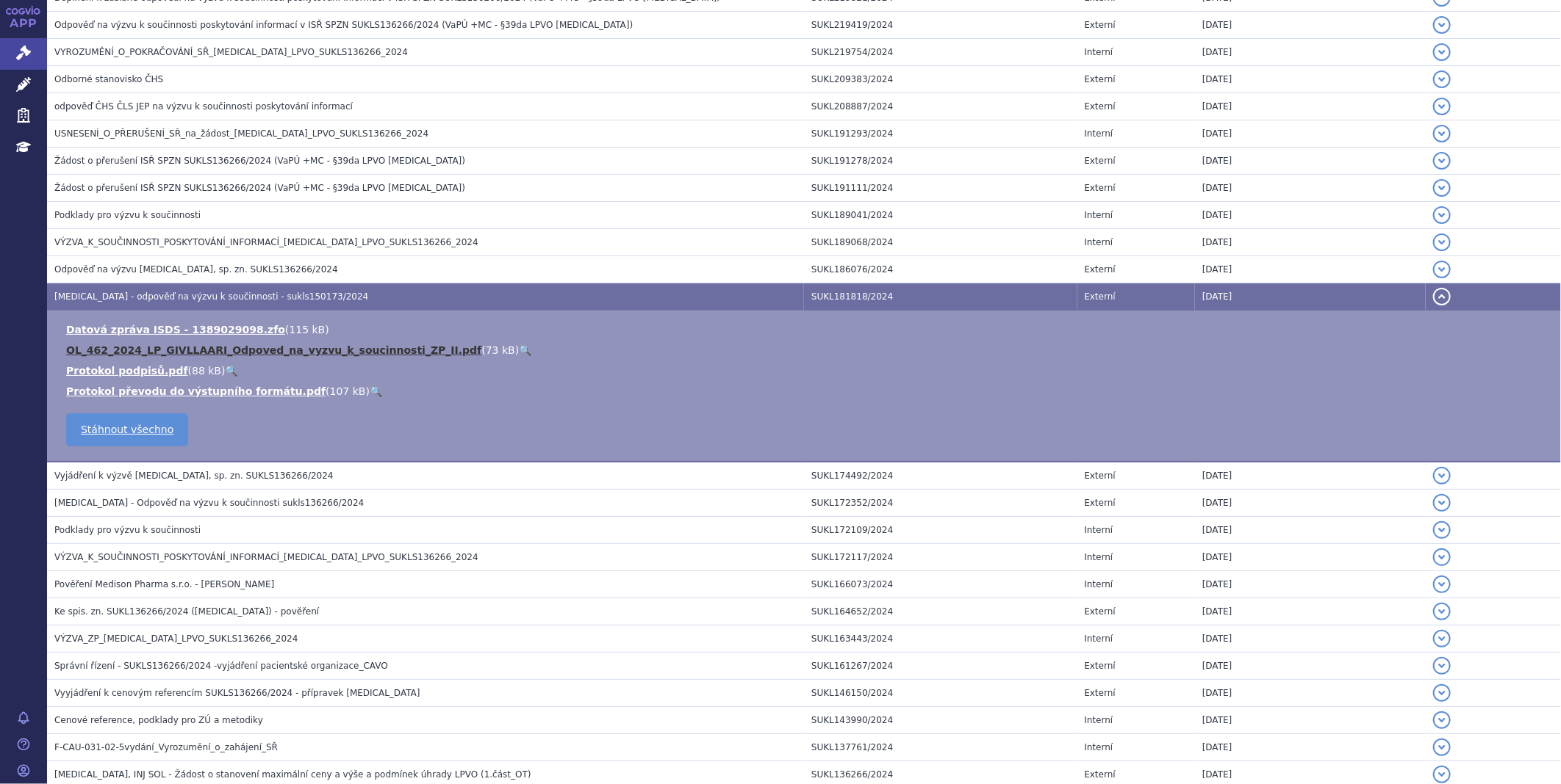
click at [125, 356] on link "OL_462_2024_LP_GIVLLAARI_Odpoved_na_vyzvu_k_soucinnosti_ZP_II.pdf" at bounding box center [274, 350] width 415 height 11
click at [33, 46] on link "Správní řízení" at bounding box center [24, 53] width 47 height 31
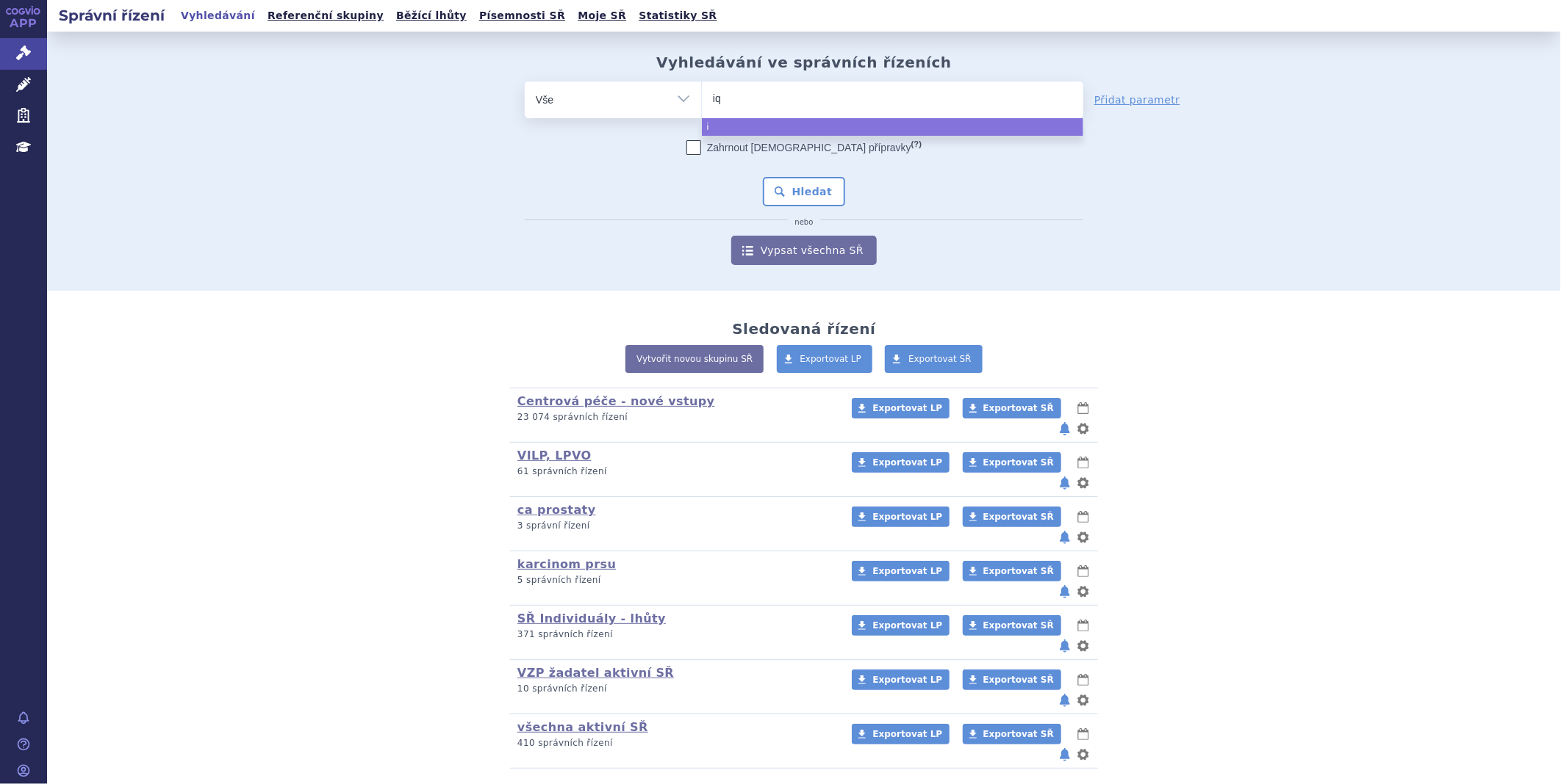
type input "iqi"
type input "iqir"
type input "iqirvo"
select select "iqirvo"
click at [831, 192] on button "Hledat" at bounding box center [804, 191] width 83 height 29
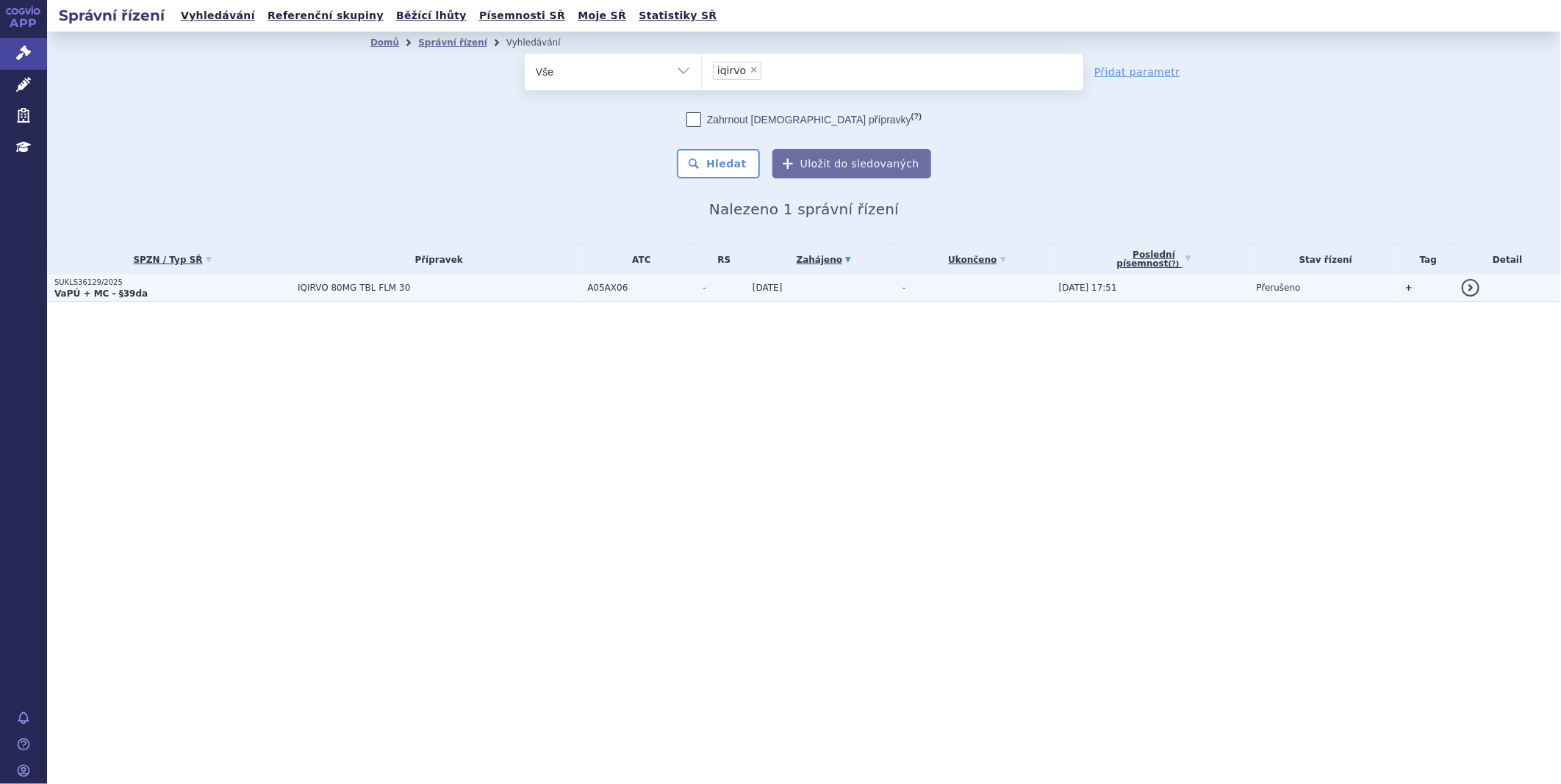
click at [98, 291] on strong "VaPÚ + MC - §39da" at bounding box center [100, 294] width 94 height 10
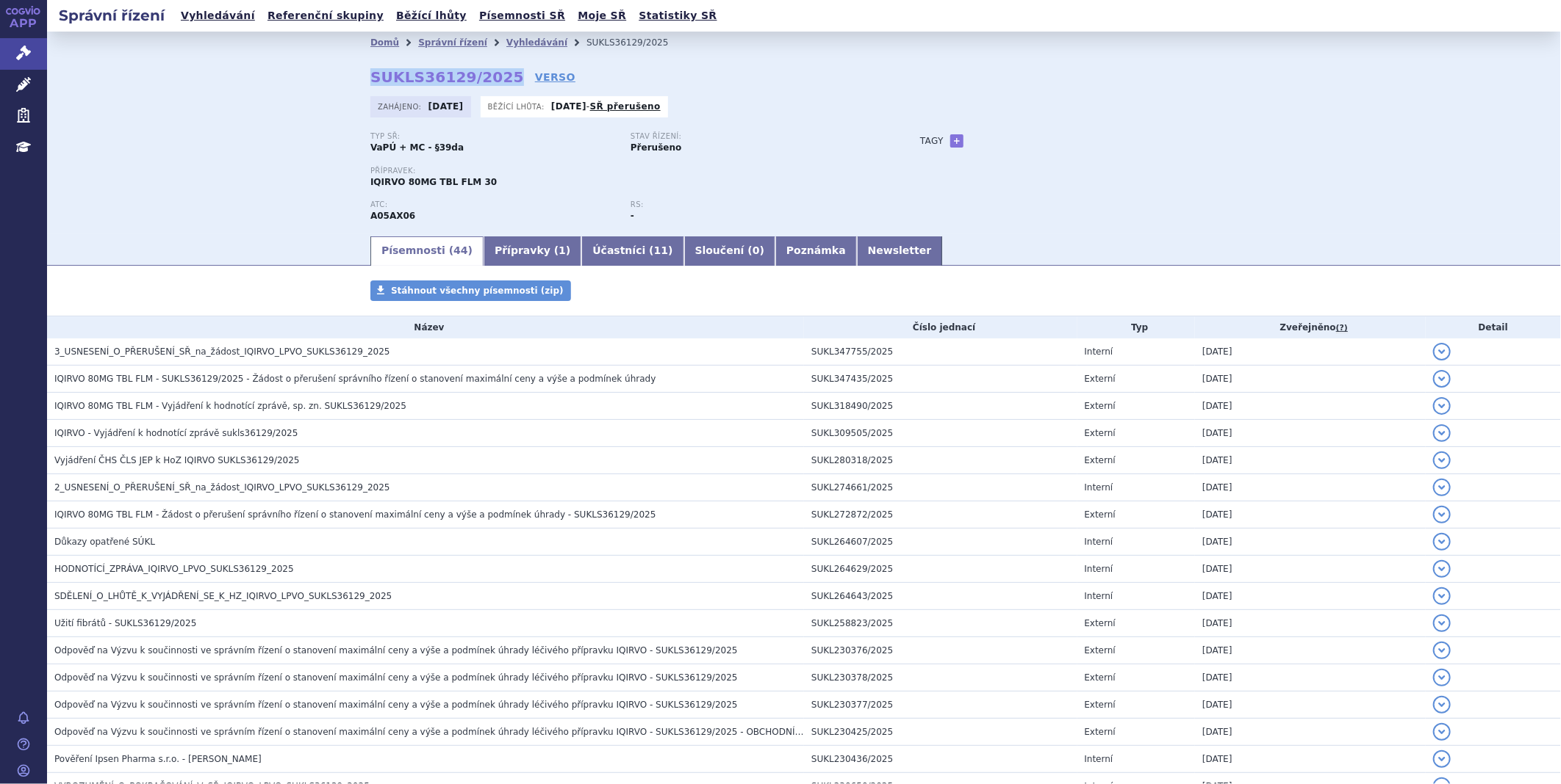
drag, startPoint x: 493, startPoint y: 74, endPoint x: 347, endPoint y: 67, distance: 146.2
click at [347, 67] on div "Domů Správní řízení Vyhledávání SUKLS36129/2025 SUKLS36129/2025 VERSO [GEOGRAPH…" at bounding box center [803, 144] width 925 height 181
copy strong "SUKLS36129/2025"
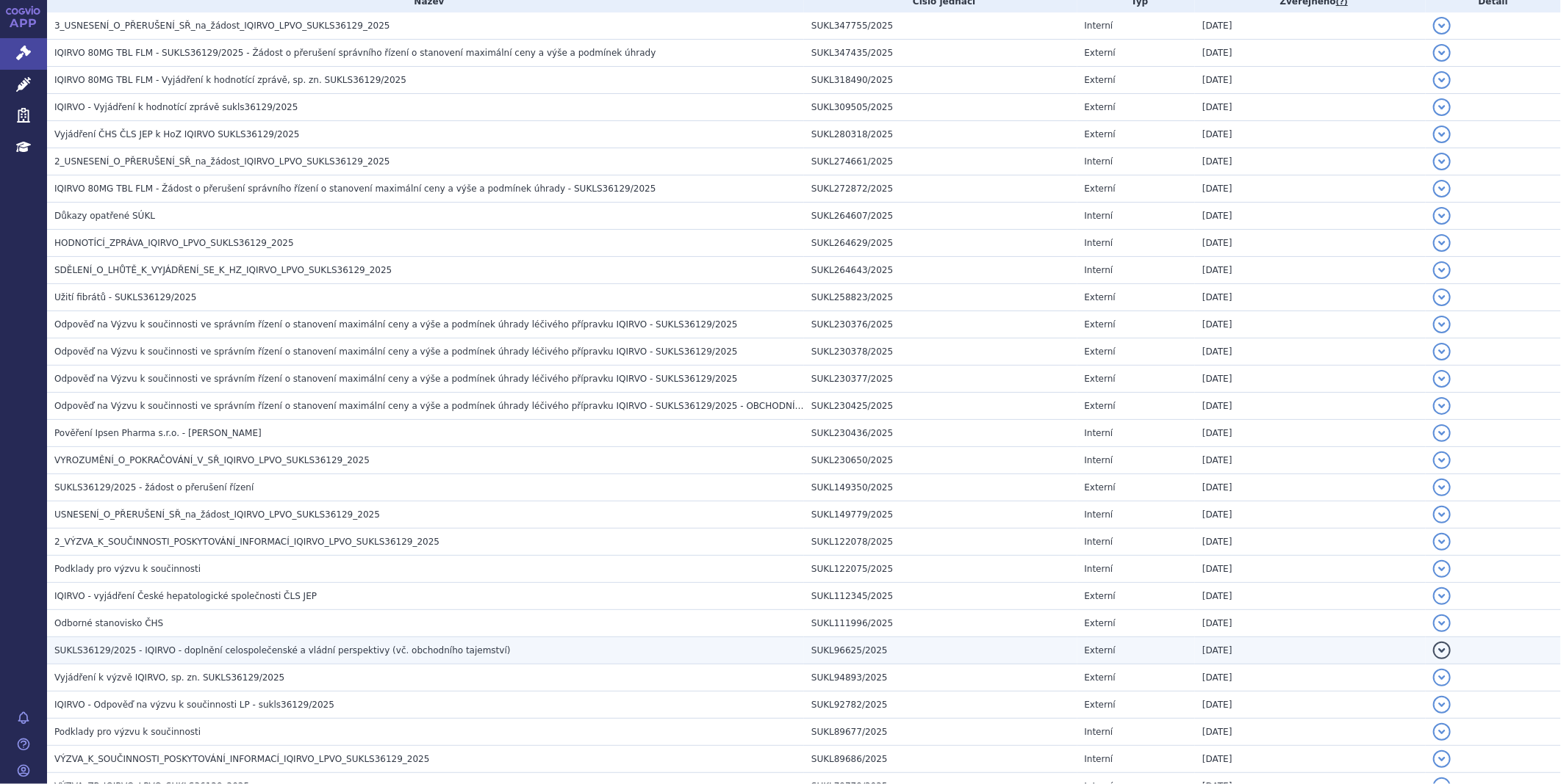
scroll to position [408, 0]
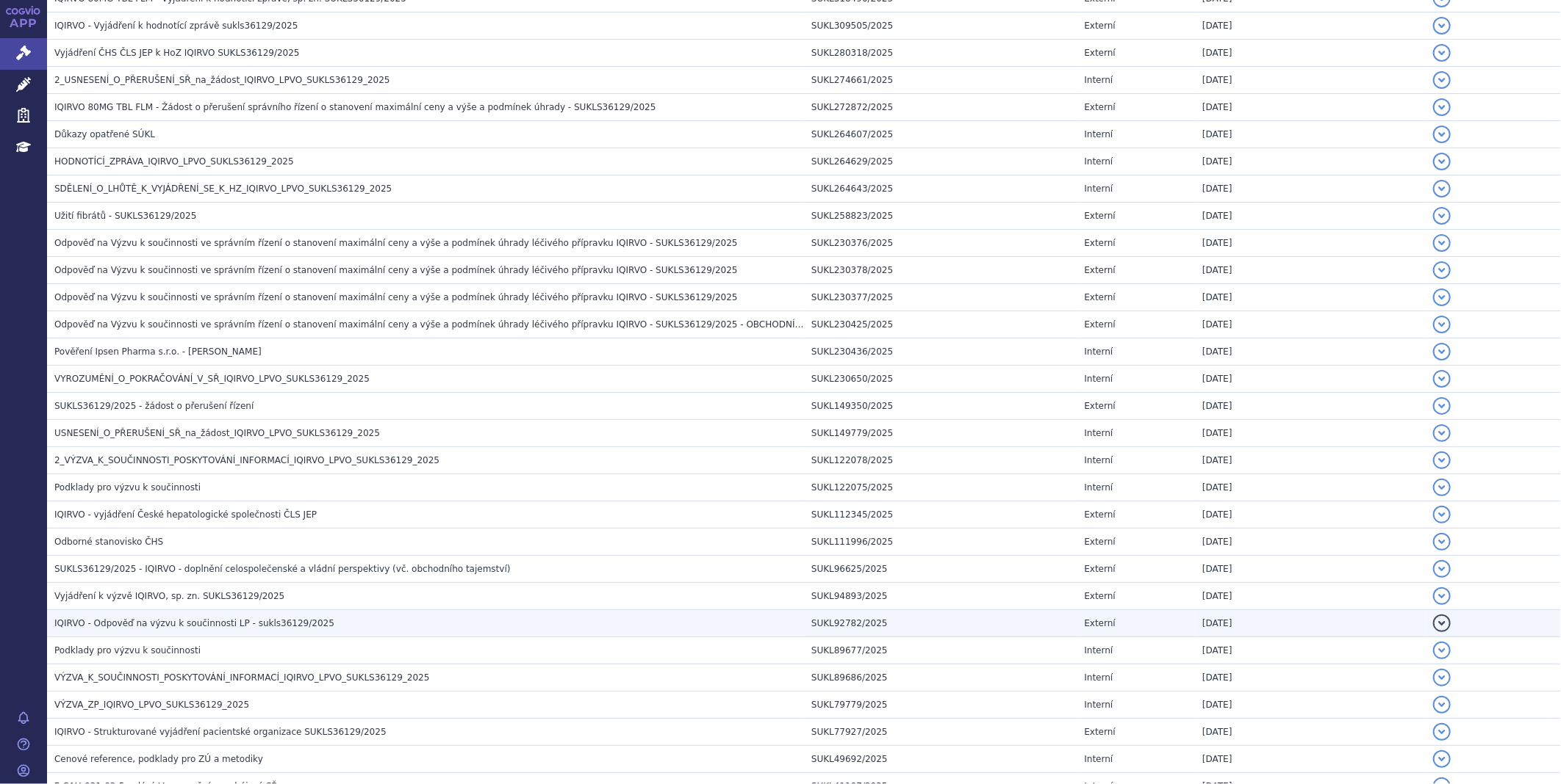
click at [174, 629] on span "IQIRVO - Odpověď na výzvu k součinnosti LP - sukls36129/2025" at bounding box center [194, 623] width 280 height 10
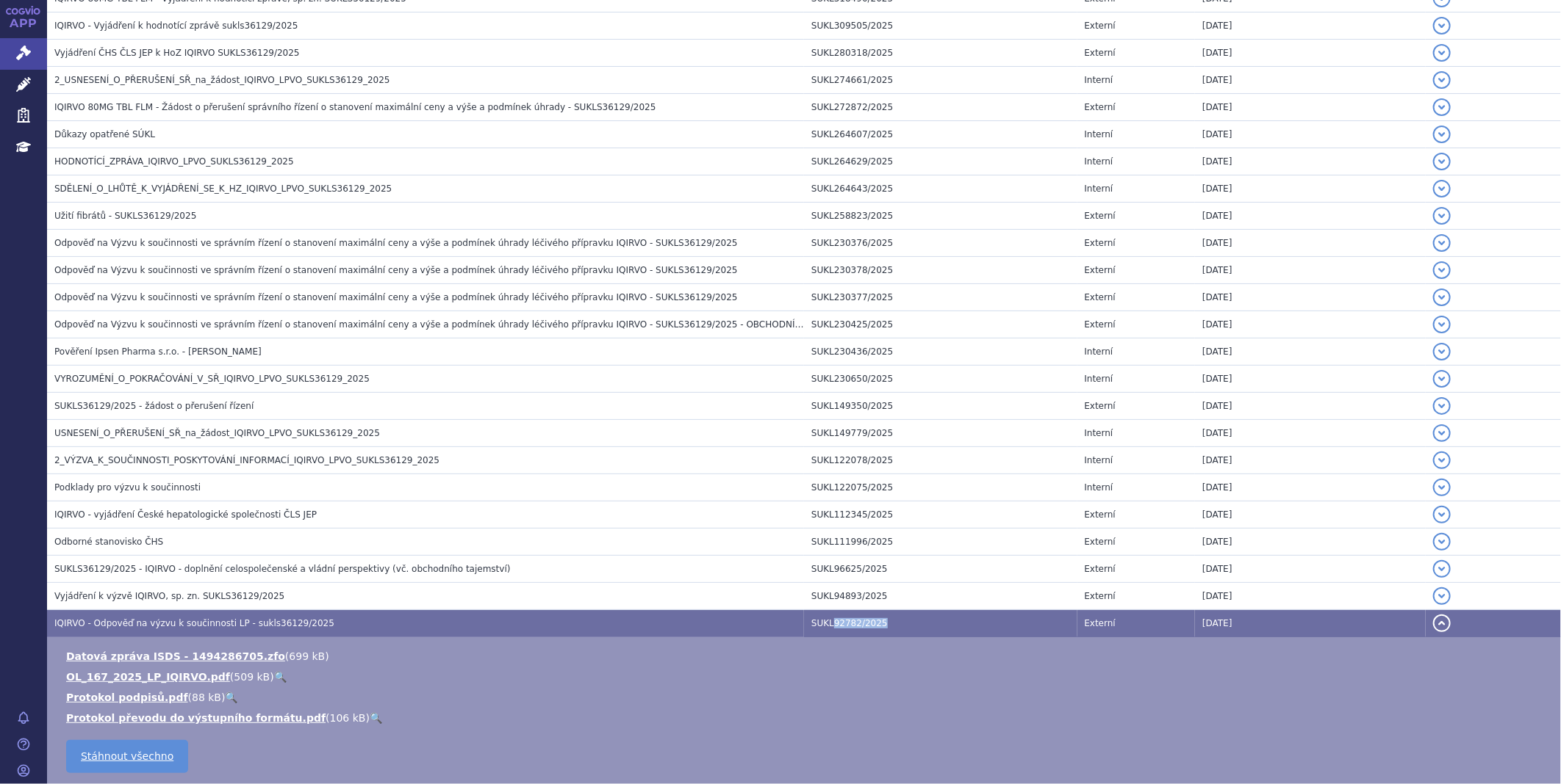
drag, startPoint x: 872, startPoint y: 620, endPoint x: 824, endPoint y: 627, distance: 48.5
click at [824, 627] on td "SUKL92782/2025" at bounding box center [941, 624] width 274 height 27
copy td "92782/2025"
click at [99, 678] on link "OL_167_2025_LP_IQIRVO.pdf" at bounding box center [148, 677] width 164 height 11
click at [158, 680] on link "OL_167_2025_LP_IQIRVO.pdf" at bounding box center [148, 677] width 164 height 11
